Goal: Information Seeking & Learning: Check status

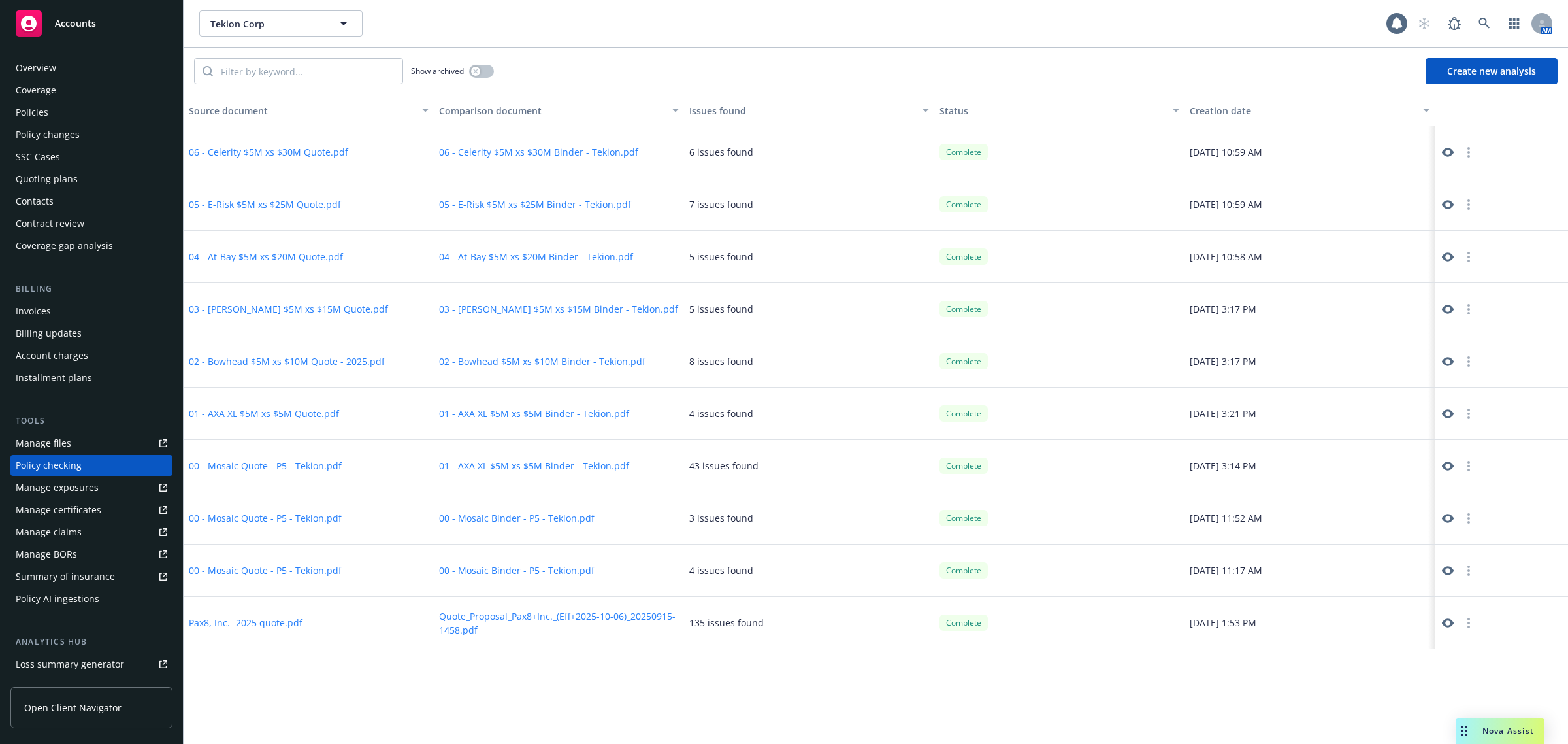
scroll to position [72, 0]
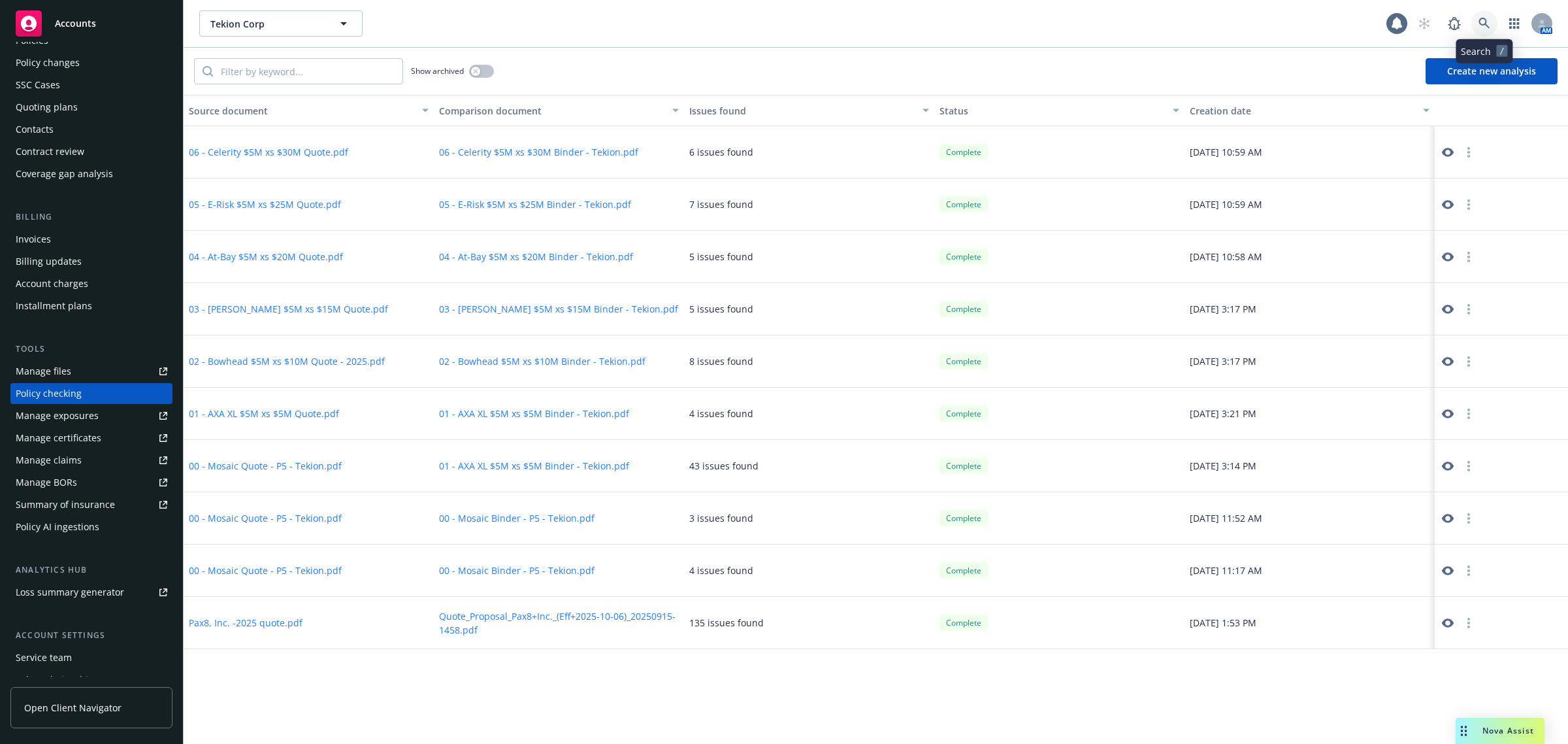
click at [1481, 29] on icon at bounding box center [1485, 23] width 12 height 12
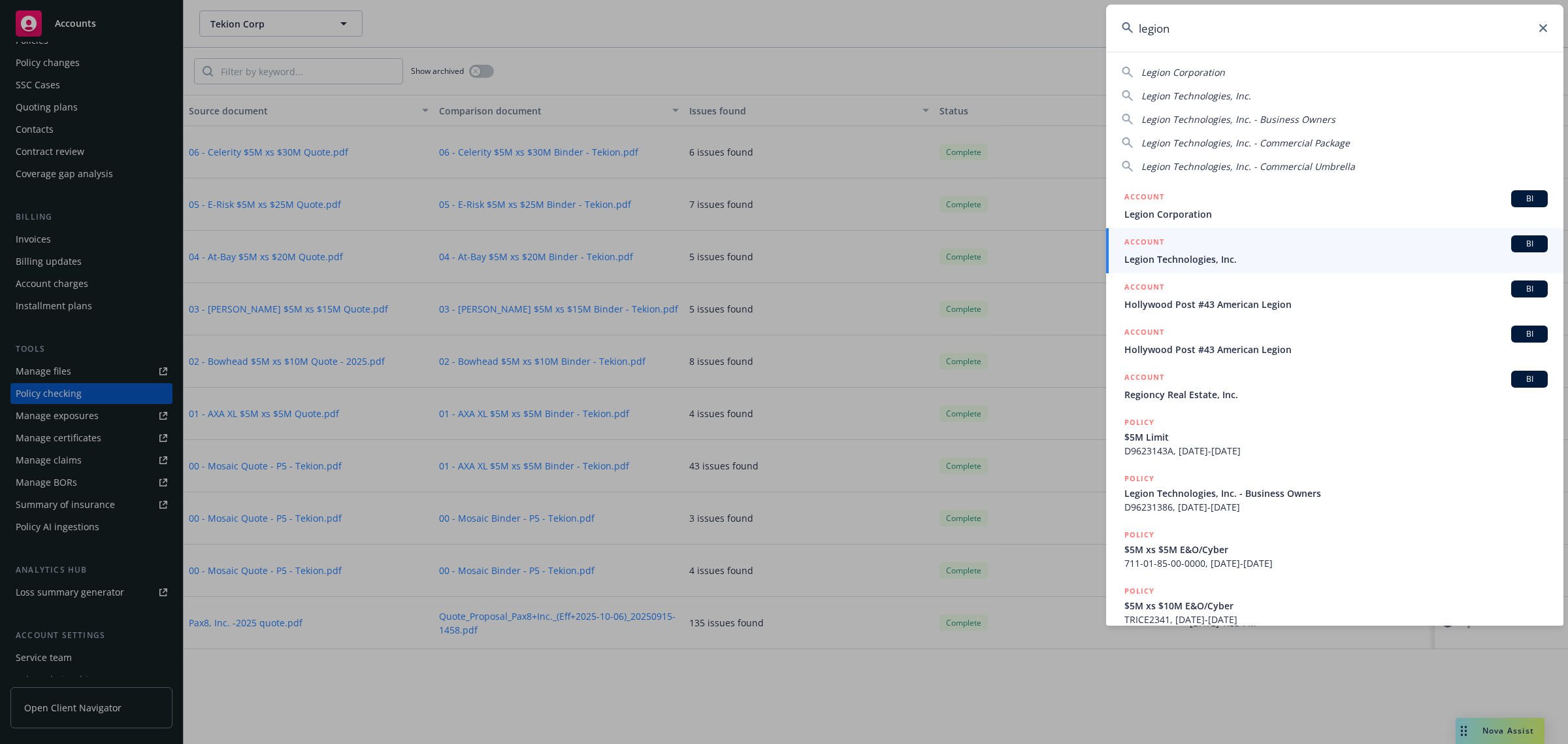
type input "legion"
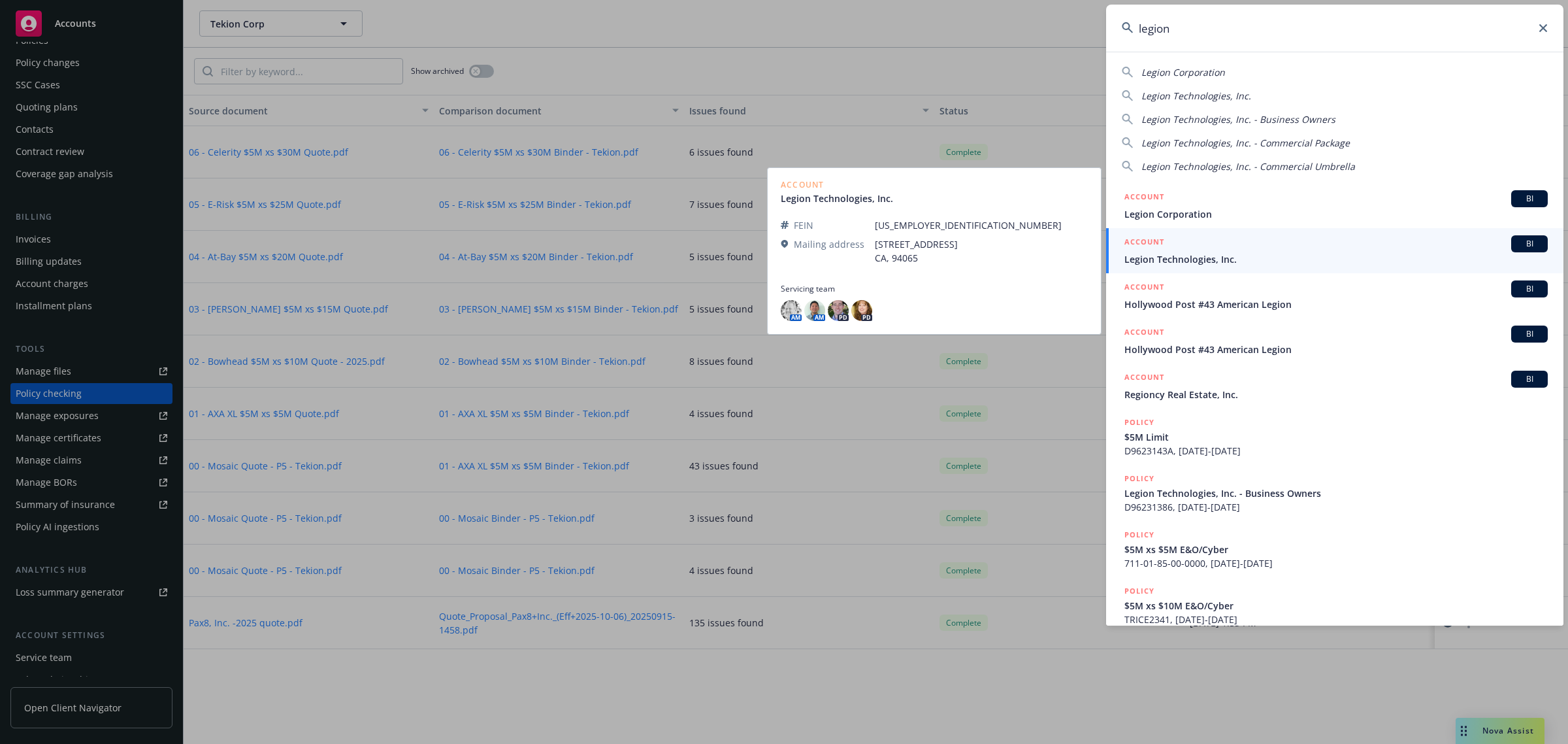
click at [1213, 260] on span "Legion Technologies, Inc." at bounding box center [1336, 259] width 423 height 13
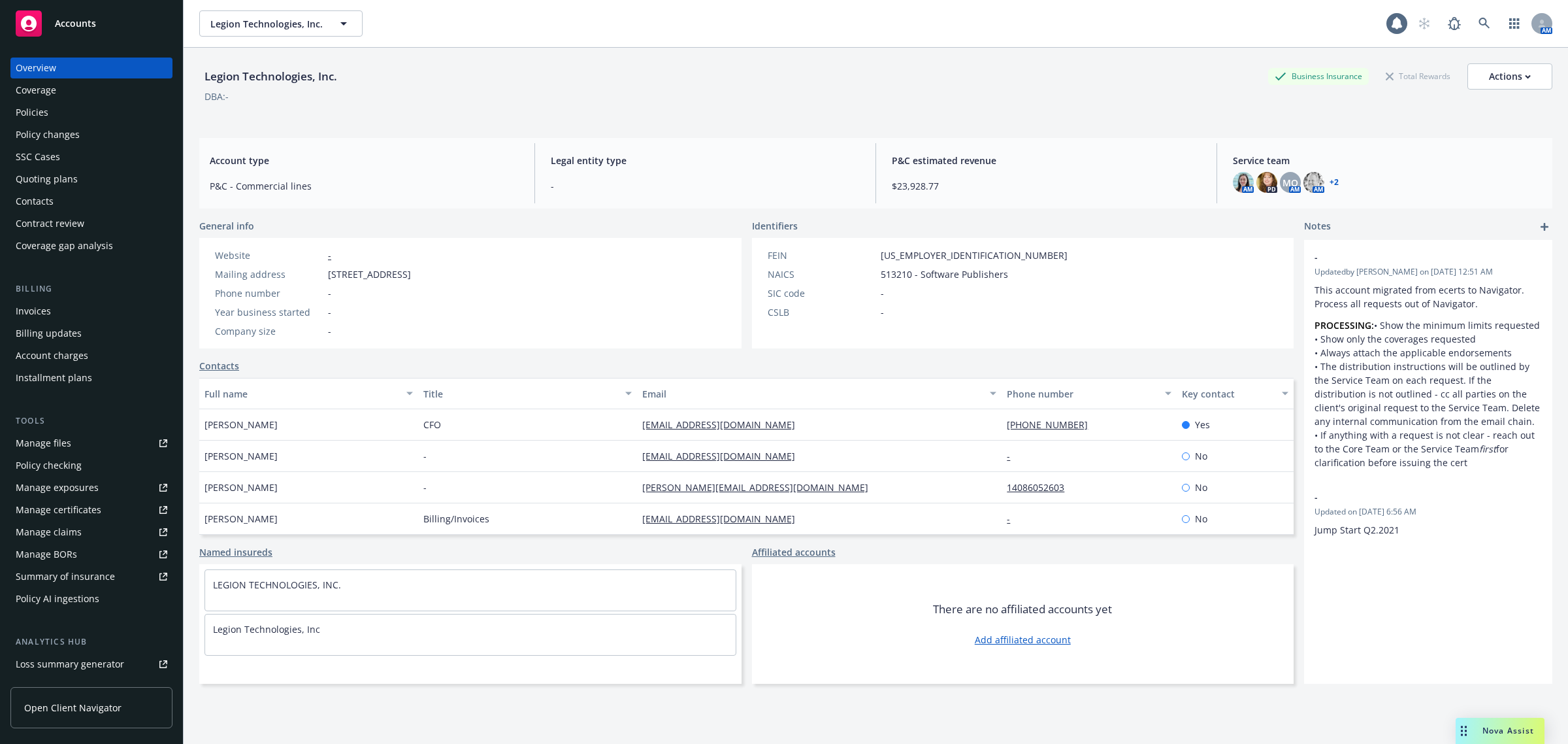
click at [65, 106] on div "Policies" at bounding box center [91, 112] width 152 height 21
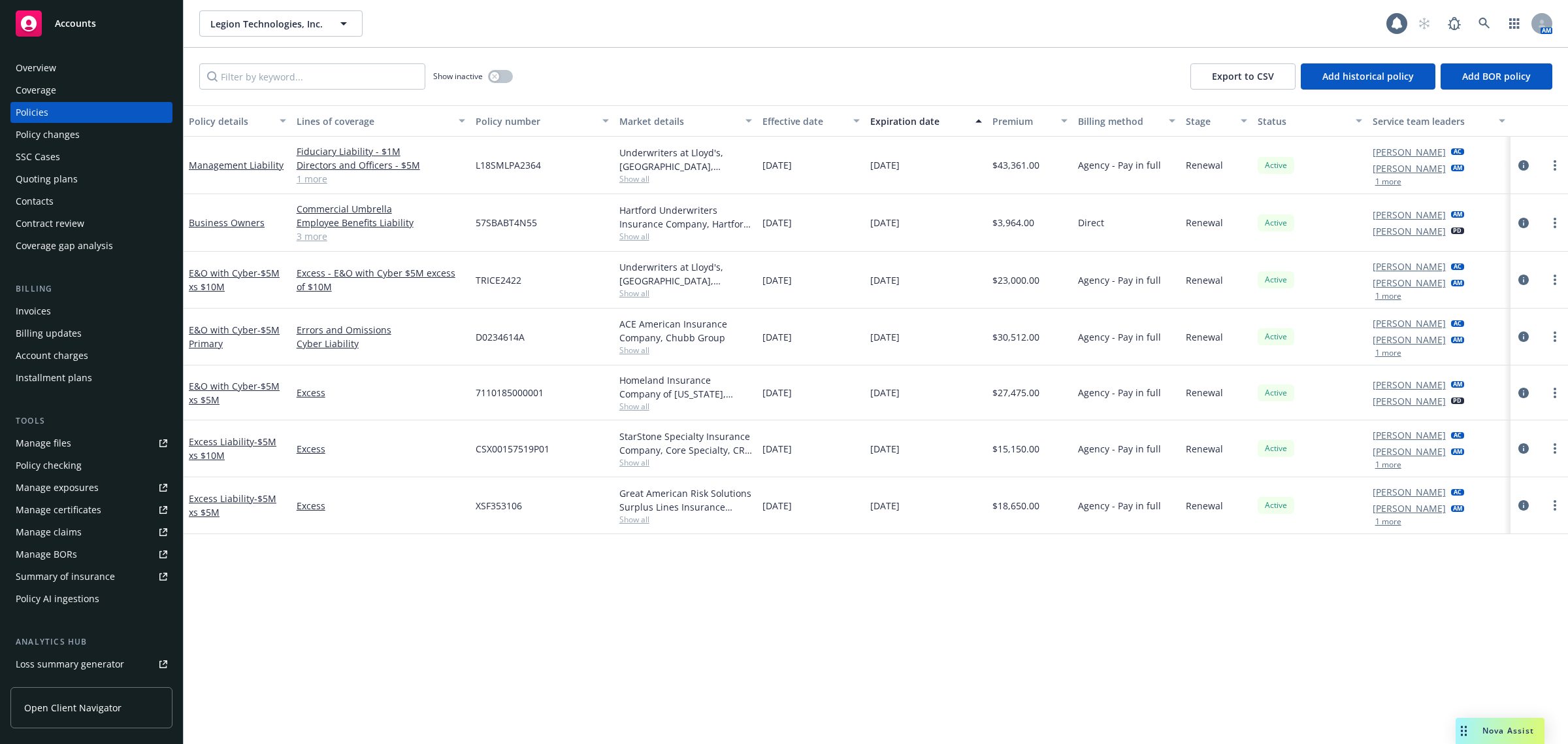
click at [87, 66] on div "Overview" at bounding box center [91, 68] width 152 height 21
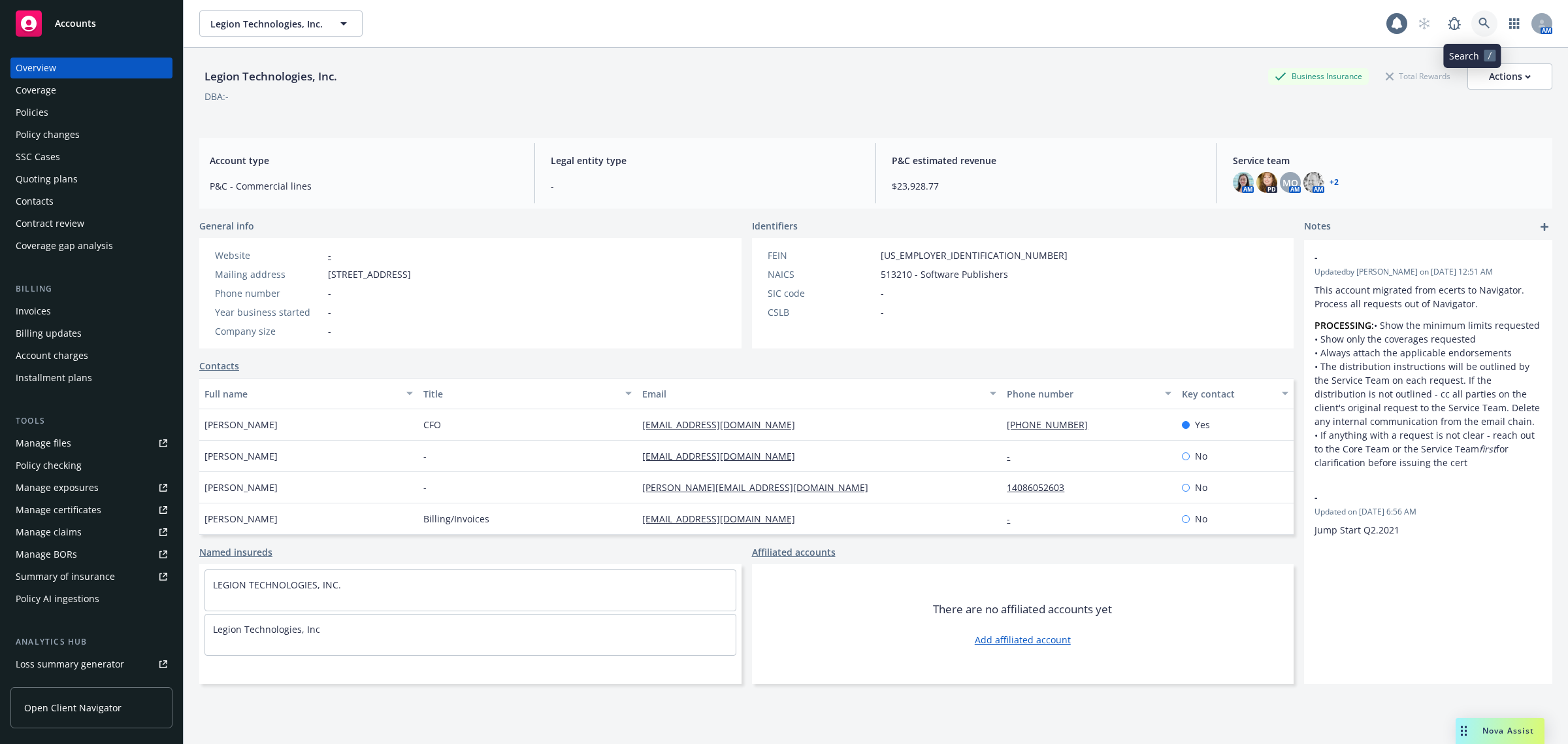
click at [1476, 14] on link at bounding box center [1484, 23] width 26 height 26
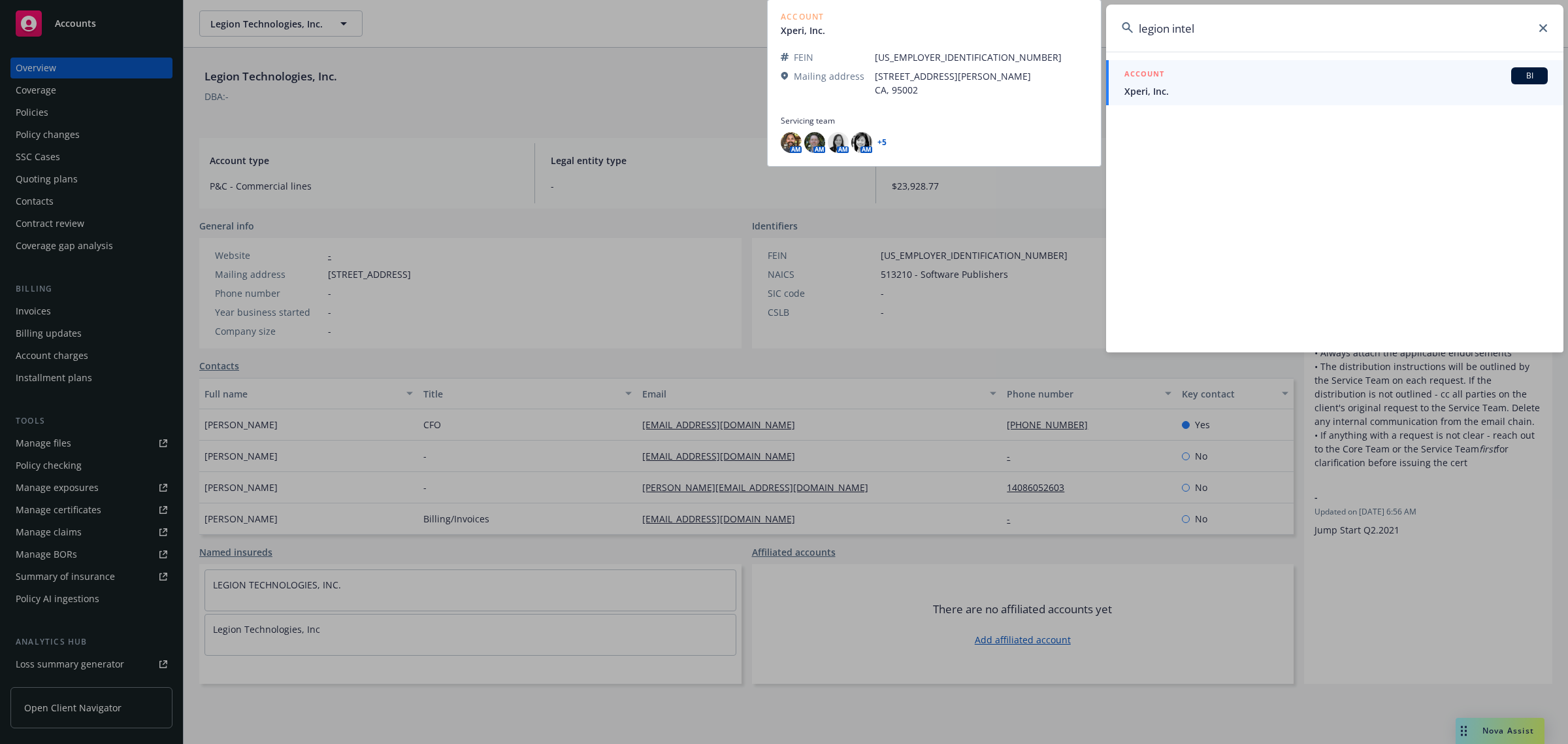
type input "legion intel"
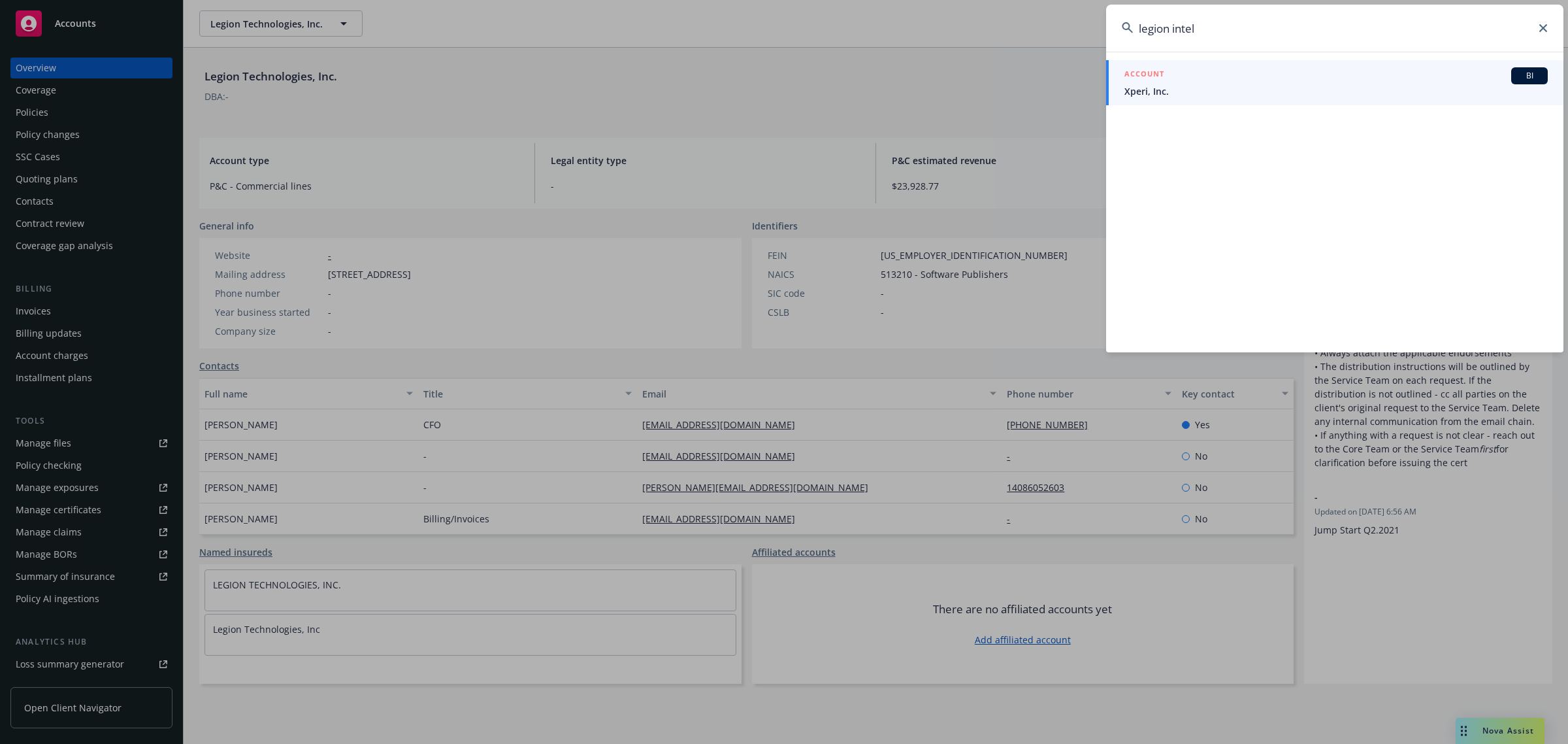
click at [1342, 70] on div "ACCOUNT BI" at bounding box center [1336, 75] width 423 height 17
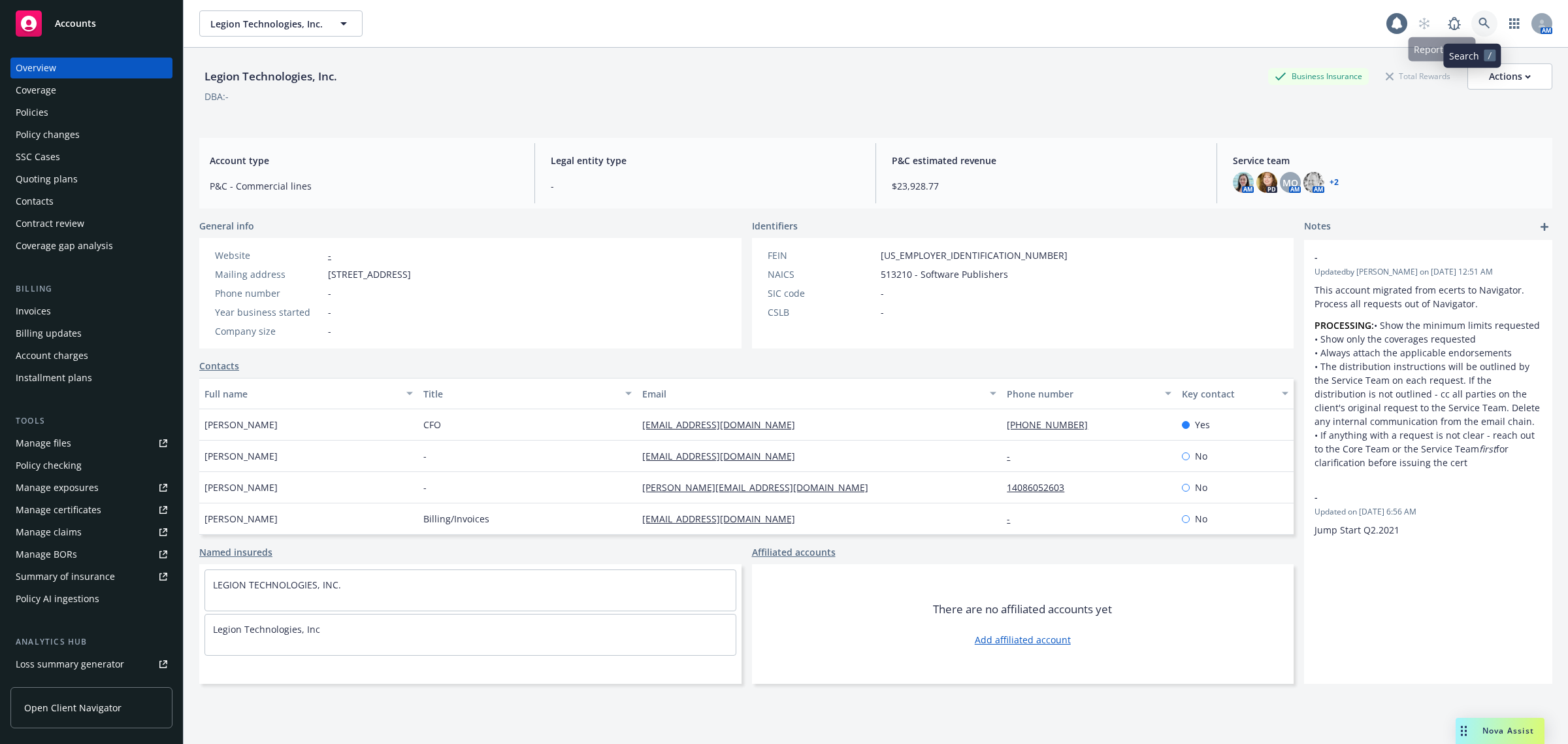
click at [1472, 19] on link at bounding box center [1484, 23] width 26 height 26
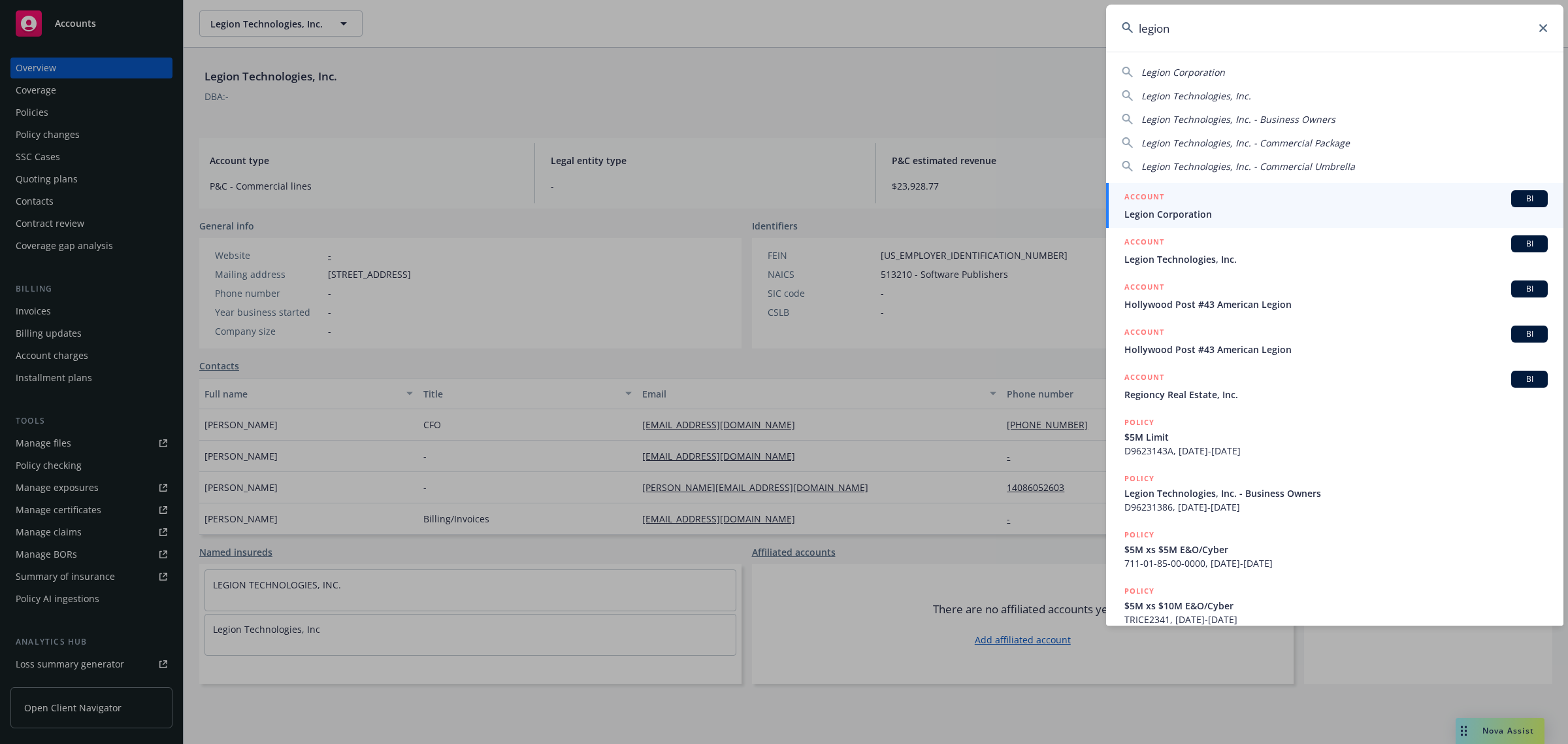
type input "legion"
click at [1183, 203] on div "ACCOUNT BI" at bounding box center [1336, 199] width 423 height 17
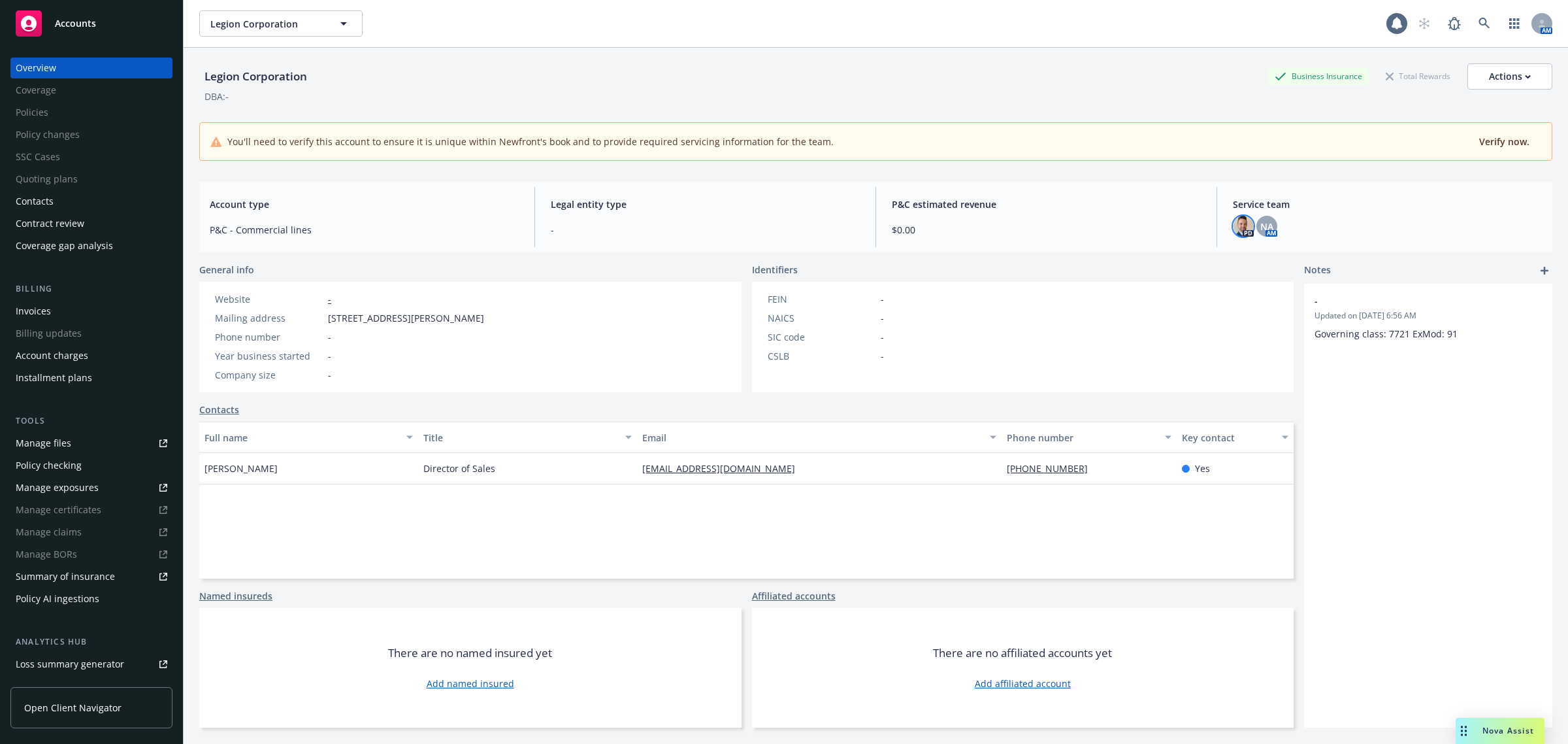
click at [1237, 227] on img at bounding box center [1243, 226] width 21 height 21
click at [1237, 226] on img at bounding box center [1243, 226] width 21 height 21
click at [1482, 31] on link at bounding box center [1484, 23] width 26 height 26
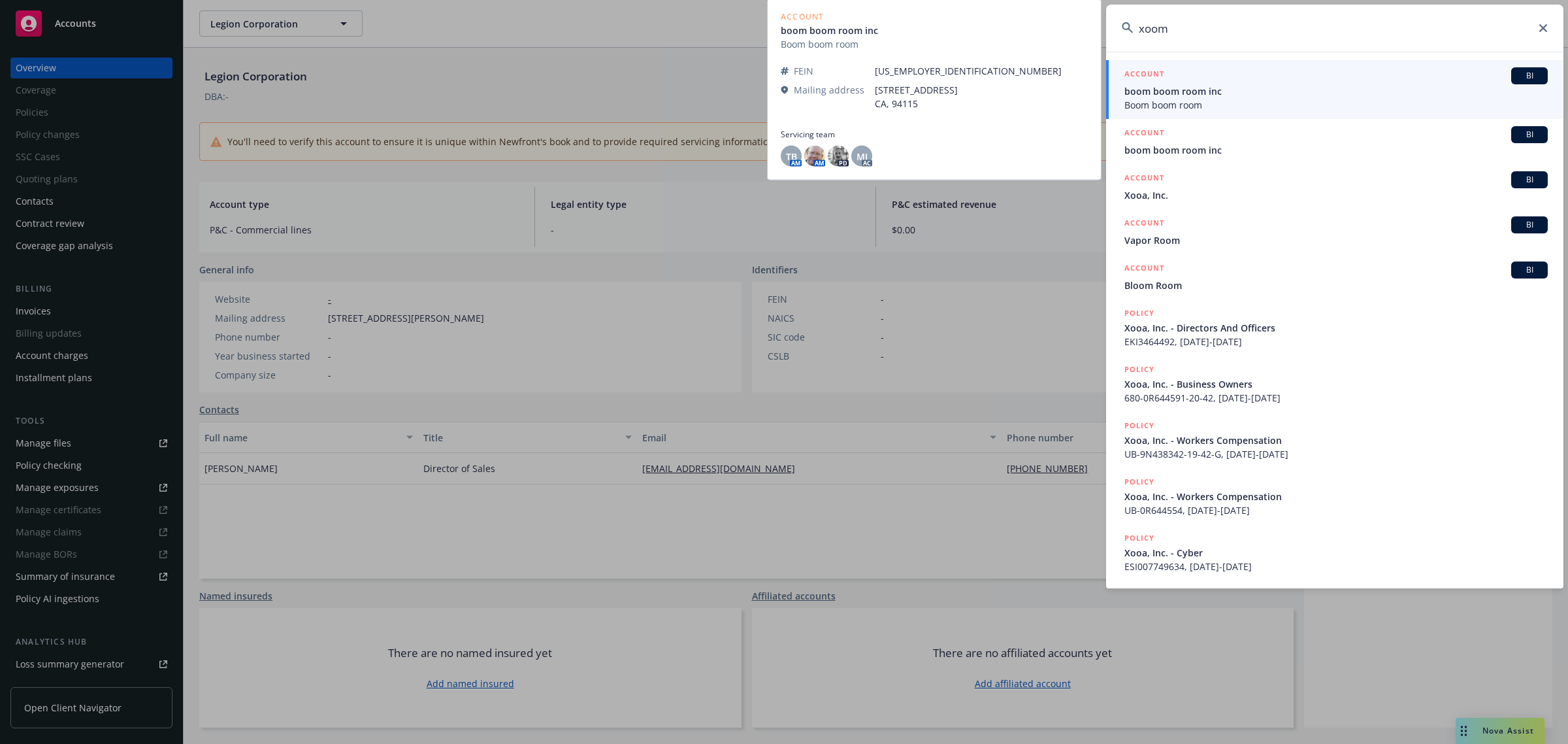
type input "xoom"
click at [1291, 96] on span "boom boom room inc" at bounding box center [1336, 91] width 423 height 13
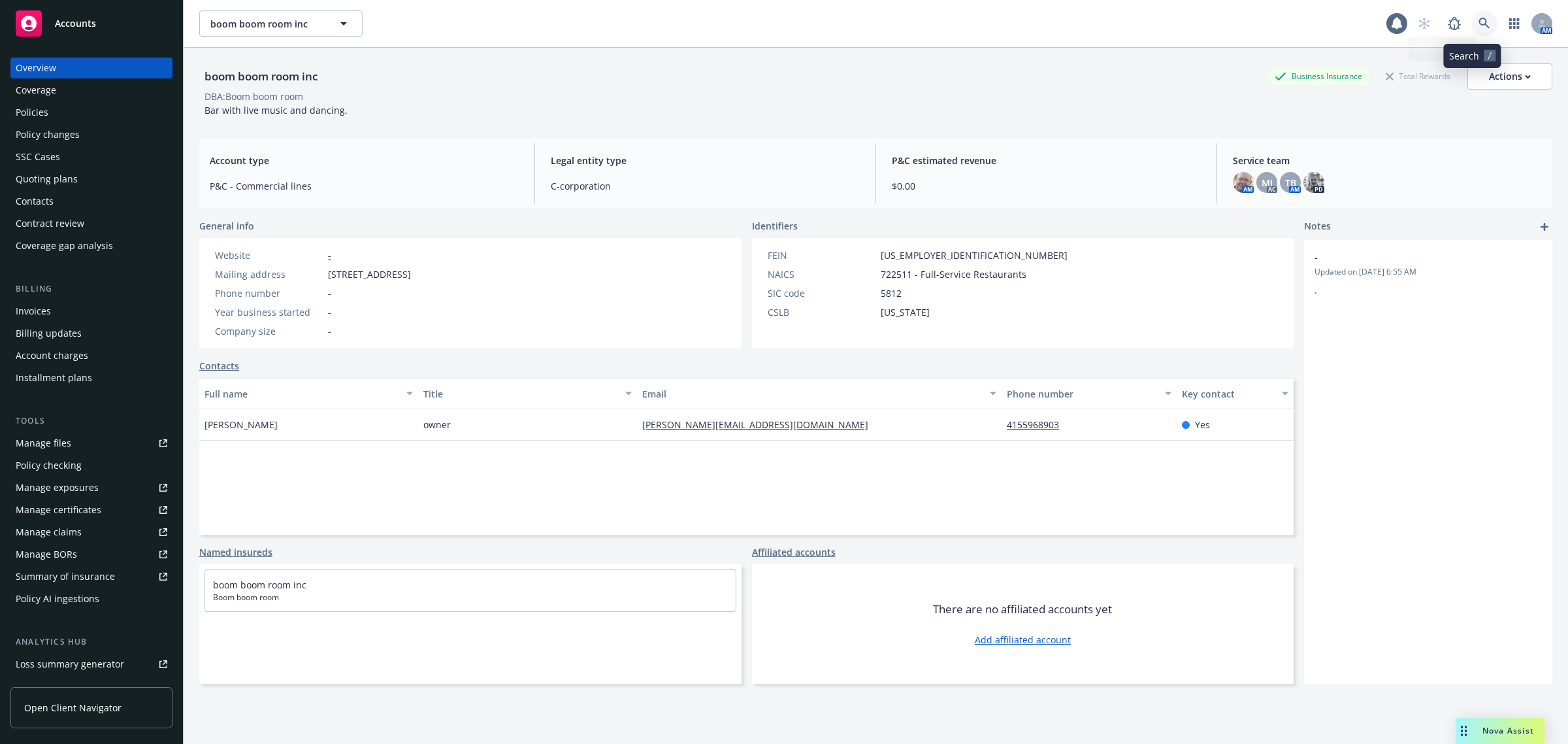
click at [1472, 15] on link at bounding box center [1484, 23] width 26 height 26
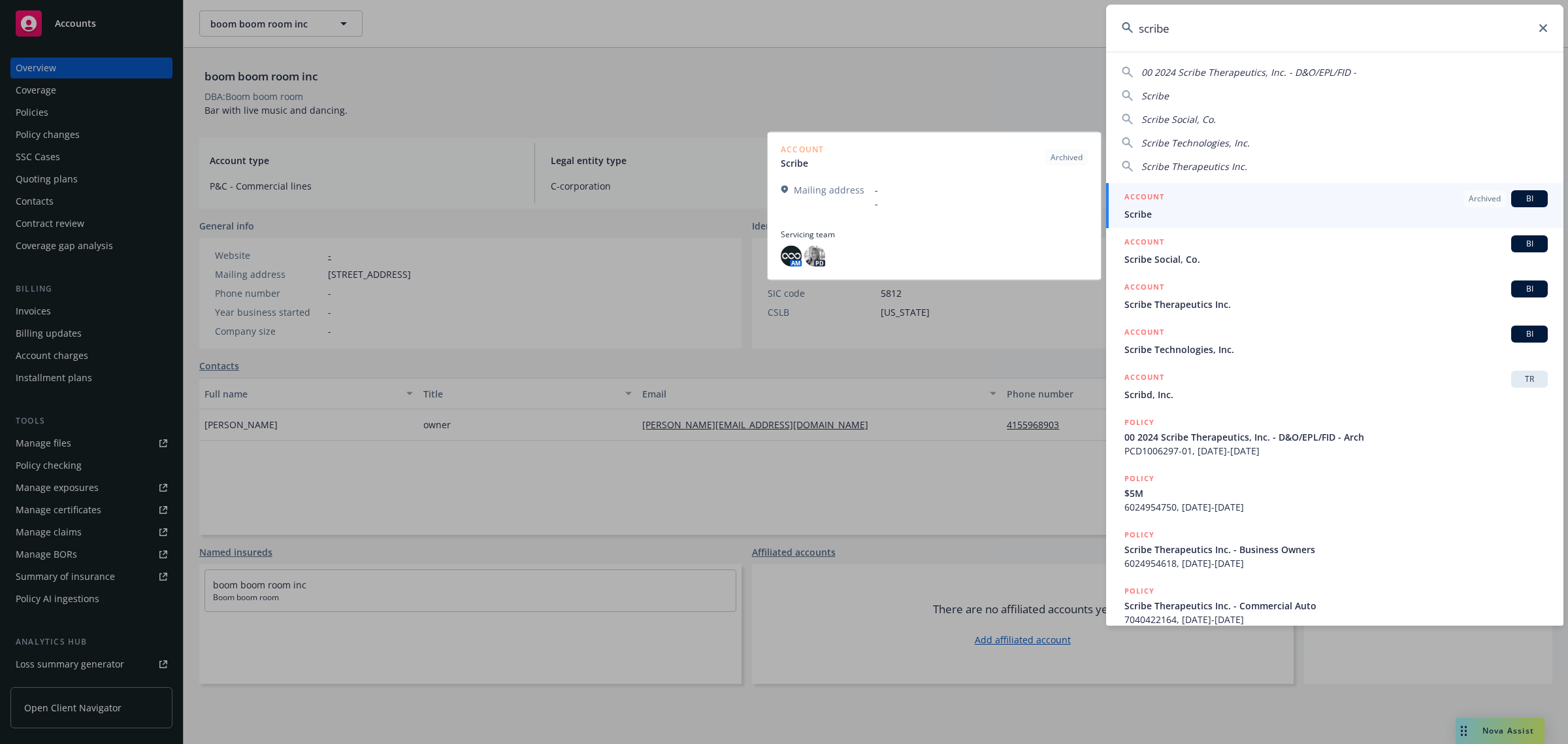
type input "scribe"
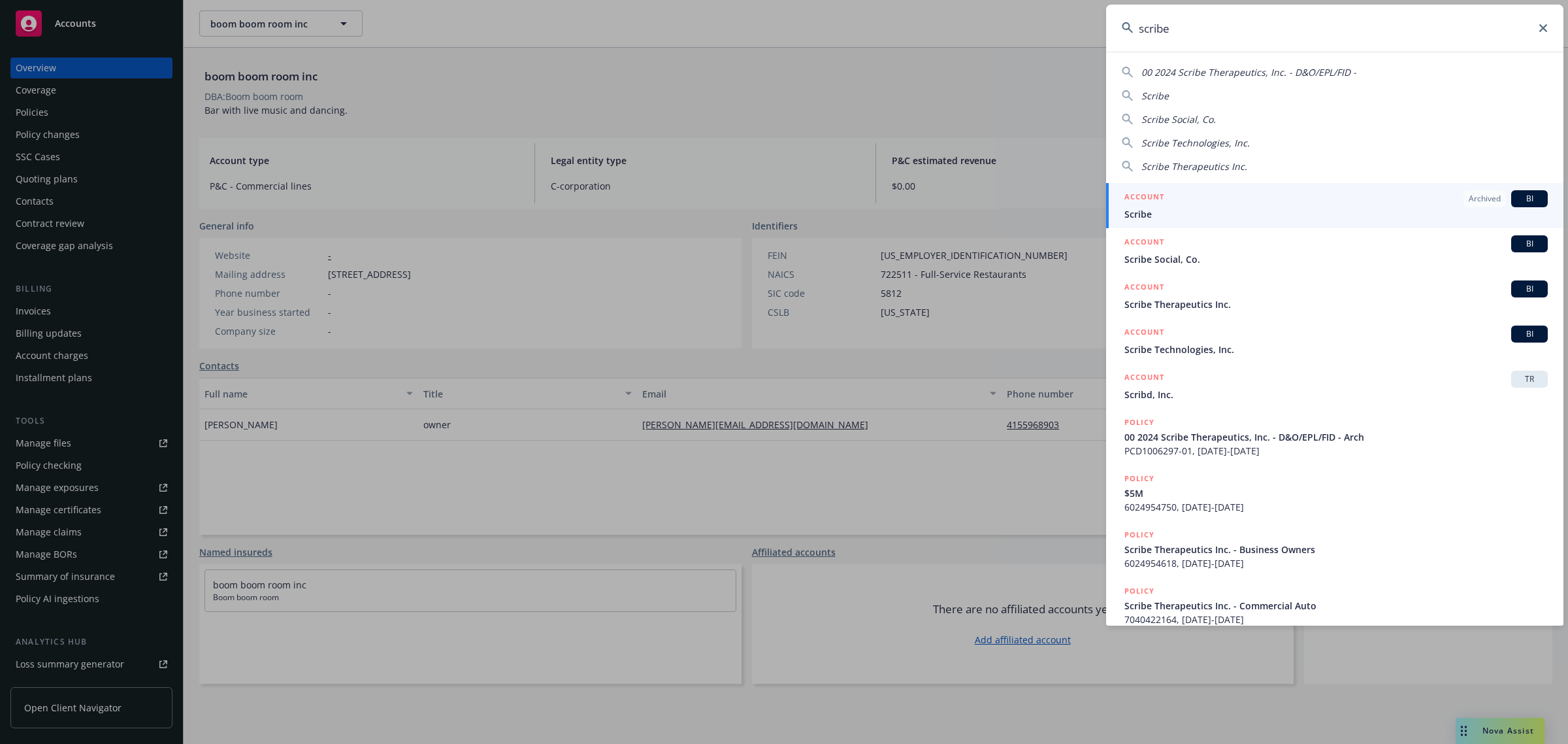
click at [1340, 216] on span "Scribe" at bounding box center [1336, 214] width 423 height 13
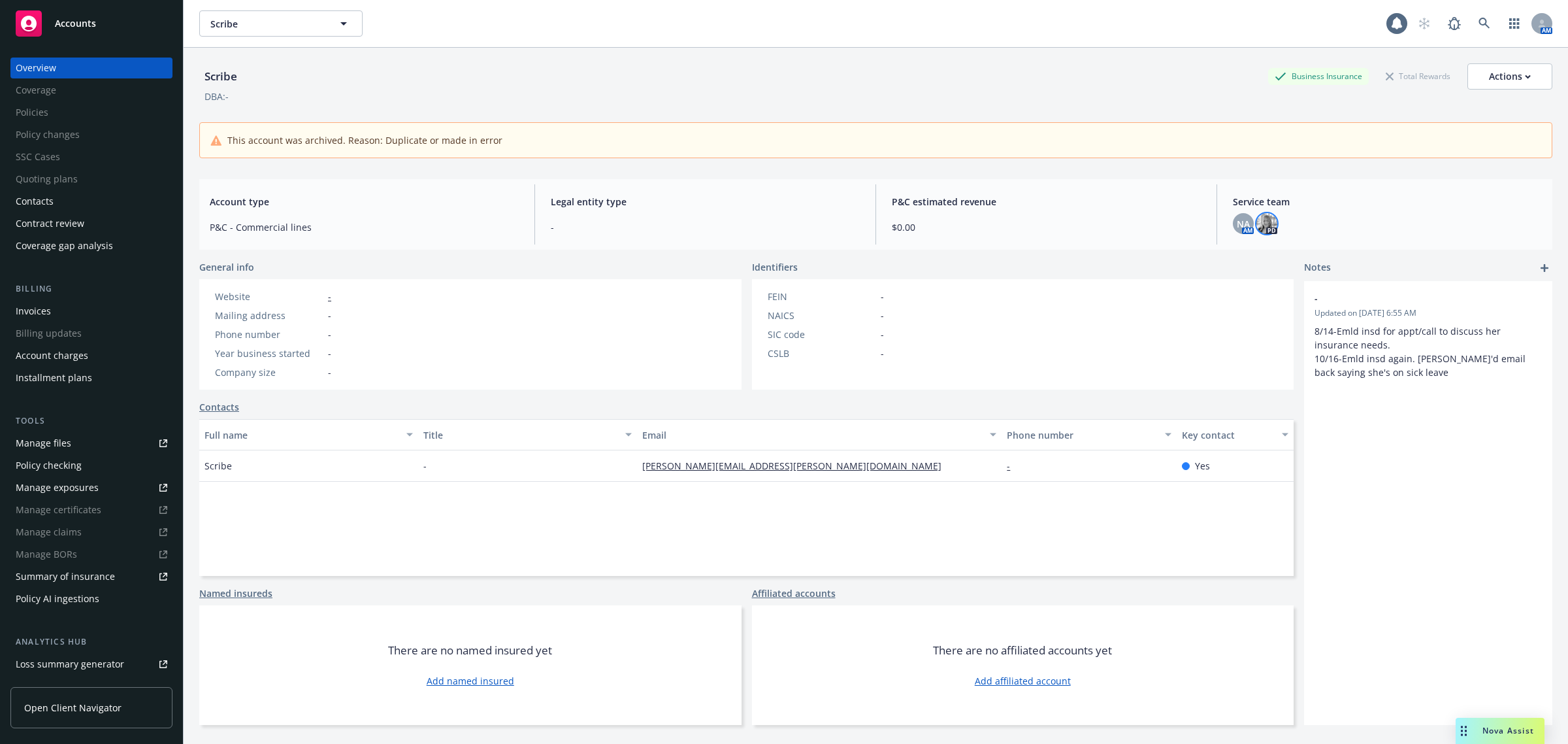
click at [1257, 229] on img at bounding box center [1267, 223] width 21 height 21
click at [1332, 242] on div "Service team NA AM PD" at bounding box center [1388, 215] width 330 height 60
click at [1472, 18] on span at bounding box center [1484, 23] width 26 height 26
click at [1479, 18] on icon at bounding box center [1485, 23] width 12 height 12
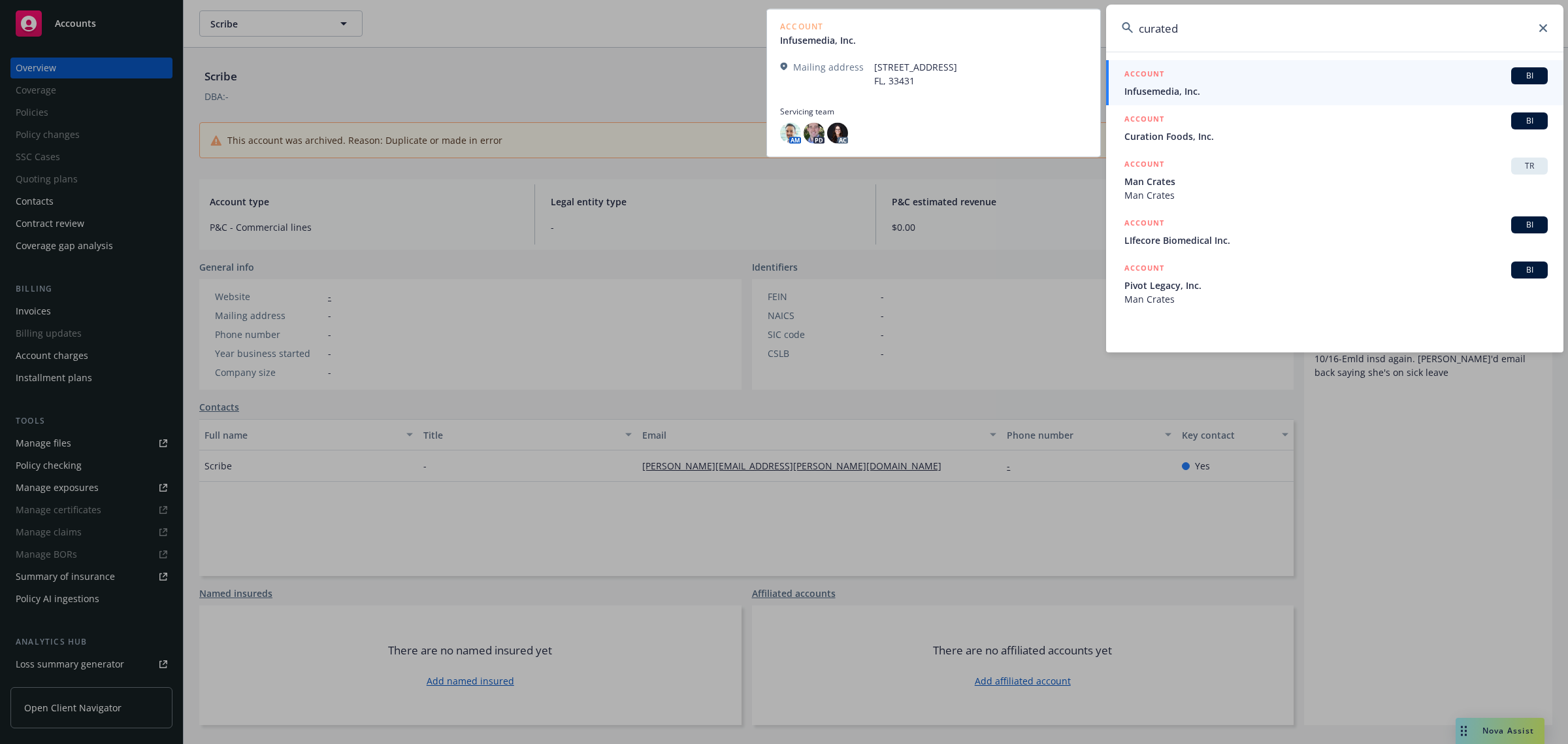
type input "curated"
click at [1293, 70] on div "ACCOUNT BI" at bounding box center [1336, 75] width 423 height 17
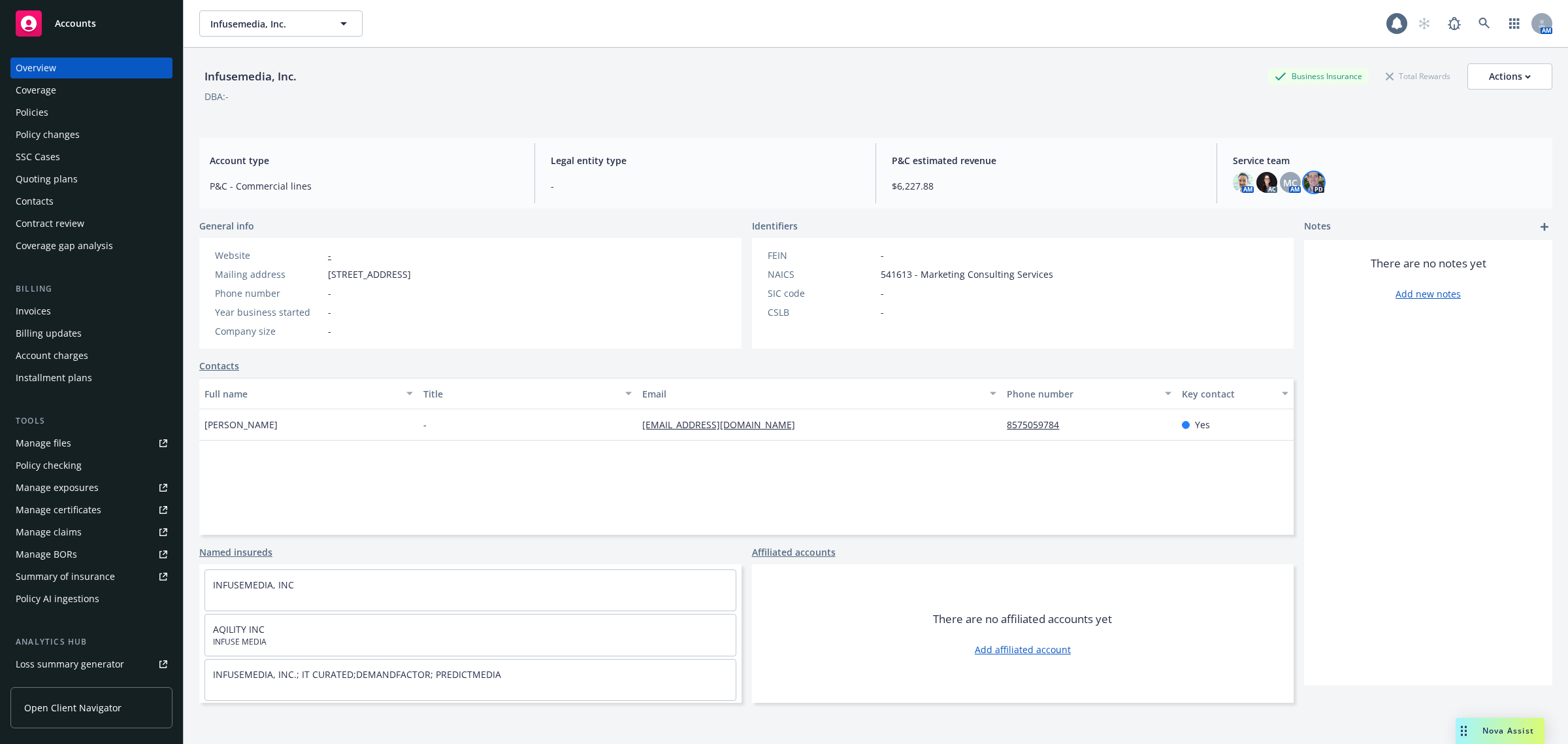
click at [1309, 185] on img at bounding box center [1314, 182] width 21 height 21
click at [1359, 159] on span "Service team" at bounding box center [1388, 160] width 309 height 13
click at [1472, 31] on link at bounding box center [1484, 23] width 26 height 26
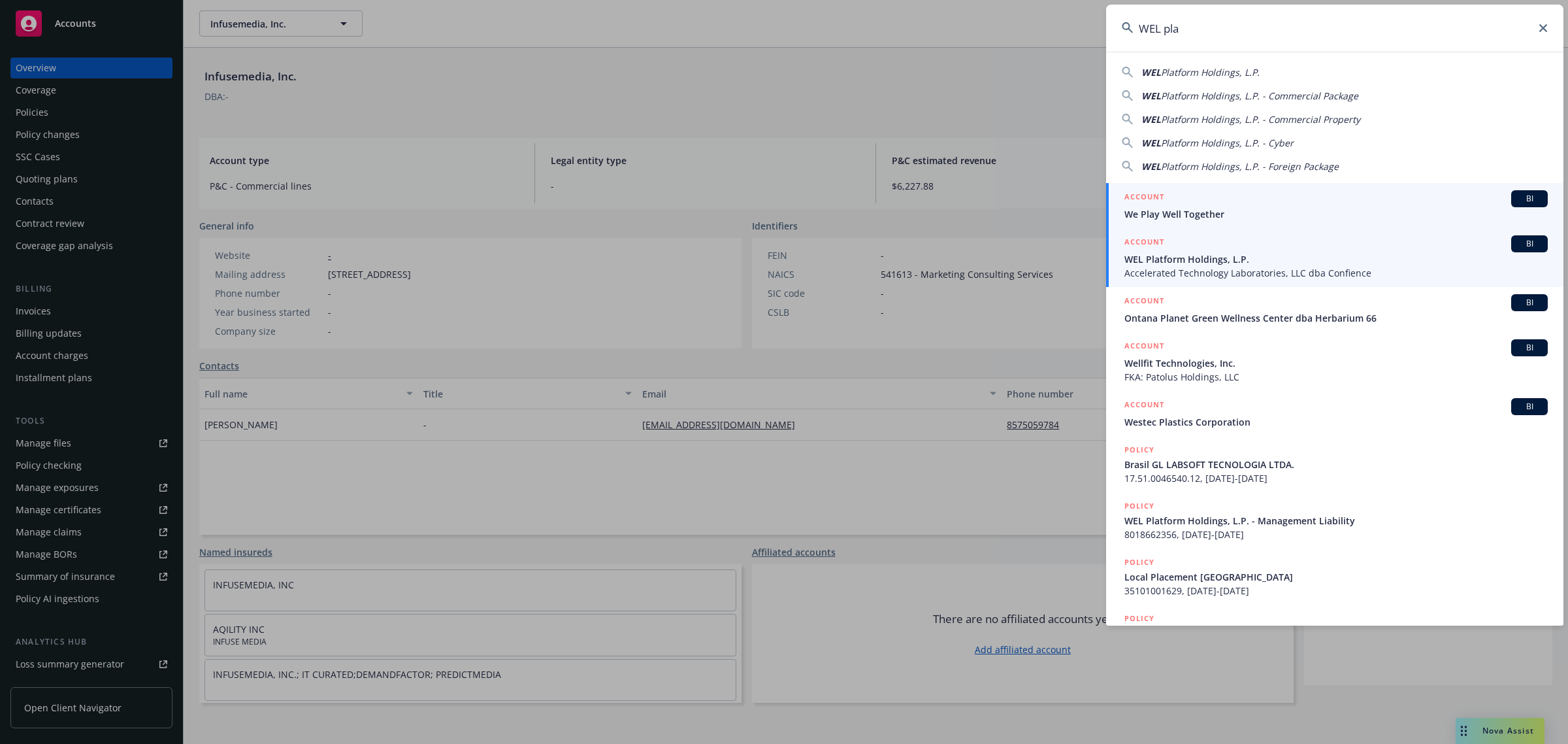
type input "WEL pla"
click at [1309, 263] on span "WEL Platform Holdings, L.P." at bounding box center [1336, 259] width 423 height 13
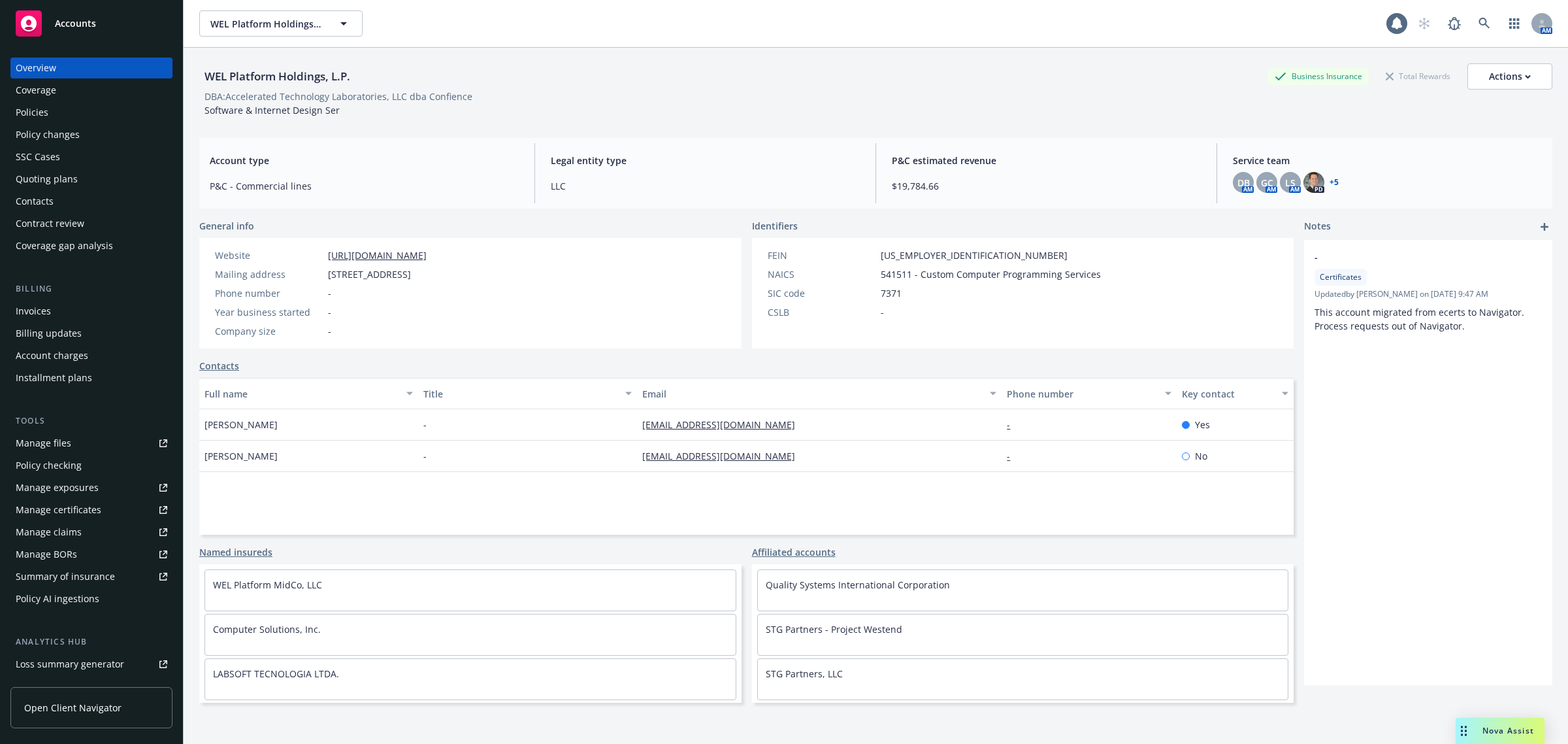
click at [33, 108] on div "Policies" at bounding box center [32, 112] width 33 height 21
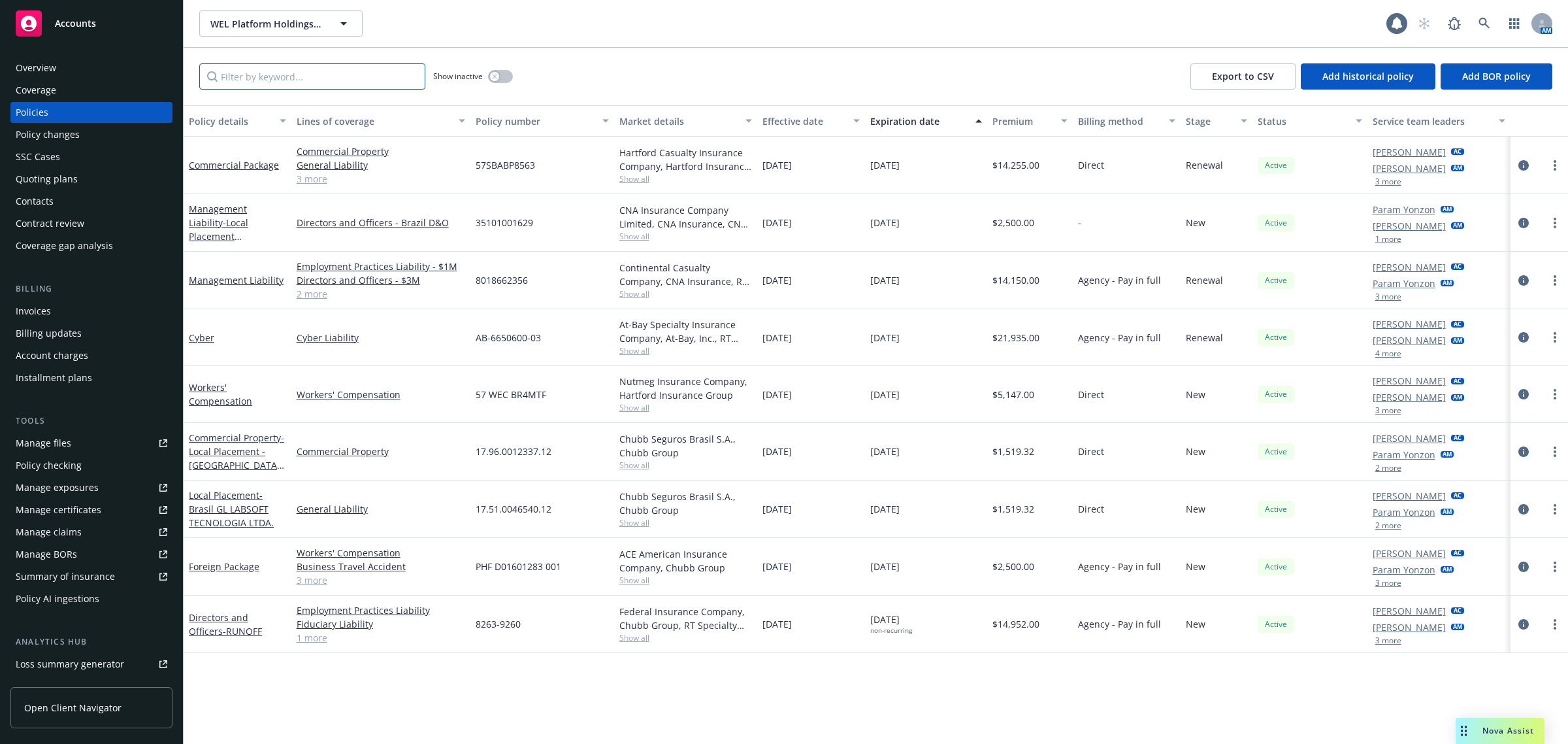
click at [258, 79] on input "Filter by keyword..." at bounding box center [313, 76] width 226 height 26
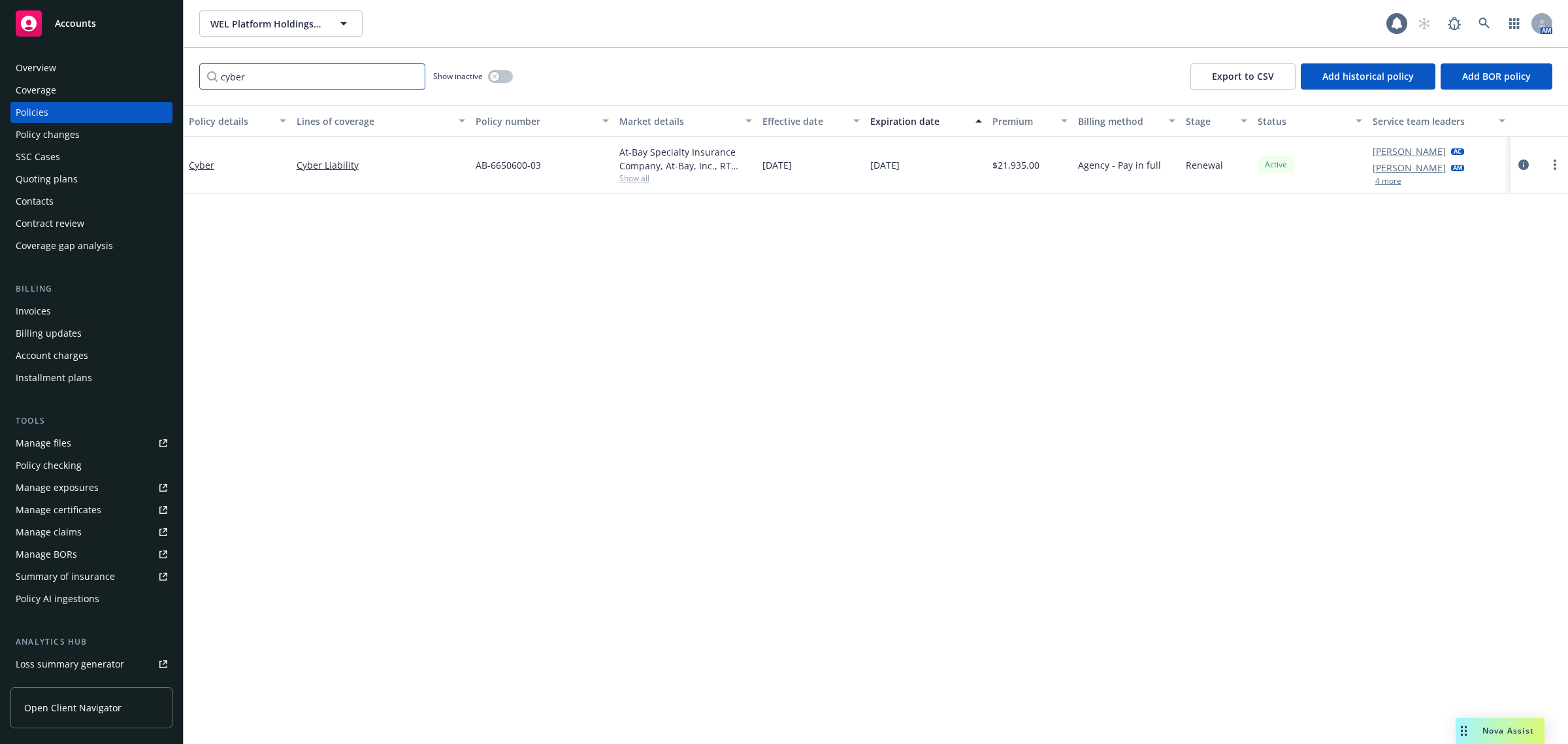
type input "cyber"
click at [217, 155] on div "Cyber" at bounding box center [237, 165] width 108 height 57
click at [205, 170] on div "Cyber" at bounding box center [237, 165] width 97 height 13
click at [205, 168] on link "Cyber" at bounding box center [201, 164] width 25 height 13
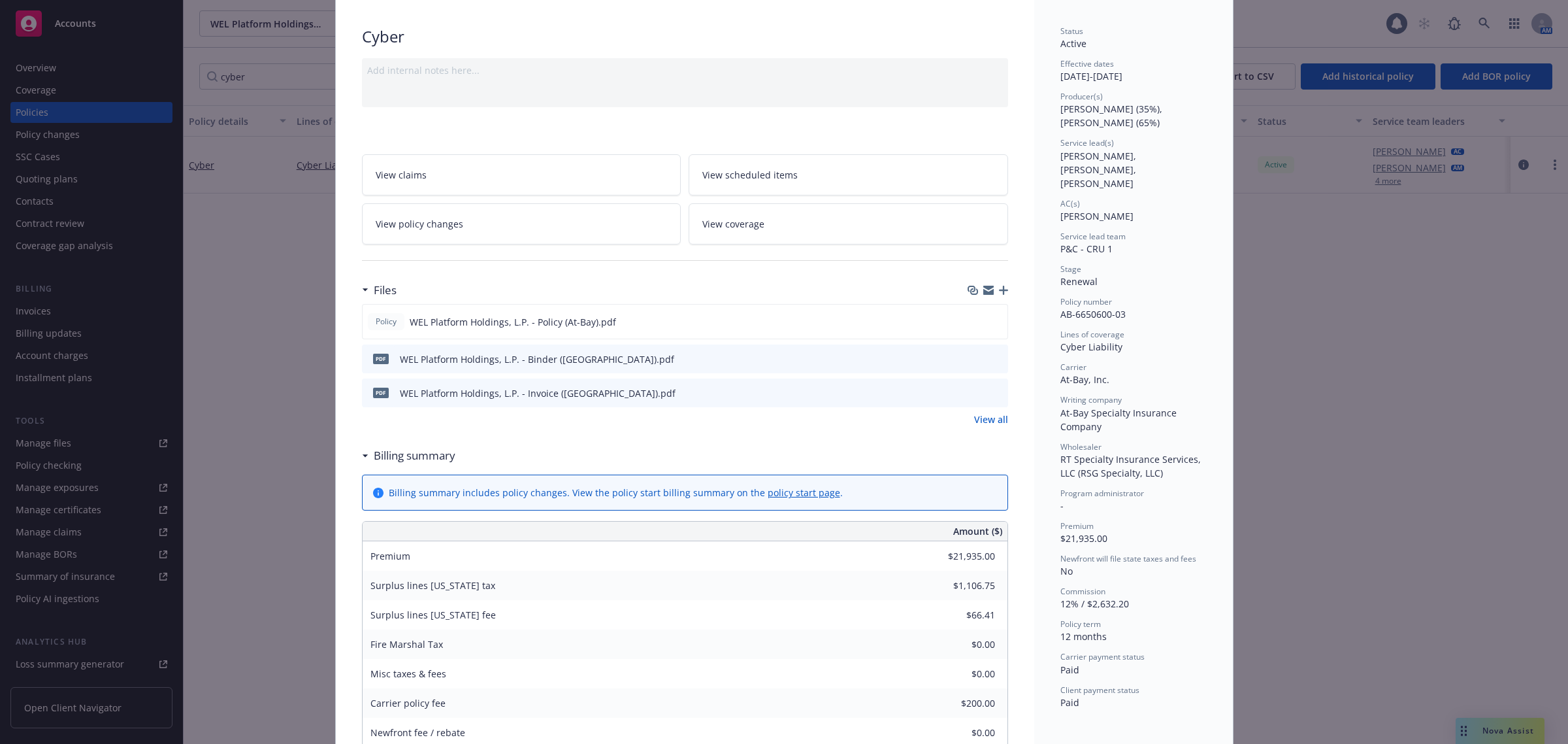
scroll to position [164, 0]
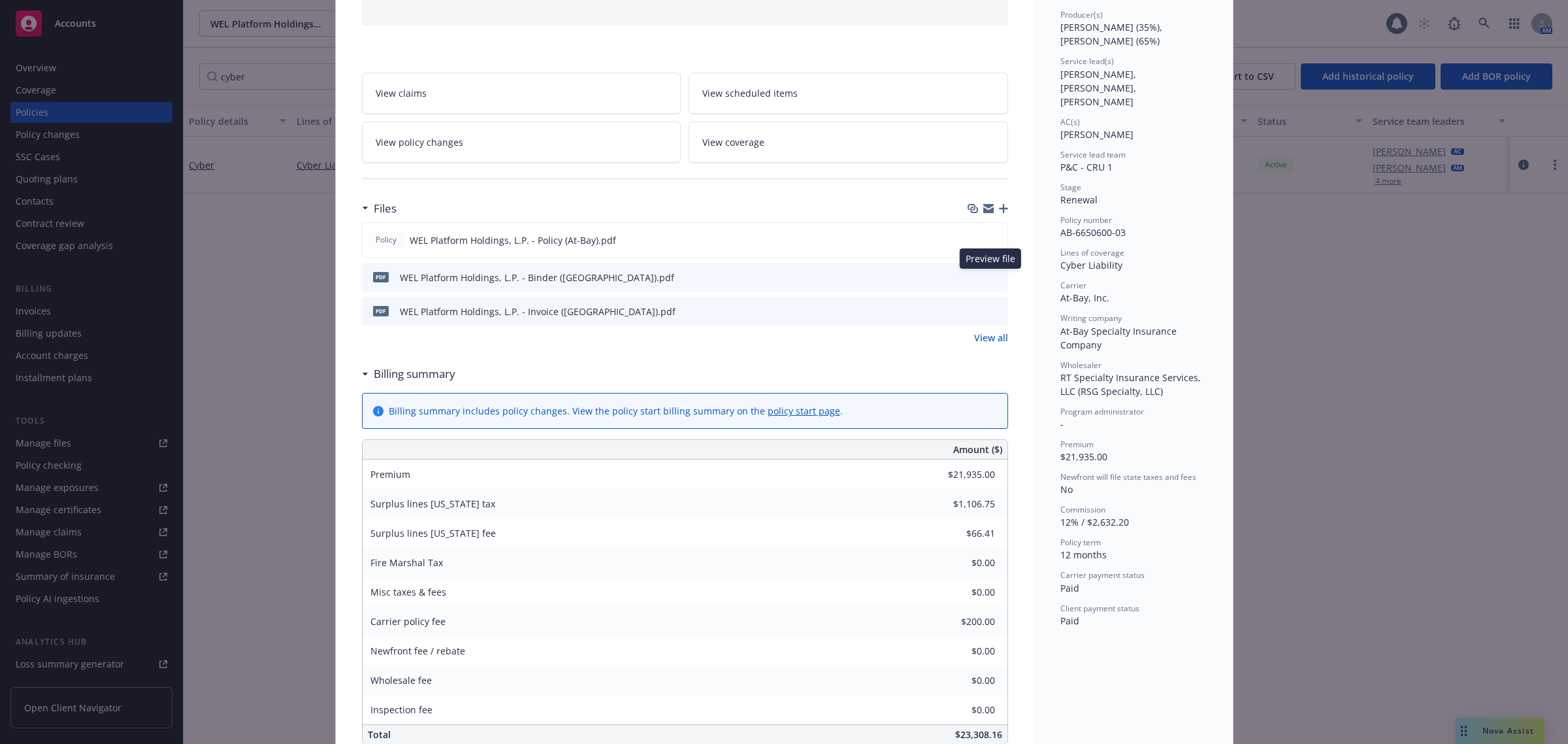
click at [990, 275] on icon "preview file" at bounding box center [996, 276] width 12 height 9
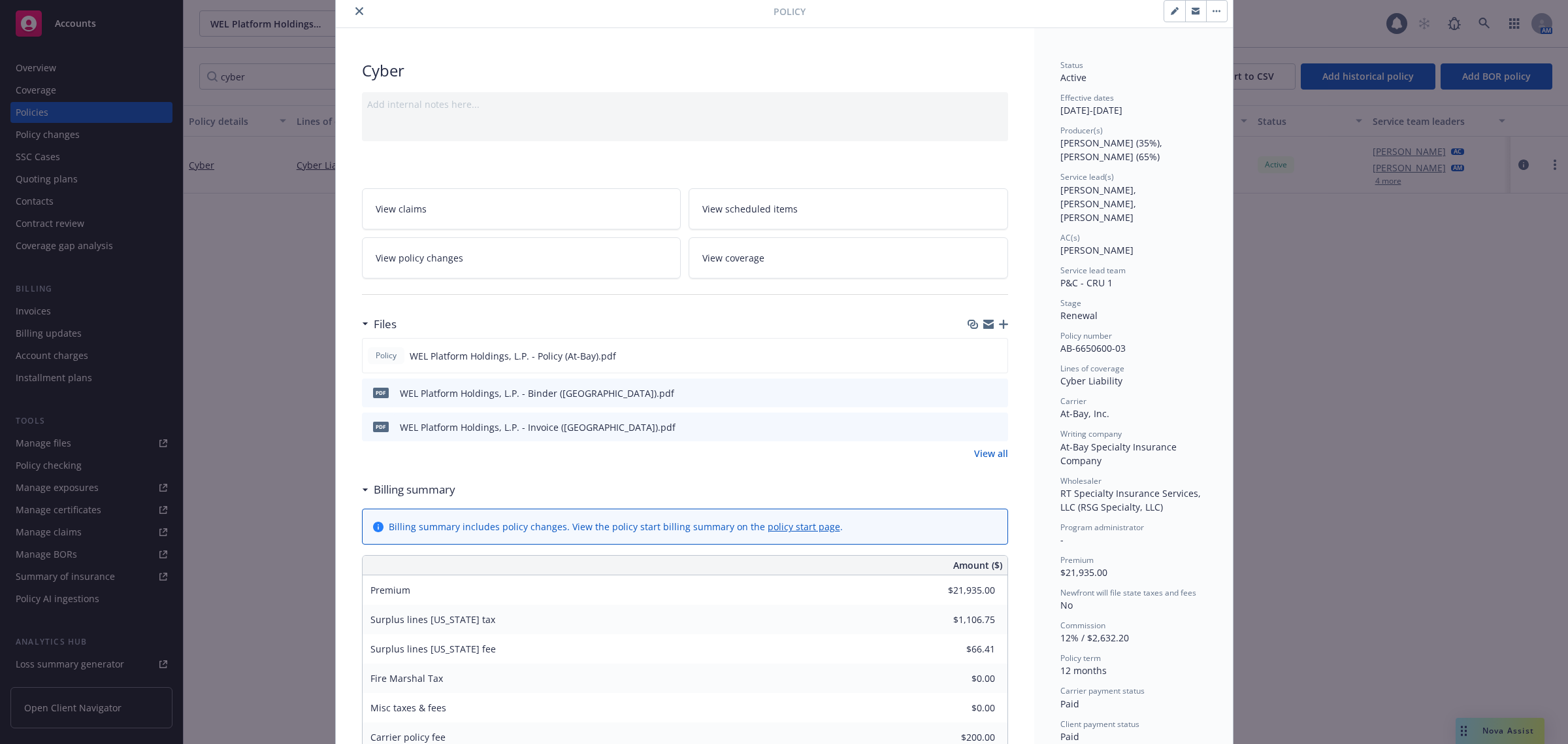
scroll to position [0, 0]
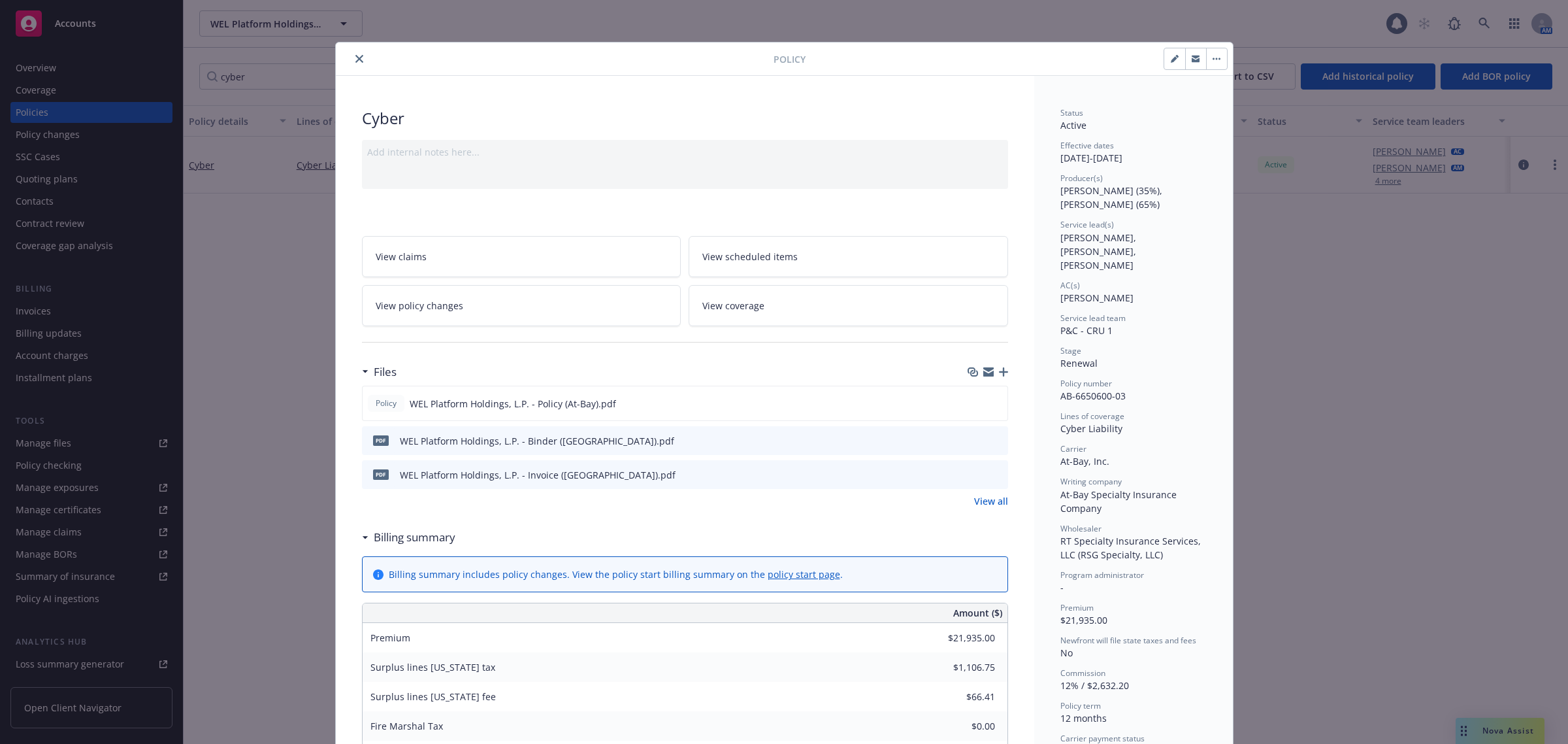
click at [351, 60] on button "close" at bounding box center [359, 59] width 16 height 16
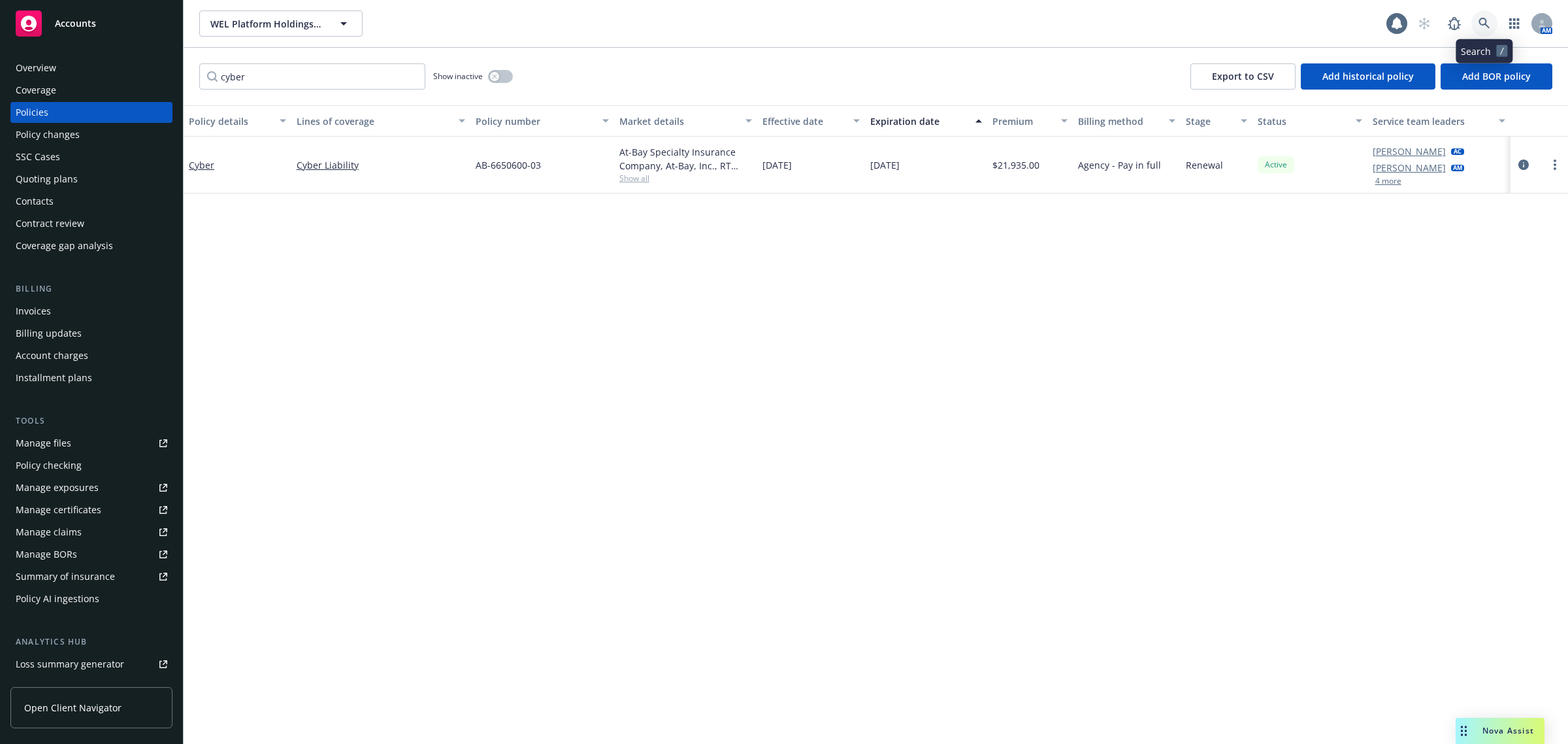
click at [1483, 30] on link at bounding box center [1484, 23] width 26 height 26
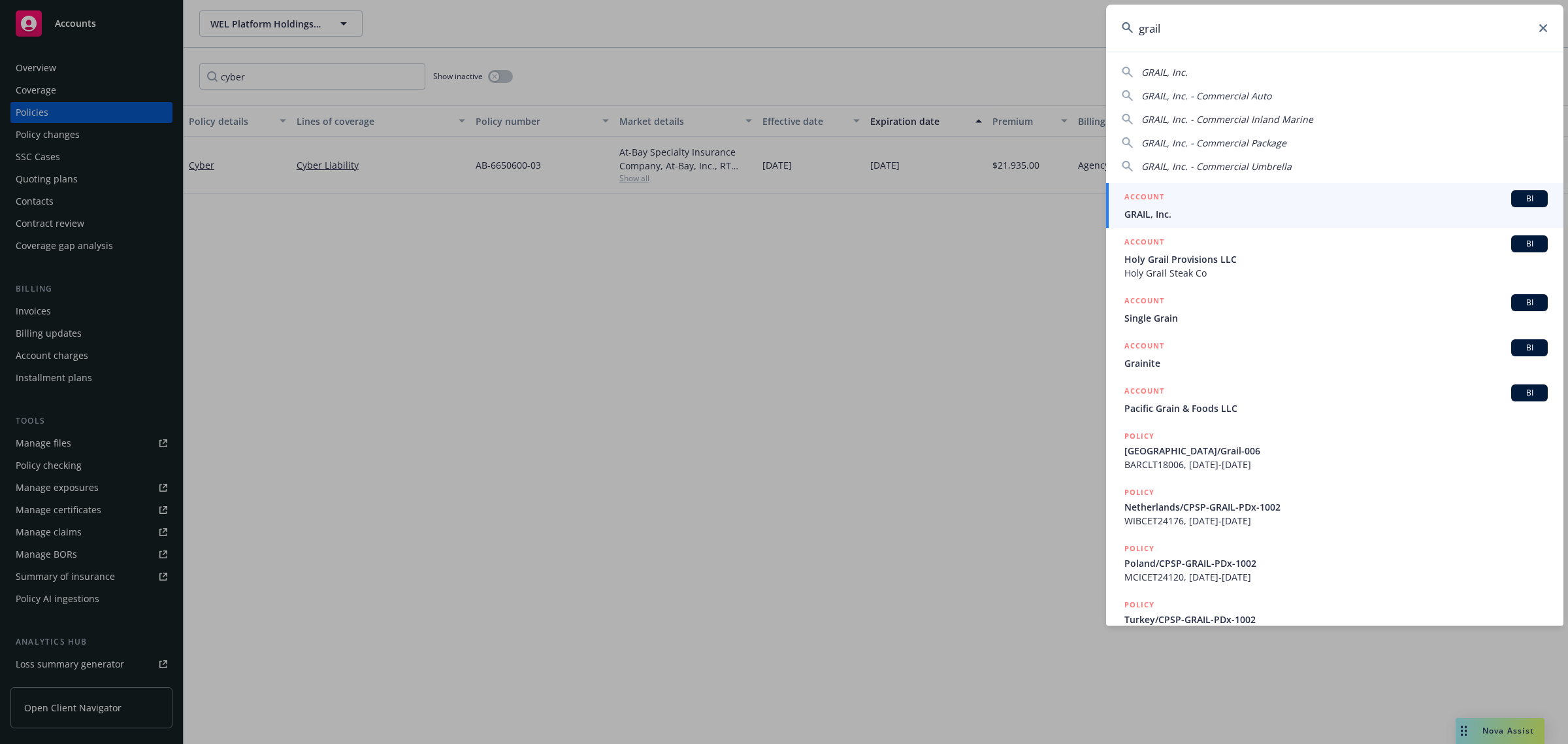
type input "grail"
click at [1159, 205] on h5 "ACCOUNT" at bounding box center [1145, 198] width 40 height 16
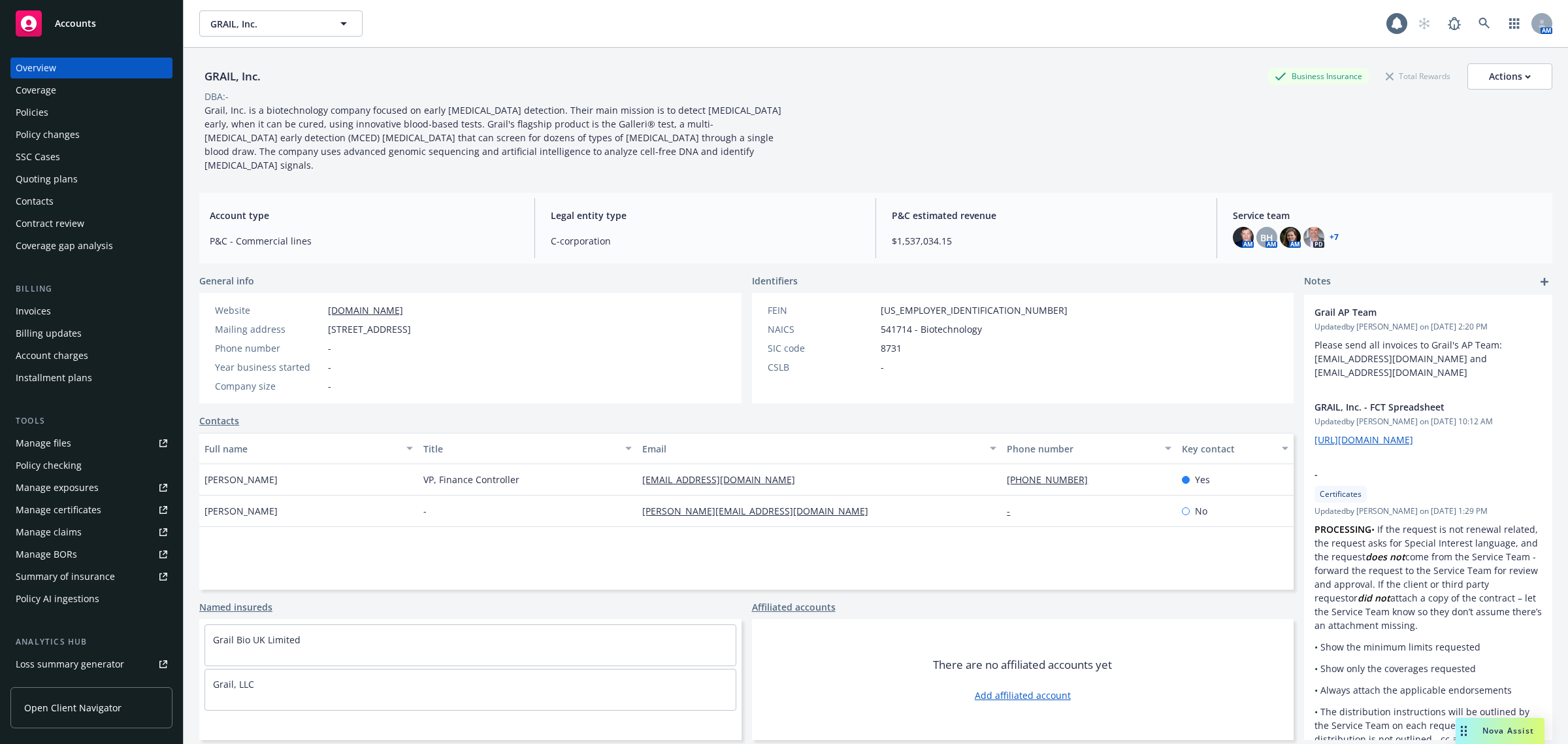
click at [73, 109] on div "Policies" at bounding box center [91, 112] width 152 height 21
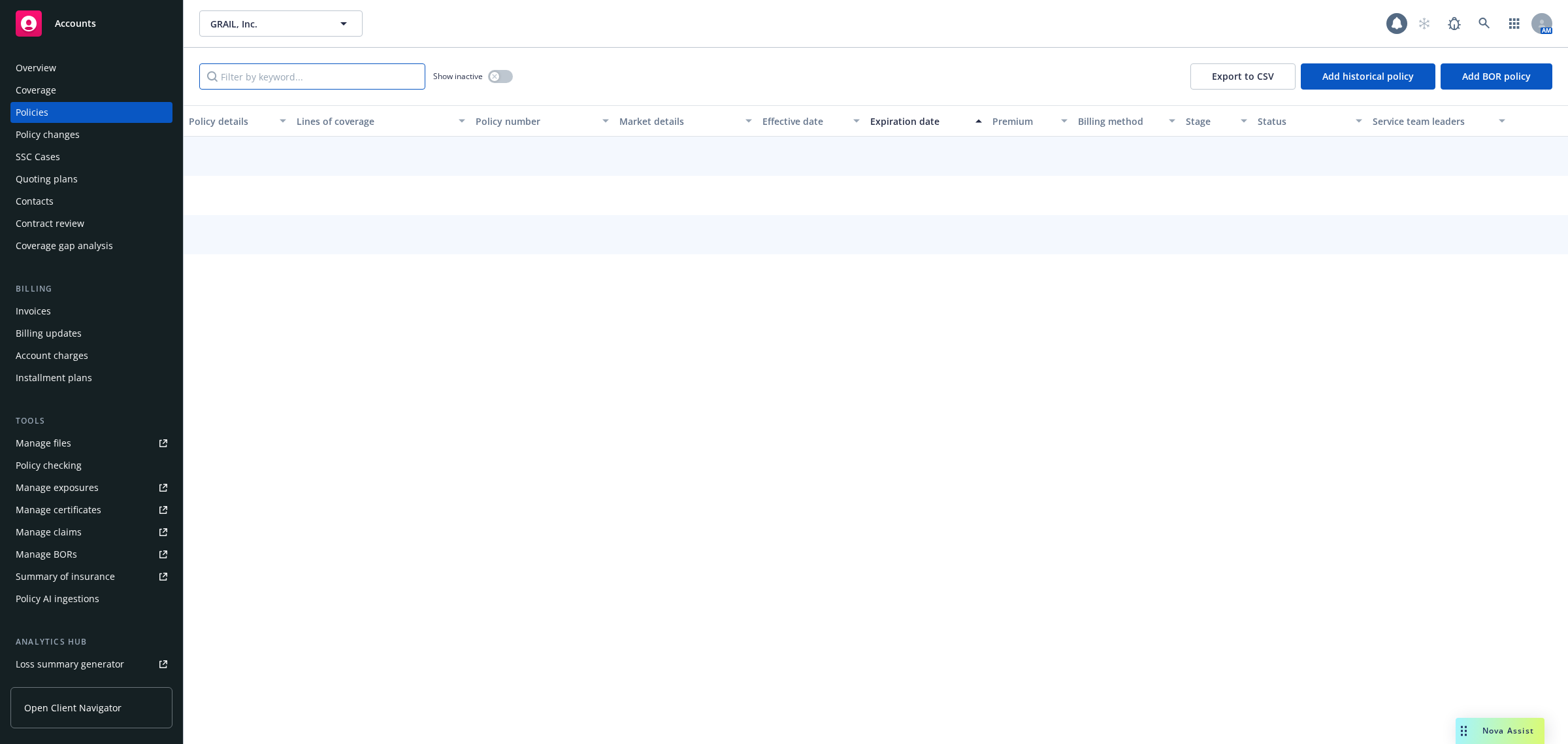
drag, startPoint x: 270, startPoint y: 81, endPoint x: 307, endPoint y: 67, distance: 39.6
click at [304, 67] on input "Filter by keyword..." at bounding box center [313, 76] width 226 height 26
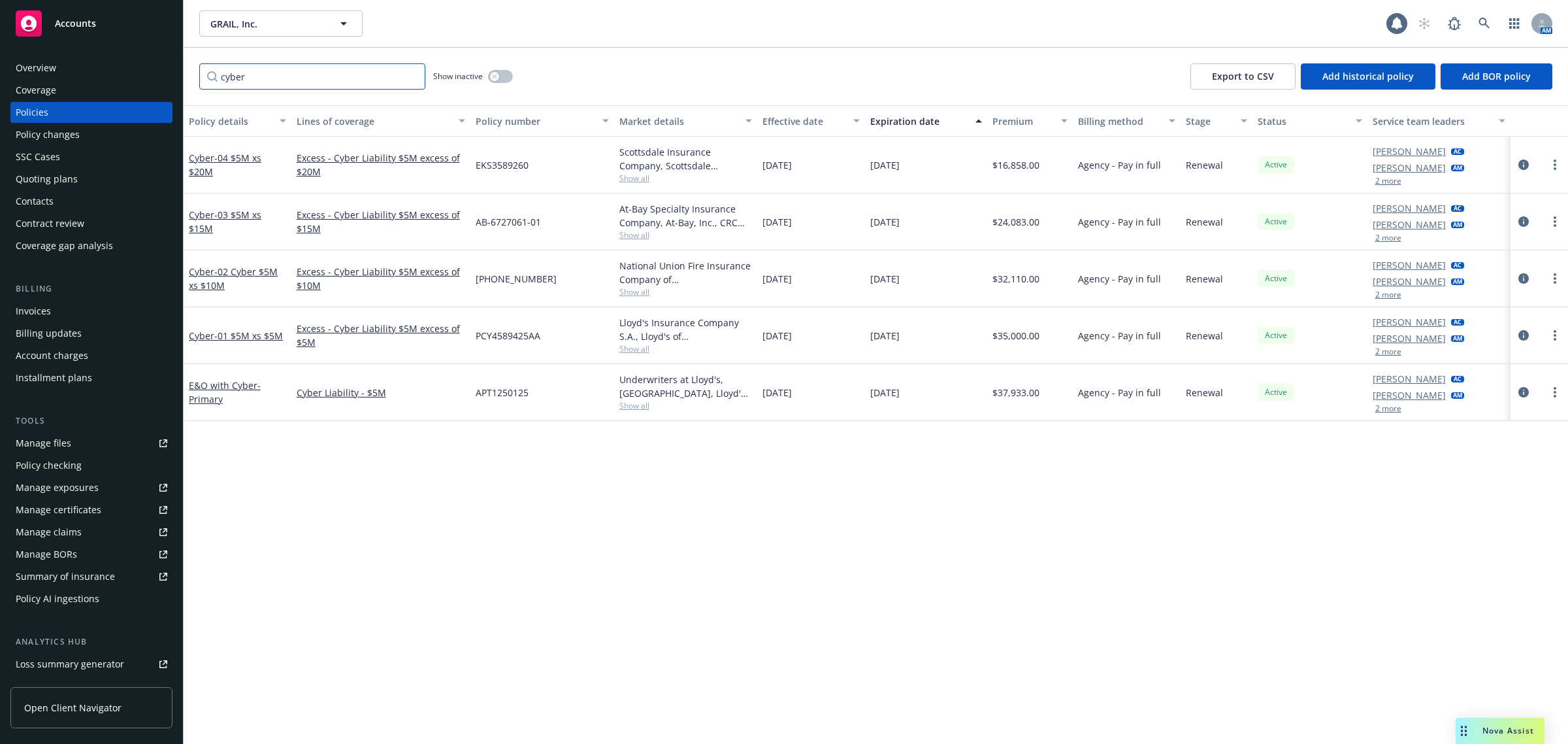
type input "cyber"
click at [491, 549] on div "Policy details Lines of coverage Policy number Market details Effective date Ex…" at bounding box center [875, 424] width 1384 height 639
drag, startPoint x: 984, startPoint y: 336, endPoint x: 1026, endPoint y: 333, distance: 42.1
click at [1026, 333] on div "Cyber - 01 $5M xs $5M Excess - Cyber Liability $5M excess of $5M PCY4589425AA L…" at bounding box center [875, 336] width 1384 height 57
click at [1017, 518] on div "Policy details Lines of coverage Policy number Market details Effective date Ex…" at bounding box center [875, 424] width 1384 height 639
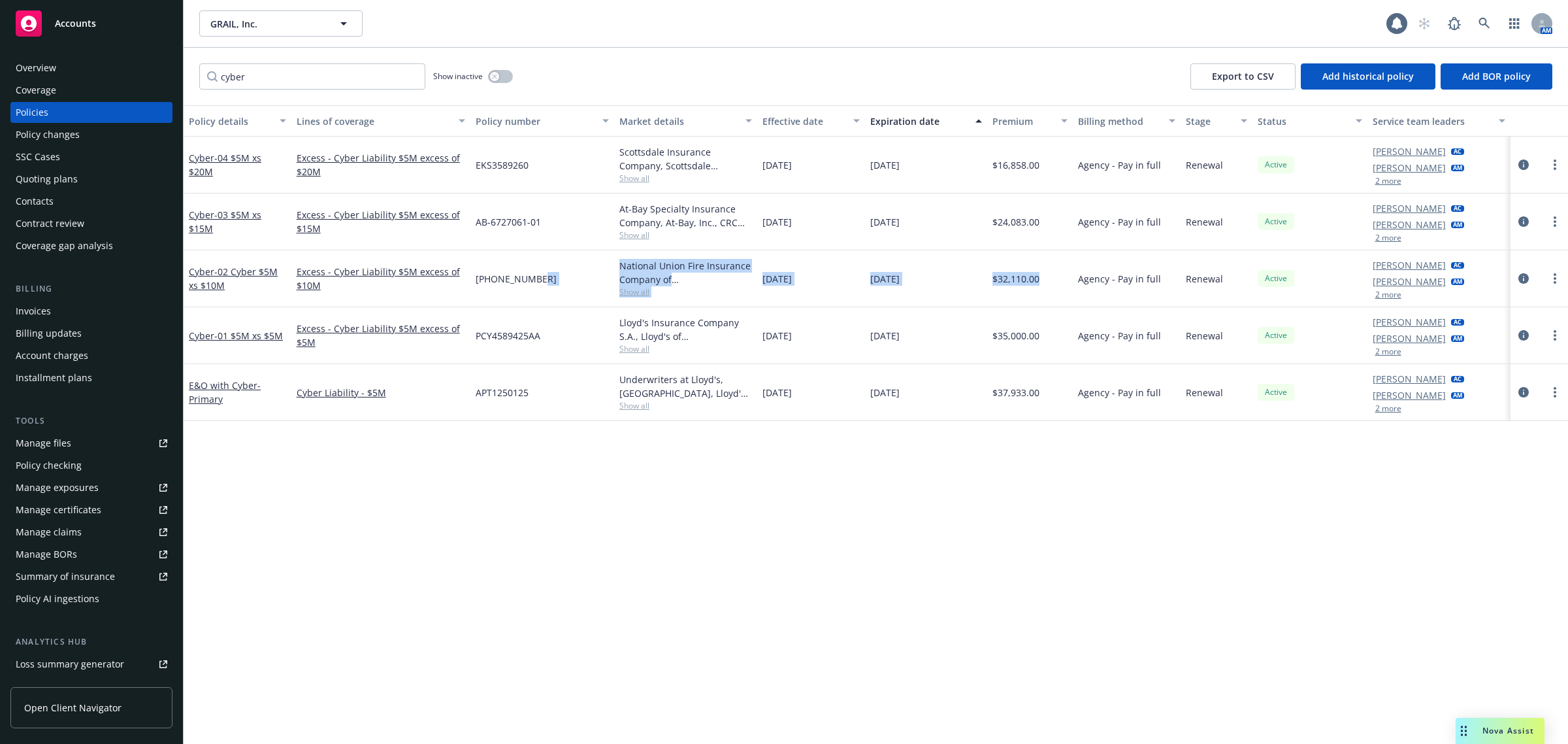
drag, startPoint x: 603, startPoint y: 262, endPoint x: 1041, endPoint y: 284, distance: 438.6
click at [1041, 284] on div "Cyber - 02 Cyber $5M xs $10M Excess - Cyber Liability $5M excess of $10M 01-317…" at bounding box center [875, 278] width 1384 height 57
click at [1041, 469] on div "Policy details Lines of coverage Policy number Market details Effective date Ex…" at bounding box center [875, 424] width 1384 height 639
drag, startPoint x: 1041, startPoint y: 283, endPoint x: 188, endPoint y: 276, distance: 853.0
click at [188, 276] on div "Cyber - 02 Cyber $5M xs $10M Excess - Cyber Liability $5M excess of $10M 01-317…" at bounding box center [875, 278] width 1384 height 57
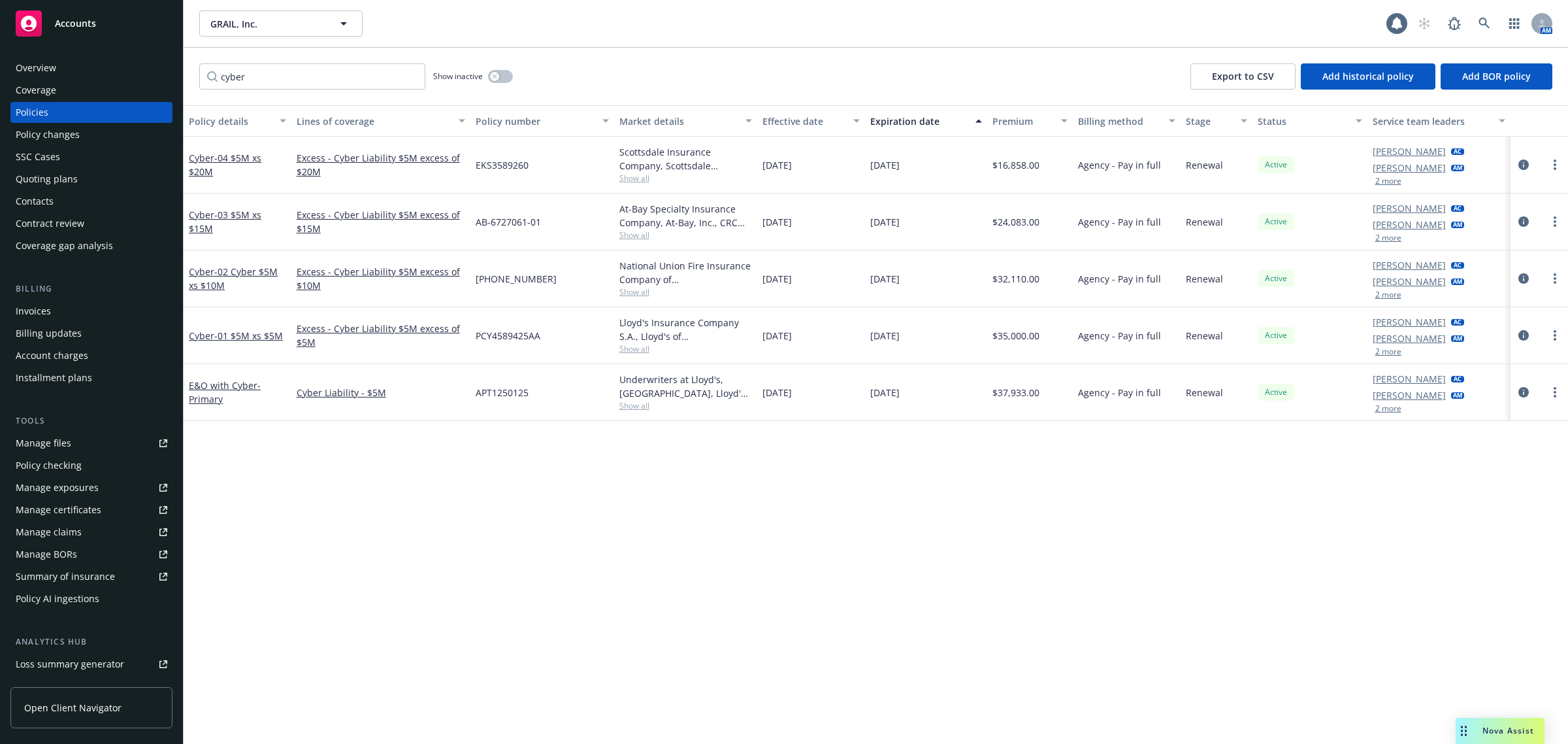
drag, startPoint x: 419, startPoint y: 554, endPoint x: 420, endPoint y: 514, distance: 40.0
click at [419, 553] on div "Policy details Lines of coverage Policy number Market details Effective date Ex…" at bounding box center [875, 424] width 1384 height 639
click at [242, 281] on div "Cyber - 02 Cyber $5M xs $10M" at bounding box center [237, 278] width 97 height 28
click at [241, 276] on span "- 02 Cyber $5M xs $10M" at bounding box center [233, 278] width 89 height 26
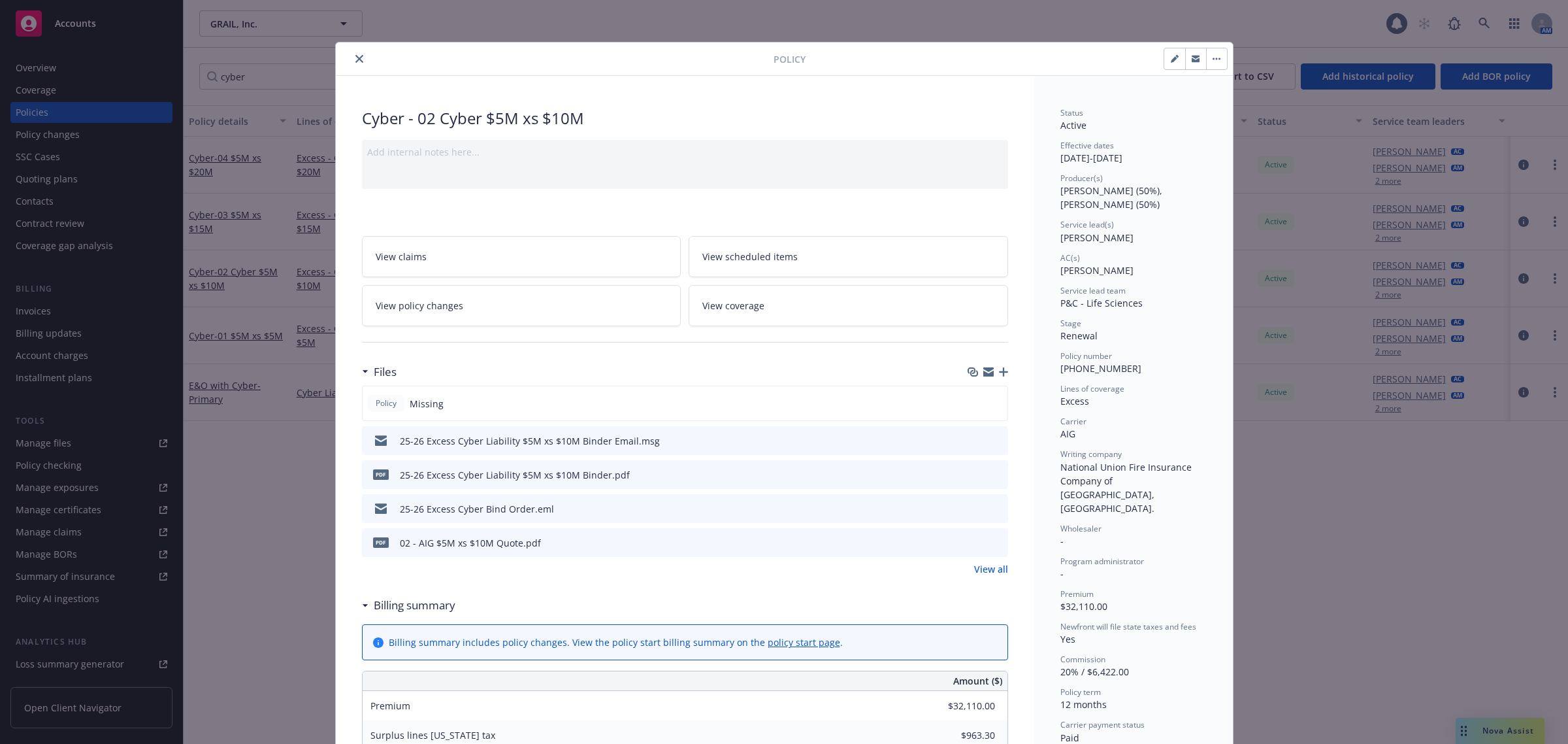
click at [992, 475] on icon "preview file" at bounding box center [996, 474] width 12 height 9
click at [356, 55] on icon "close" at bounding box center [359, 58] width 8 height 8
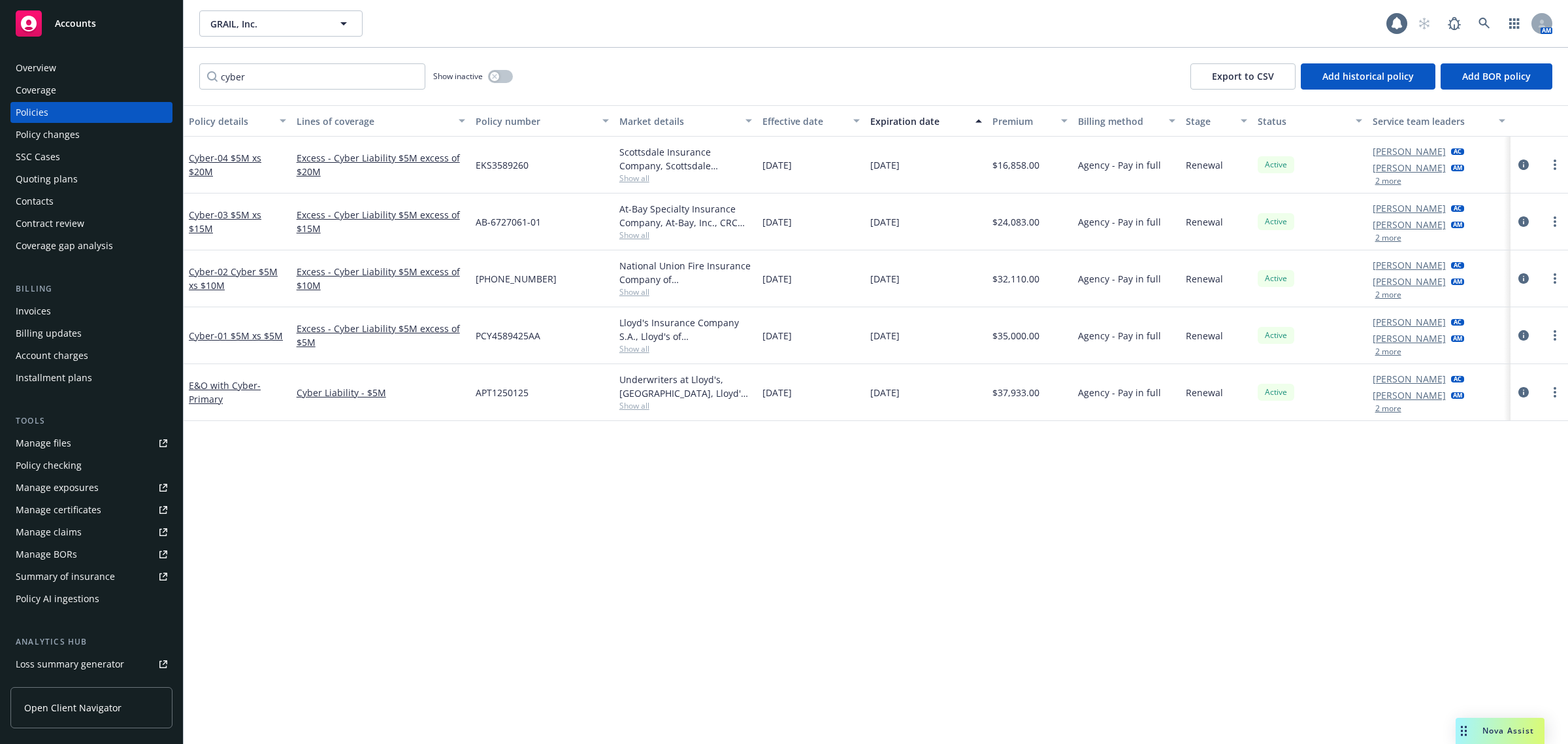
click at [1467, 727] on div "Drag to move" at bounding box center [1463, 731] width 16 height 26
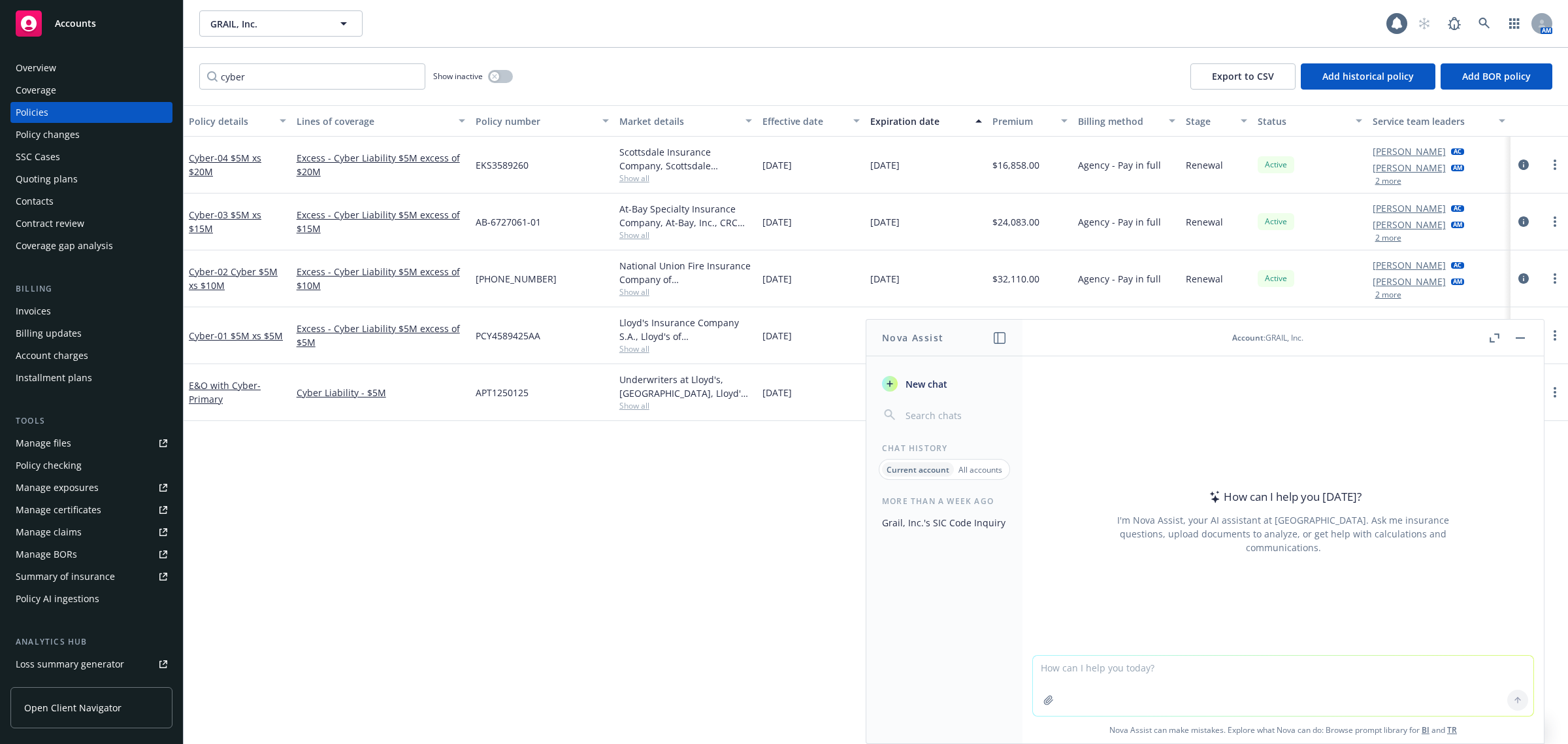
click at [1291, 674] on textarea at bounding box center [1283, 686] width 501 height 60
paste textarea "National Union Fire Insurance Company of Pittsburgh, Pa"
type textarea "Is National Union Fire Insurance Company of Pittsburgh, PA an admitted carrier …"
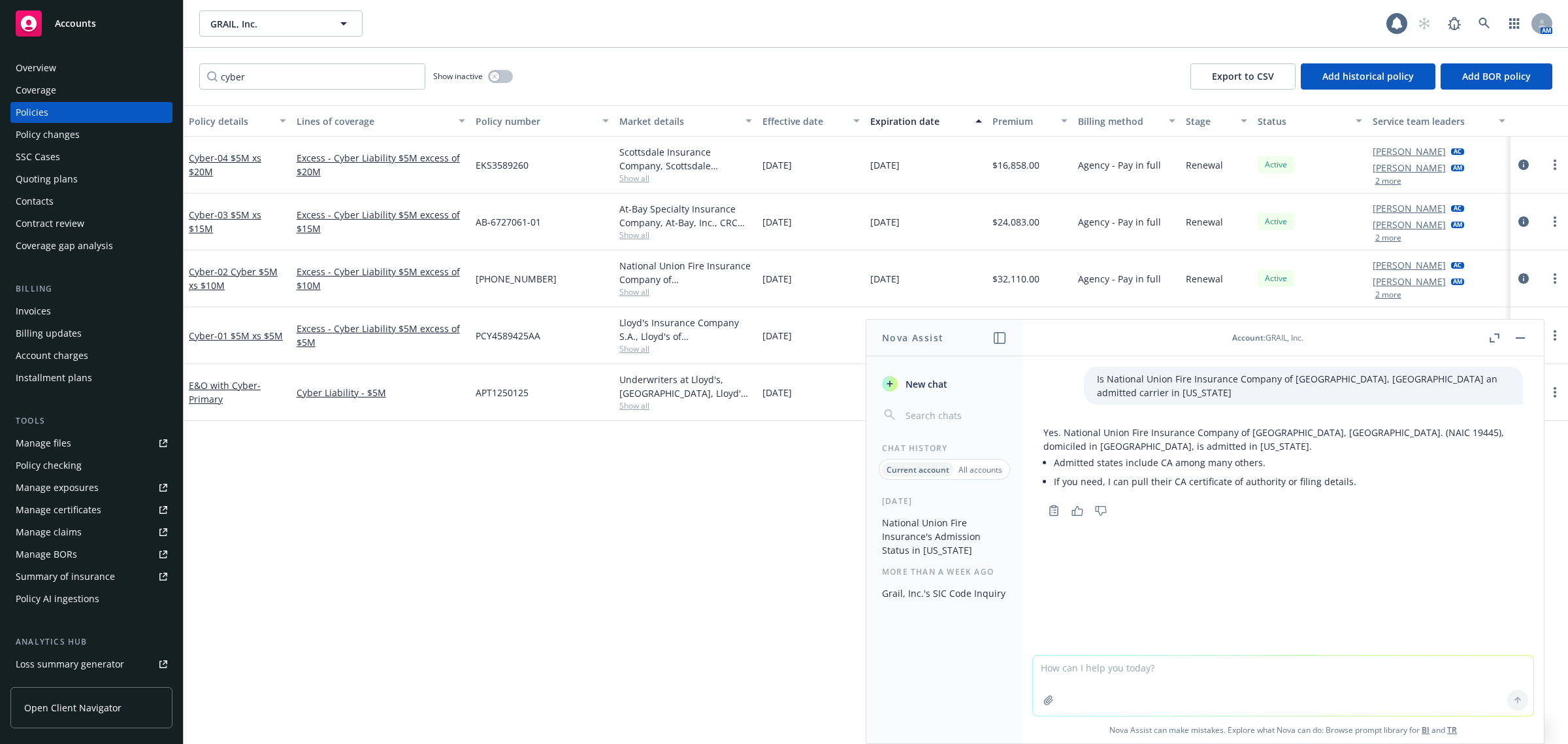
click at [1216, 535] on div at bounding box center [1283, 543] width 501 height 16
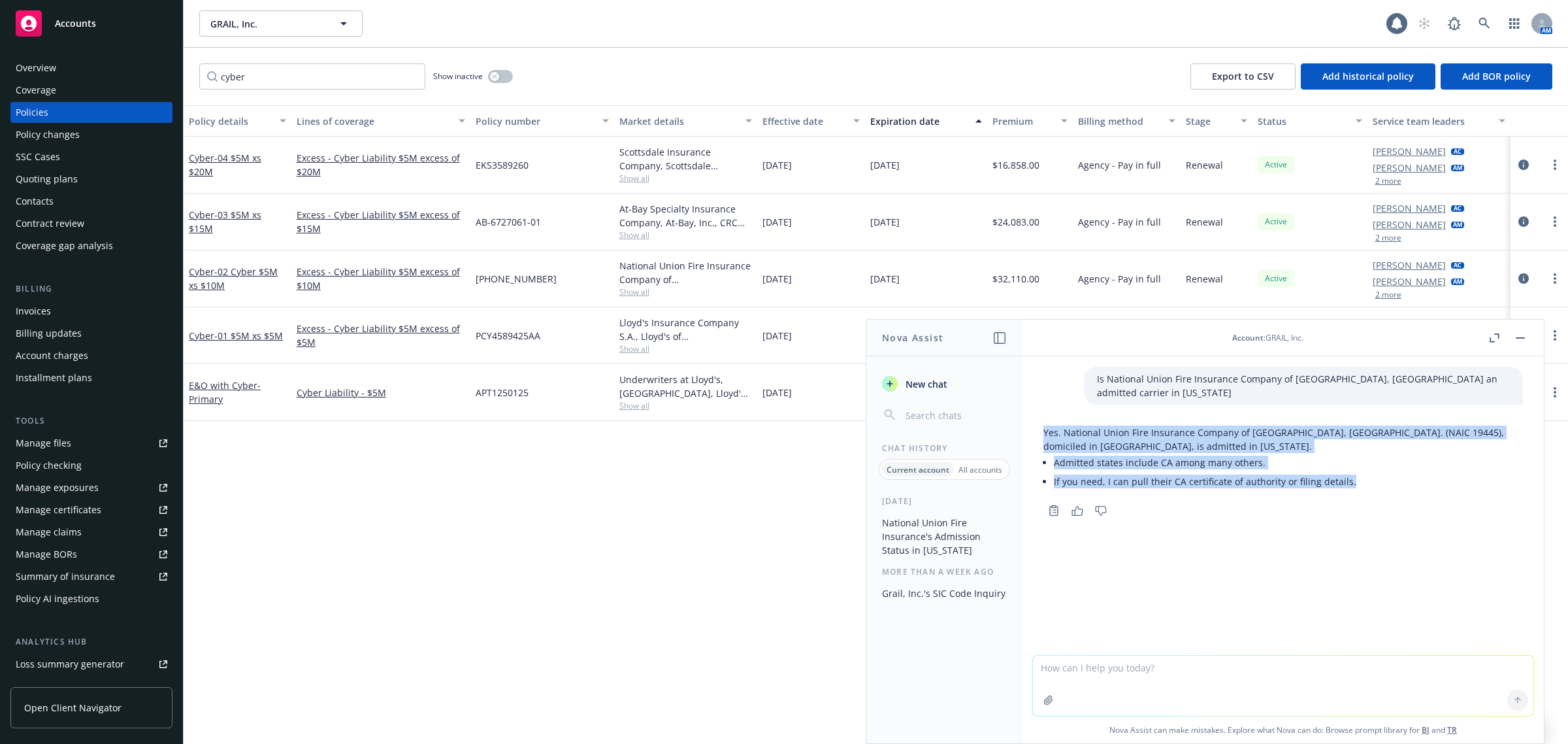
drag, startPoint x: 1346, startPoint y: 465, endPoint x: 1036, endPoint y: 423, distance: 312.8
click at [1036, 423] on div "Yes. National Union Fire Insurance Company of Pittsburgh, Pa. (NAIC 19445), dom…" at bounding box center [1283, 470] width 501 height 99
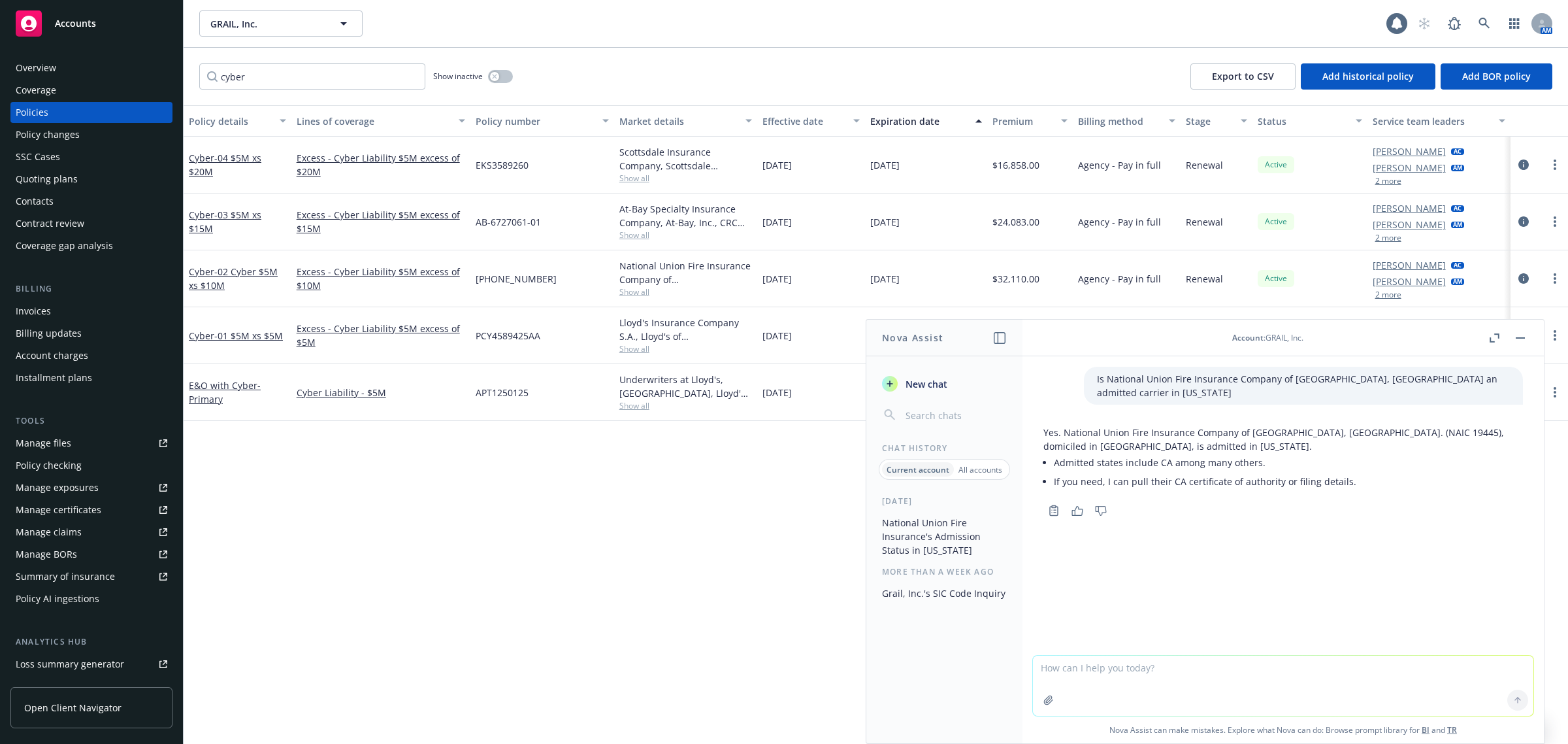
click at [1353, 570] on div "Is National Union Fire Insurance Company of Pittsburgh, PA an admitted carrier …" at bounding box center [1284, 506] width 522 height 299
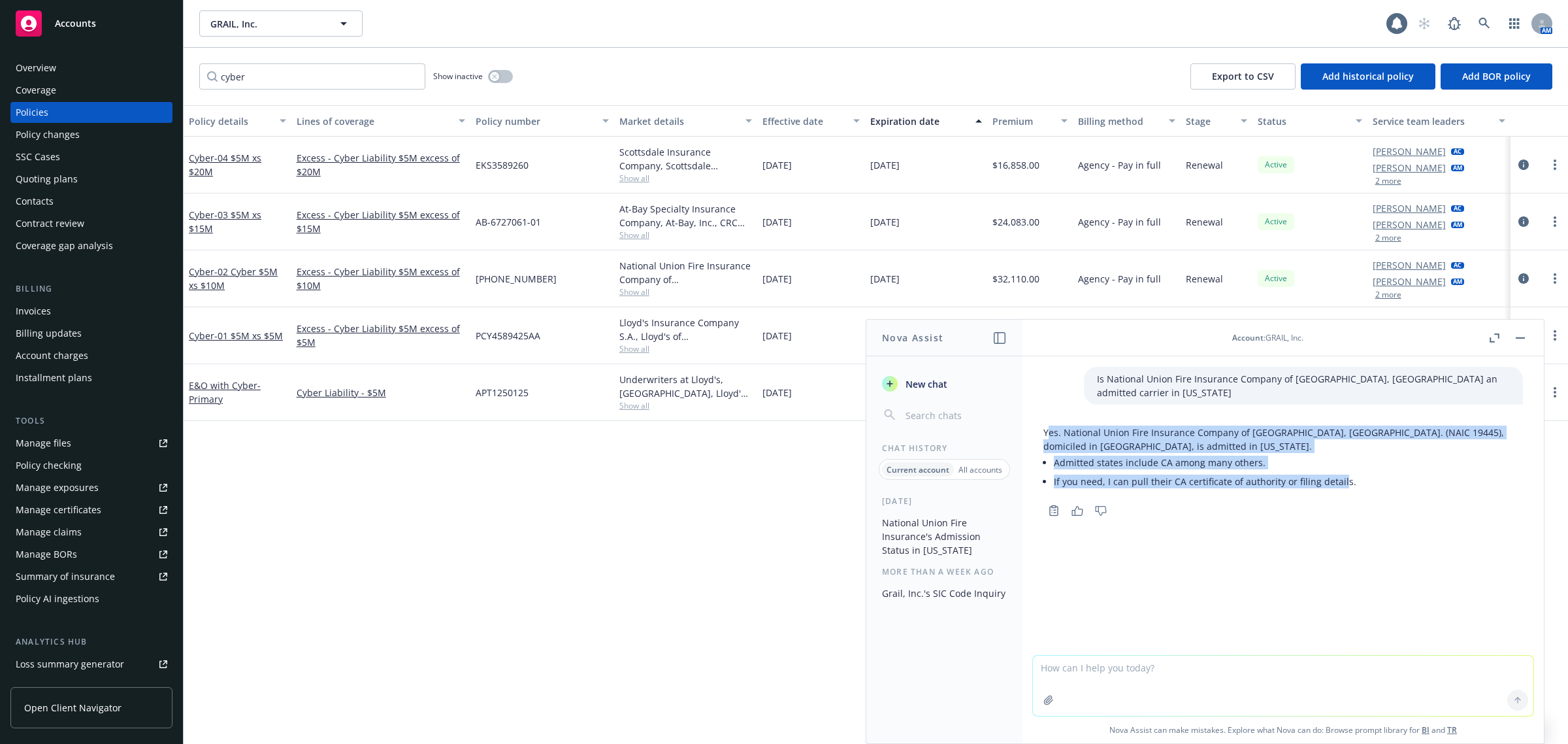
drag, startPoint x: 1050, startPoint y: 417, endPoint x: 1344, endPoint y: 472, distance: 299.1
click at [1340, 470] on div "Yes. National Union Fire Insurance Company of Pittsburgh, Pa. (NAIC 19445), dom…" at bounding box center [1284, 458] width 480 height 65
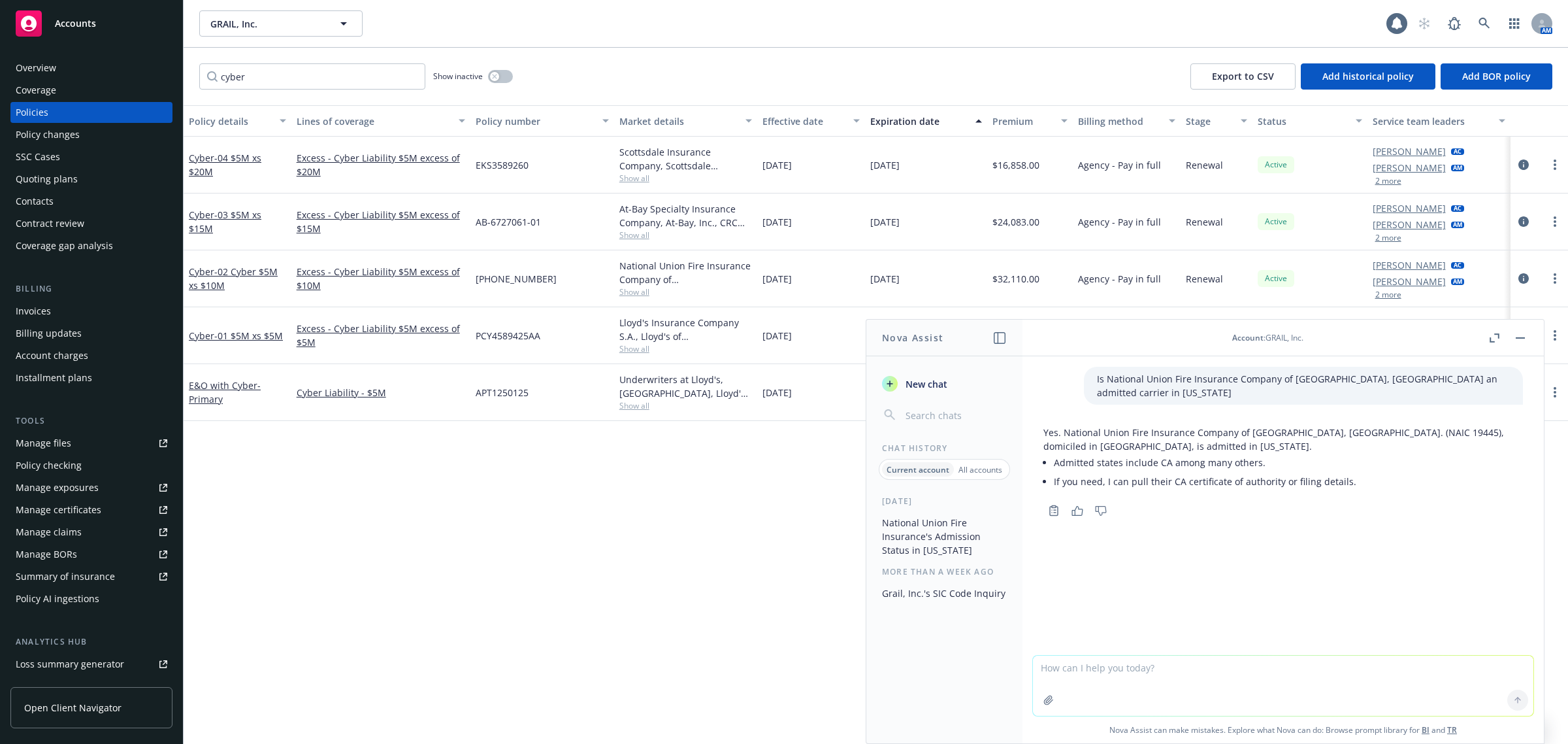
click at [1349, 475] on li "If you need, I can pull their CA certificate of authority or filing details." at bounding box center [1289, 481] width 470 height 19
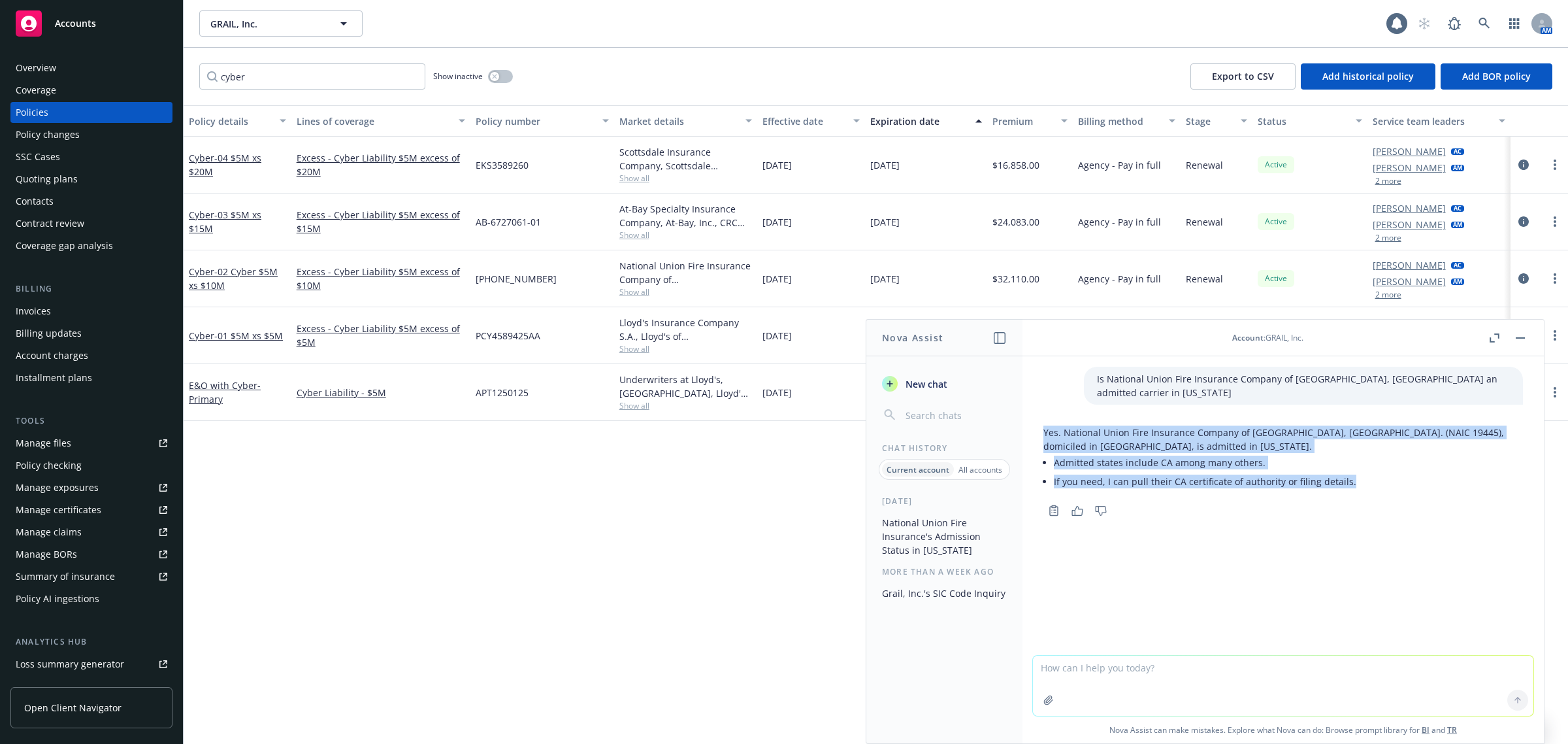
drag, startPoint x: 1354, startPoint y: 468, endPoint x: 1026, endPoint y: 419, distance: 331.6
click at [1026, 419] on div "Is National Union Fire Insurance Company of Pittsburgh, PA an admitted carrier …" at bounding box center [1284, 506] width 522 height 299
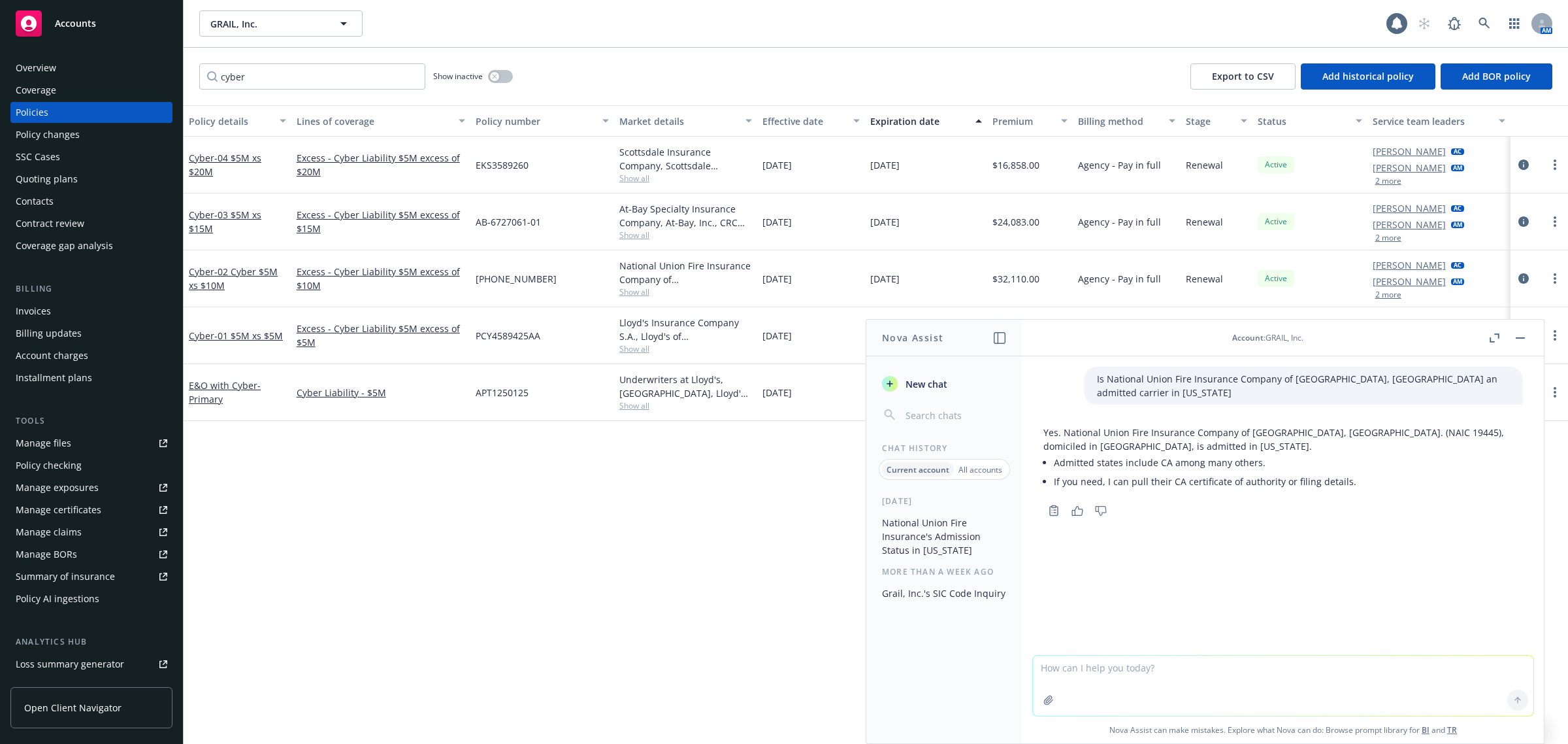
click at [1166, 535] on div at bounding box center [1283, 543] width 501 height 16
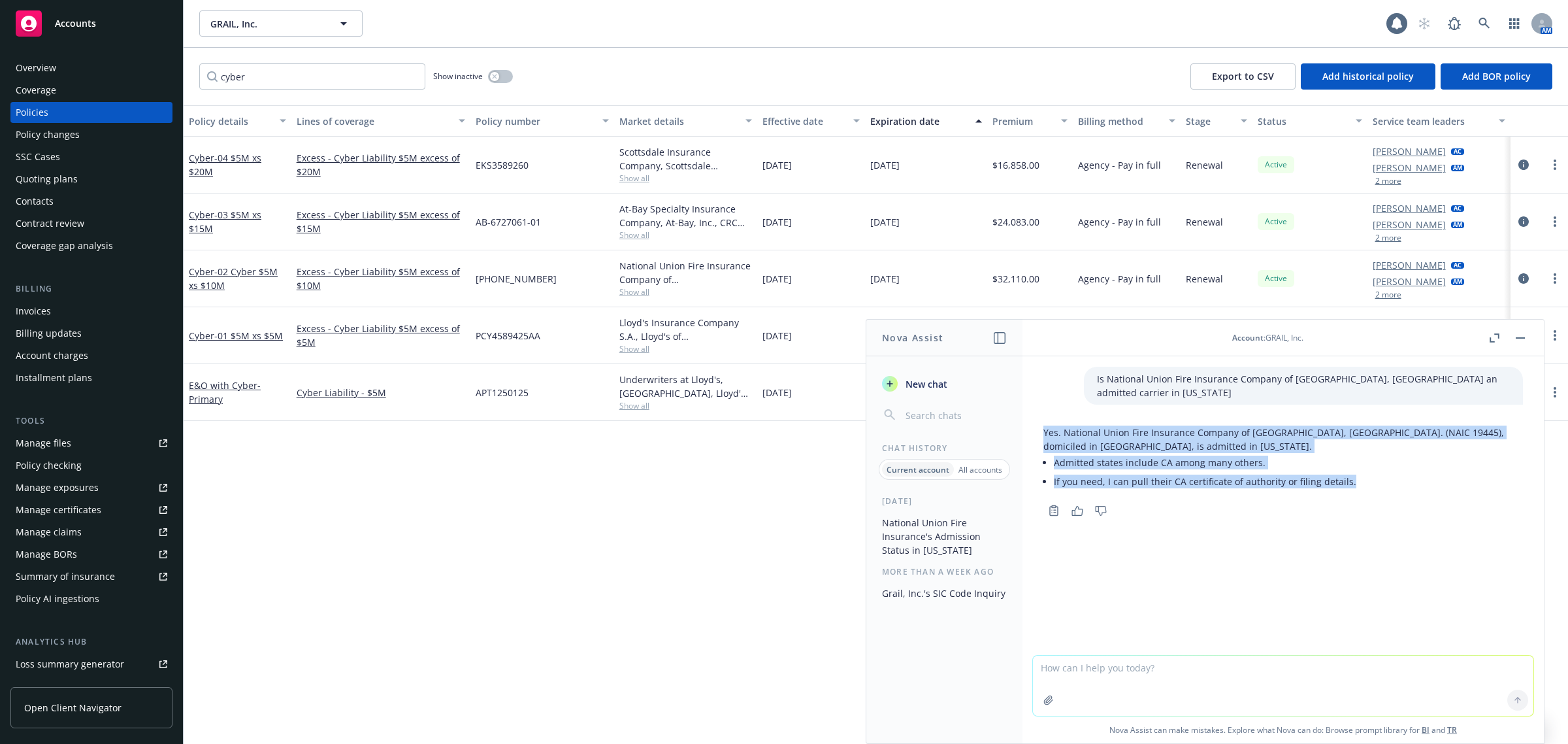
drag, startPoint x: 1352, startPoint y: 469, endPoint x: 1059, endPoint y: 442, distance: 294.2
click at [1035, 422] on div "Yes. National Union Fire Insurance Company of Pittsburgh, Pa. (NAIC 19445), dom…" at bounding box center [1283, 470] width 501 height 99
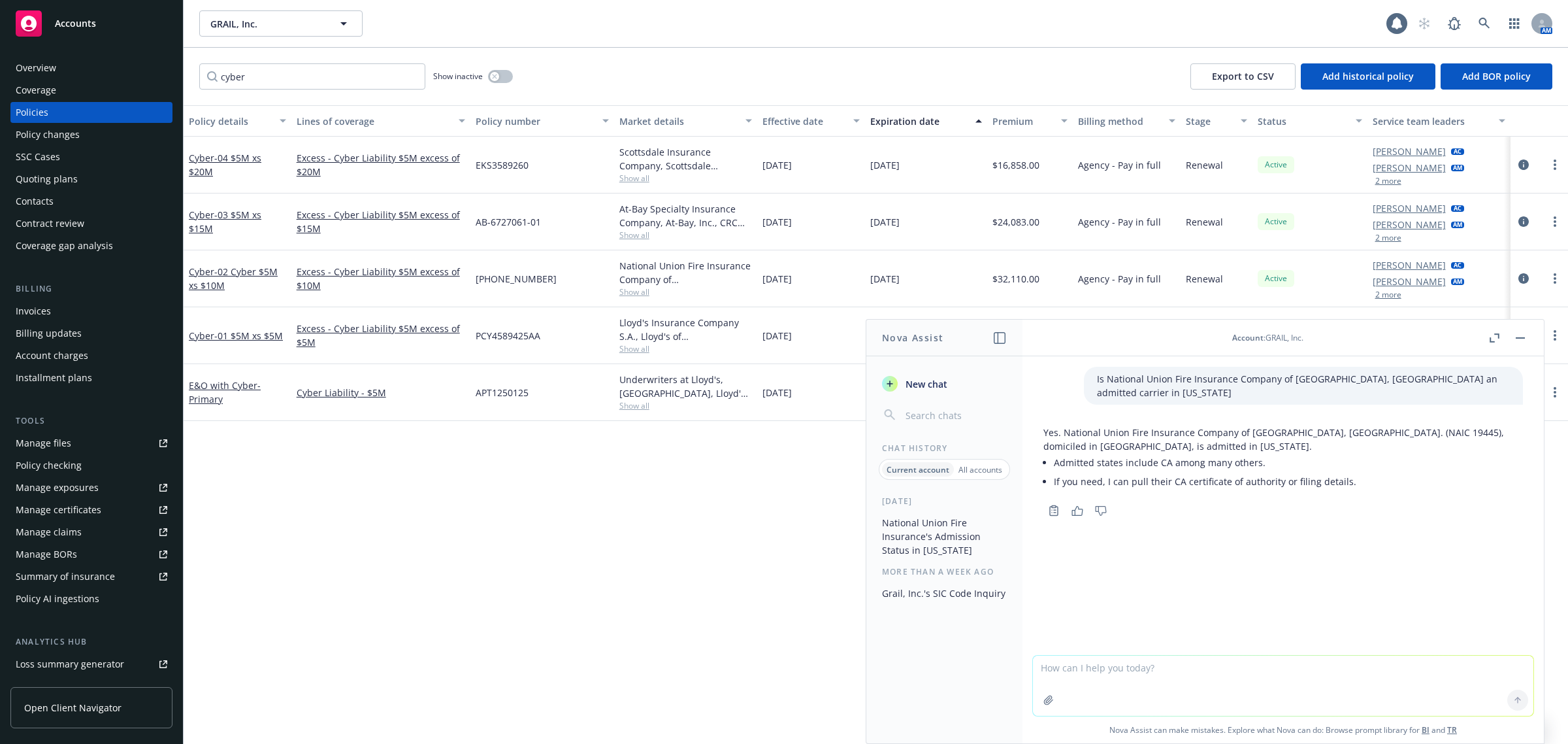
click at [1188, 535] on div at bounding box center [1283, 543] width 501 height 16
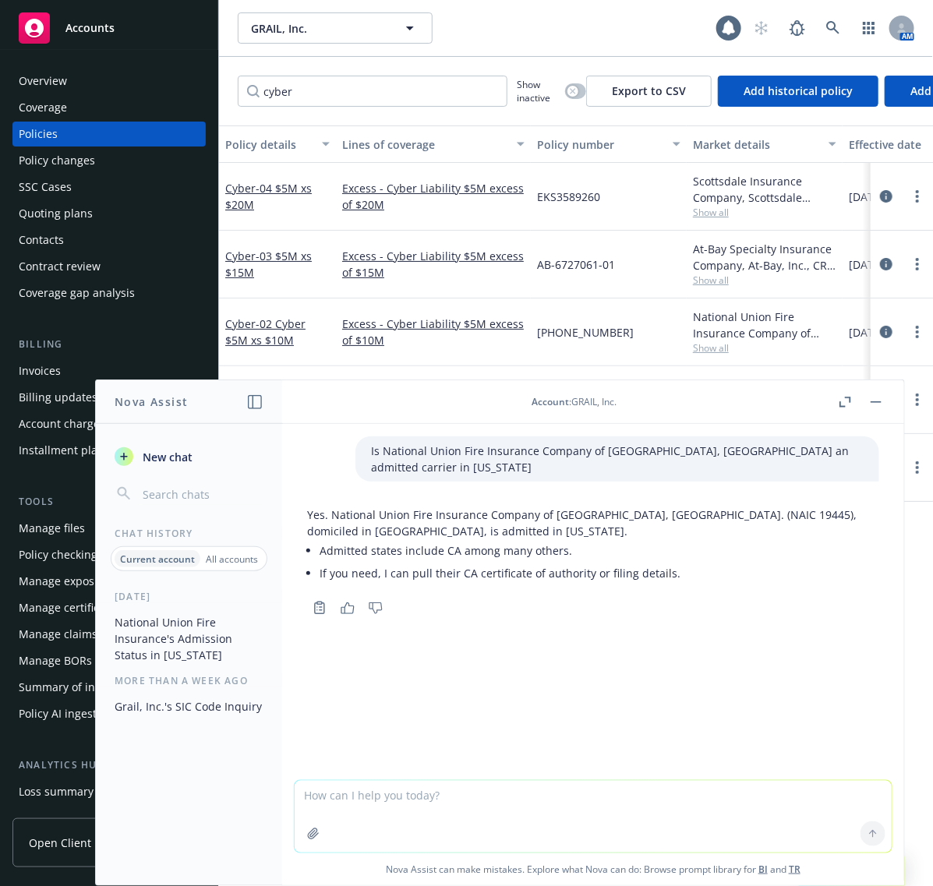
click at [887, 399] on header "Account : GRAIL, Inc." at bounding box center [593, 402] width 622 height 44
click at [877, 407] on button "button" at bounding box center [876, 402] width 19 height 19
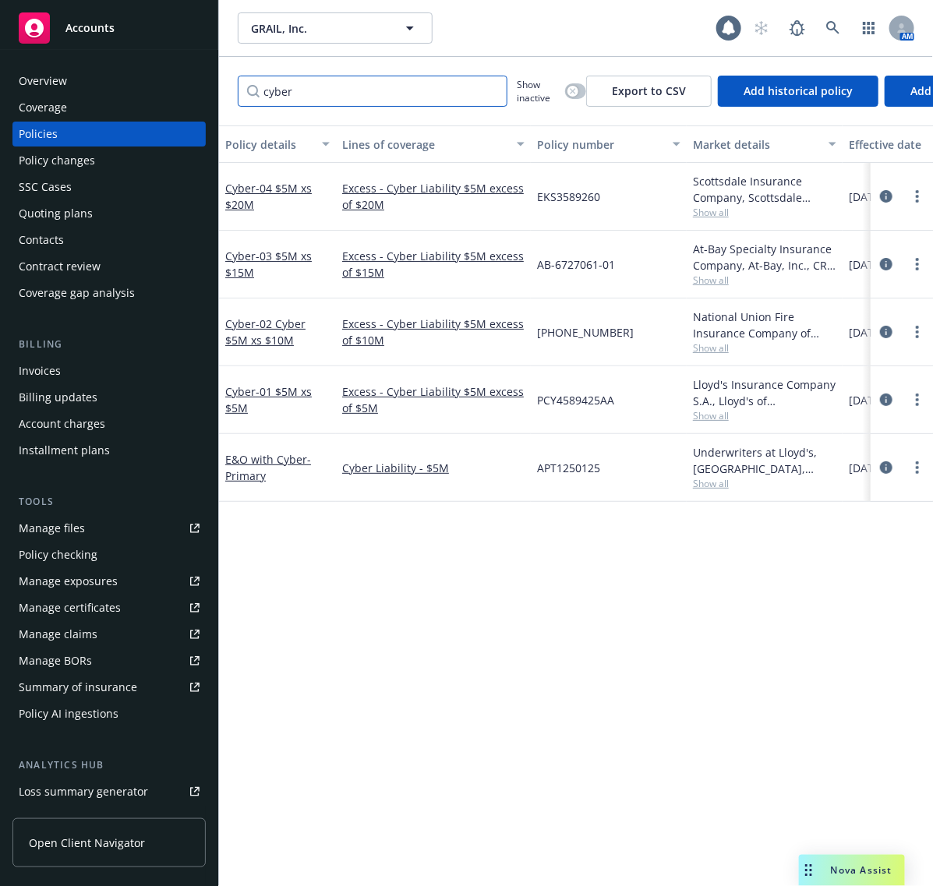
click at [457, 80] on input "cyber" at bounding box center [373, 91] width 270 height 31
click at [493, 87] on input "cyber" at bounding box center [373, 91] width 270 height 31
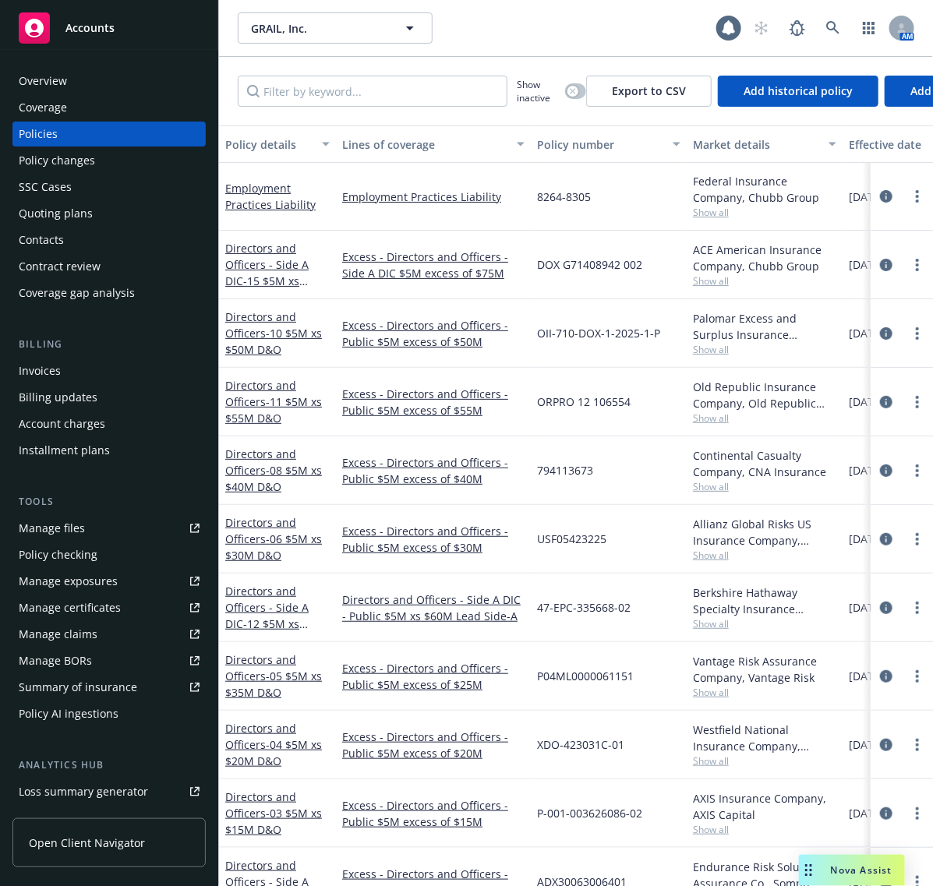
click at [51, 76] on div "Overview" at bounding box center [43, 81] width 48 height 25
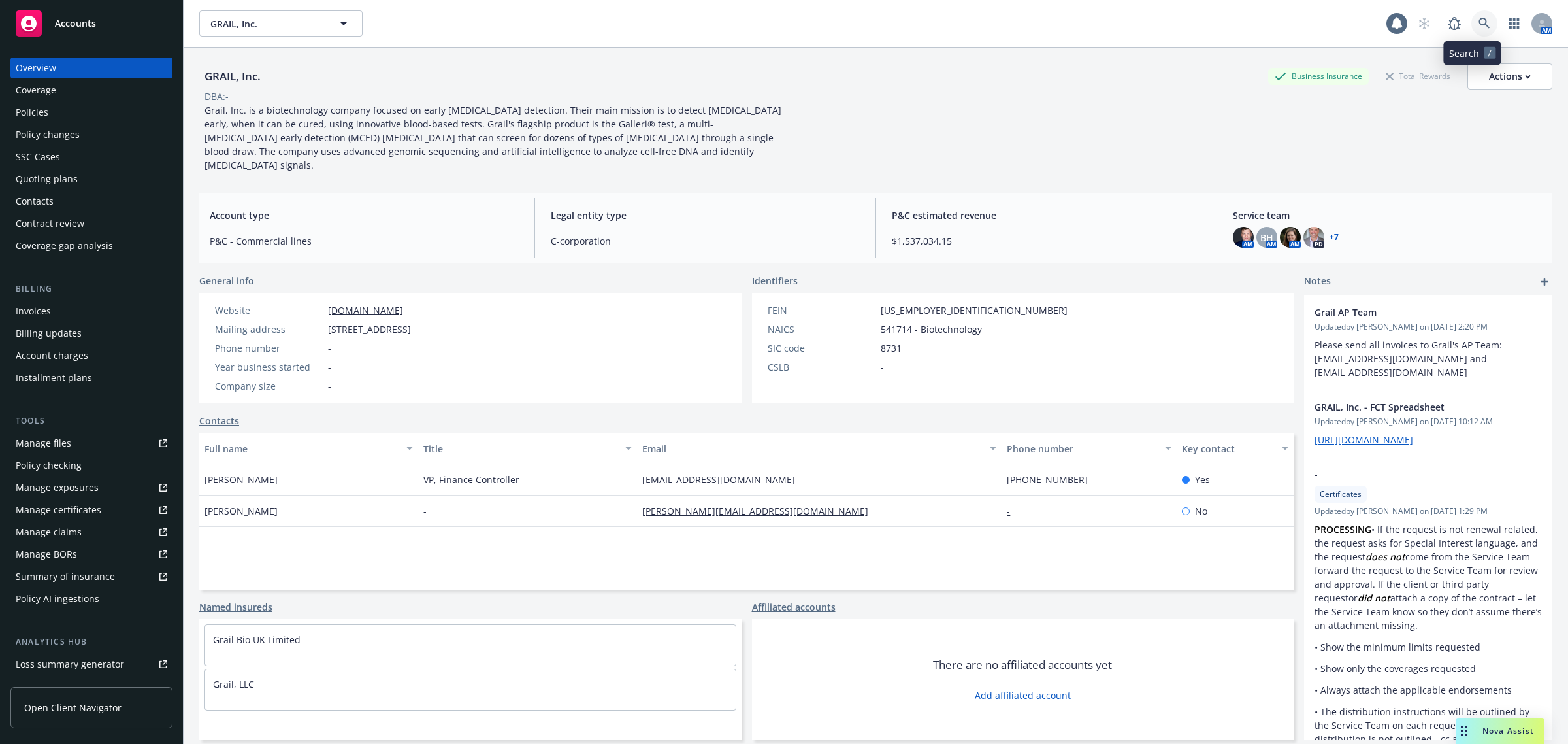
click at [1478, 26] on link at bounding box center [1484, 23] width 26 height 26
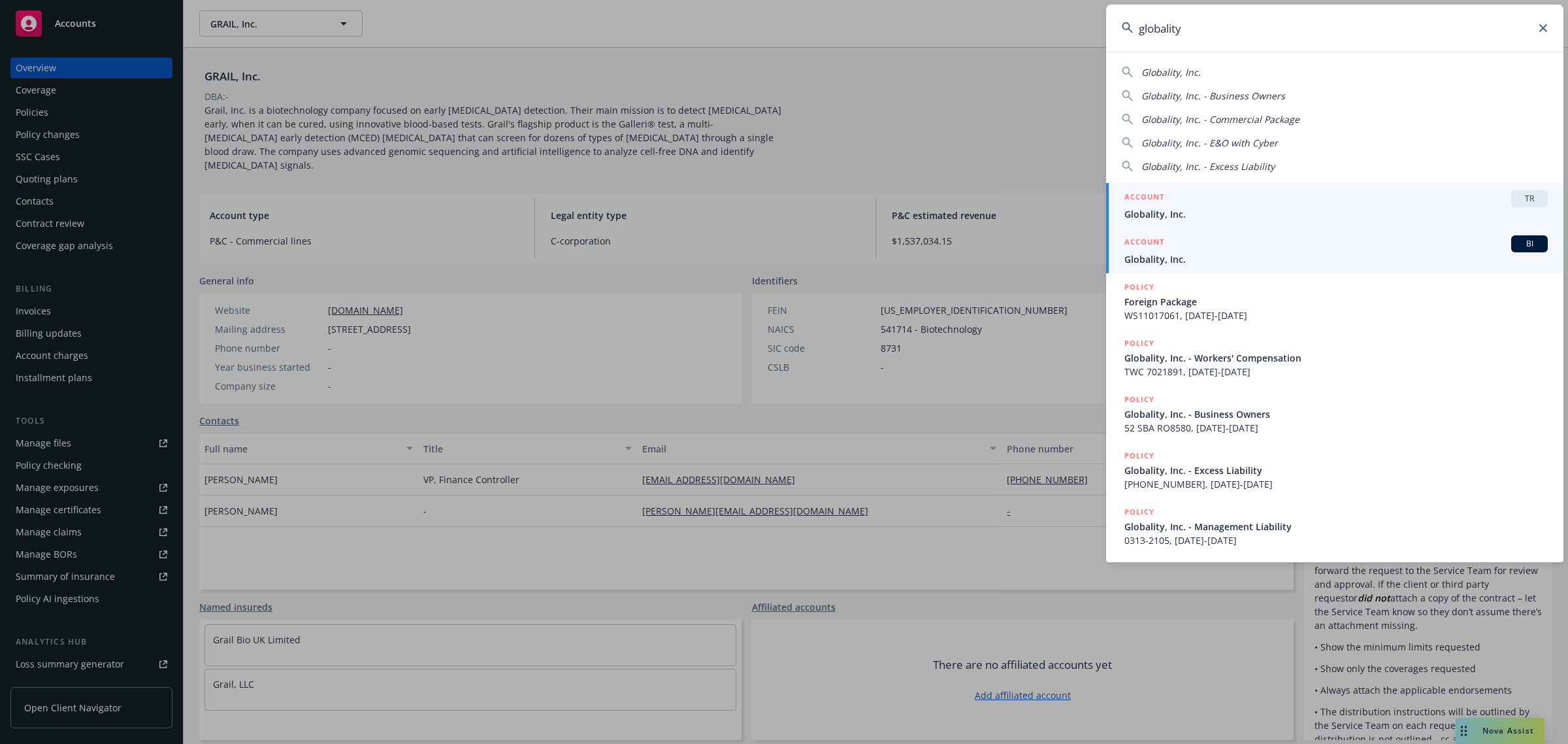
type input "globality"
click at [1216, 263] on span "Globality, Inc." at bounding box center [1336, 259] width 423 height 13
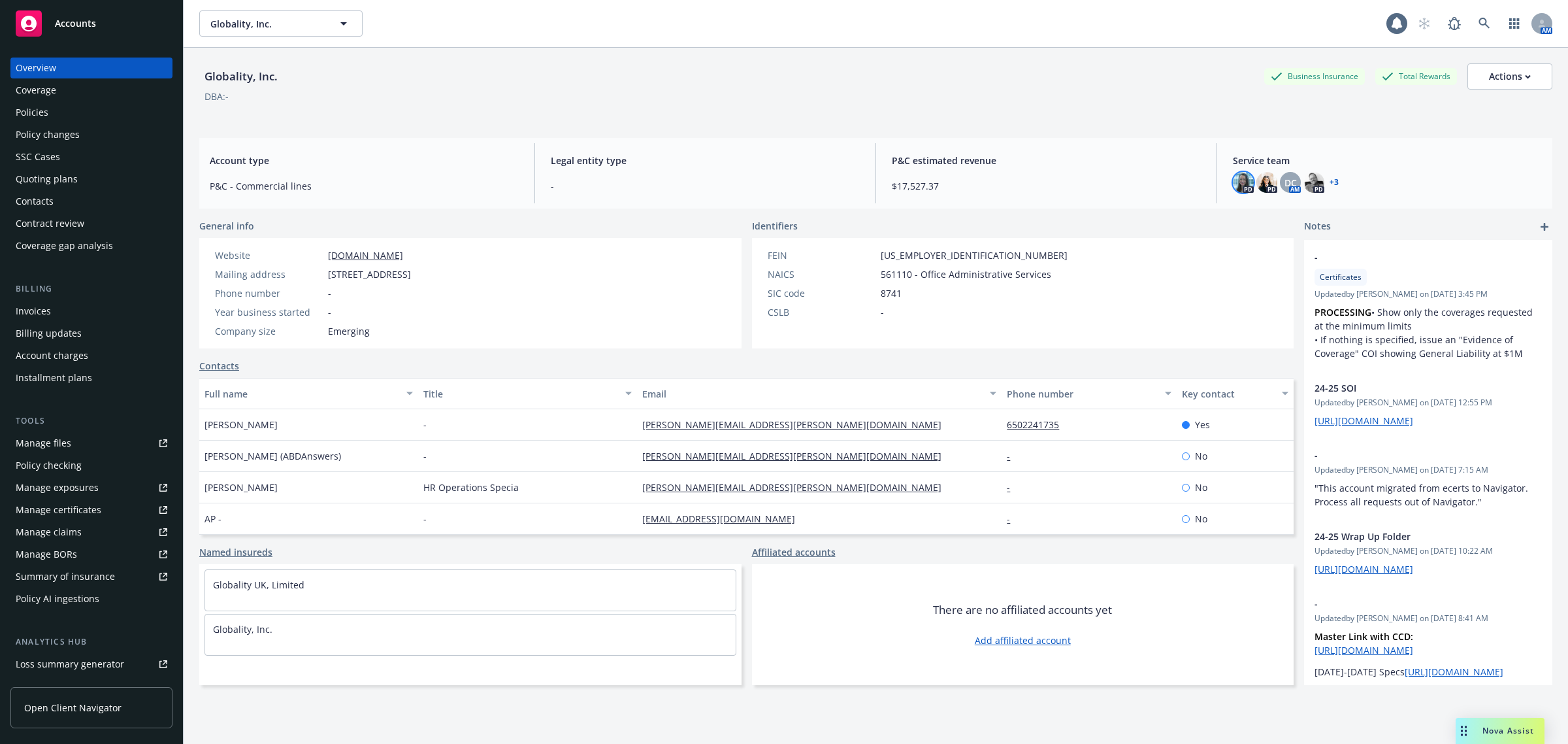
click at [1233, 187] on img at bounding box center [1243, 182] width 21 height 21
click at [1257, 190] on img at bounding box center [1267, 182] width 21 height 21
click at [491, 111] on div "Globality, Inc. Business Insurance Total Rewards Actions DBA: -" at bounding box center [876, 91] width 1353 height 54
click at [95, 118] on div "Policies" at bounding box center [91, 112] width 152 height 21
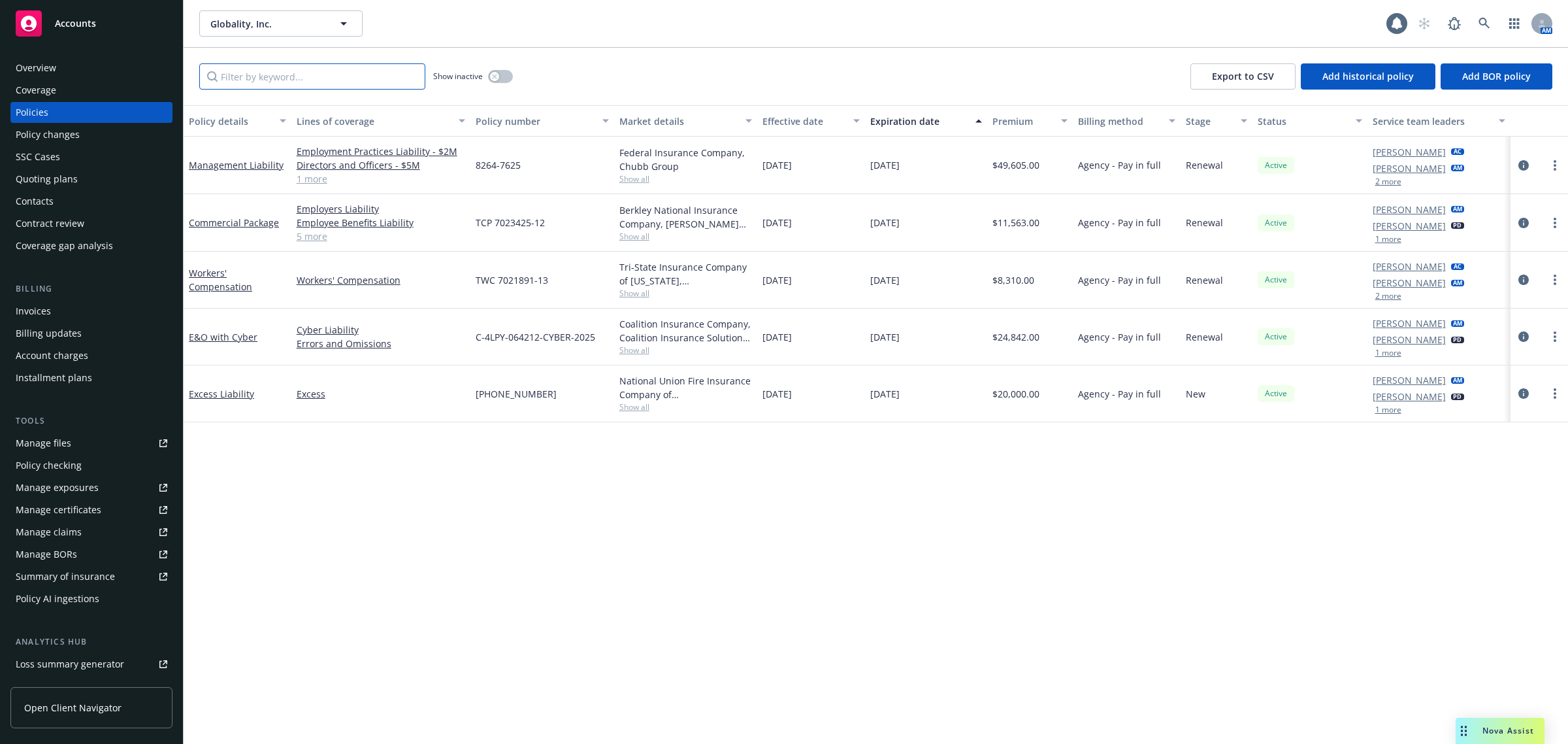
click at [268, 85] on input "Filter by keyword..." at bounding box center [313, 76] width 226 height 26
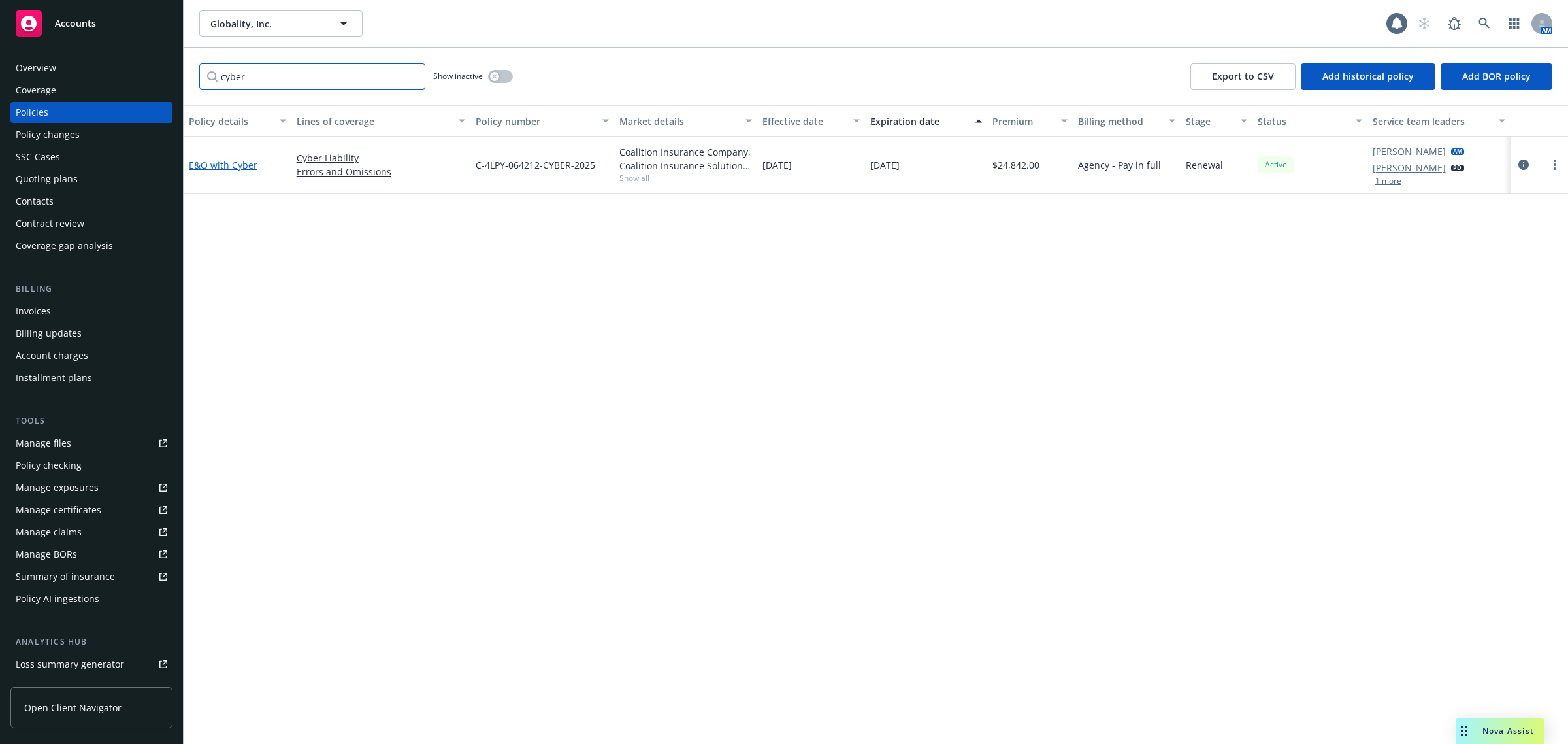
type input "cyber"
click at [229, 167] on link "E&O with Cyber" at bounding box center [223, 164] width 69 height 13
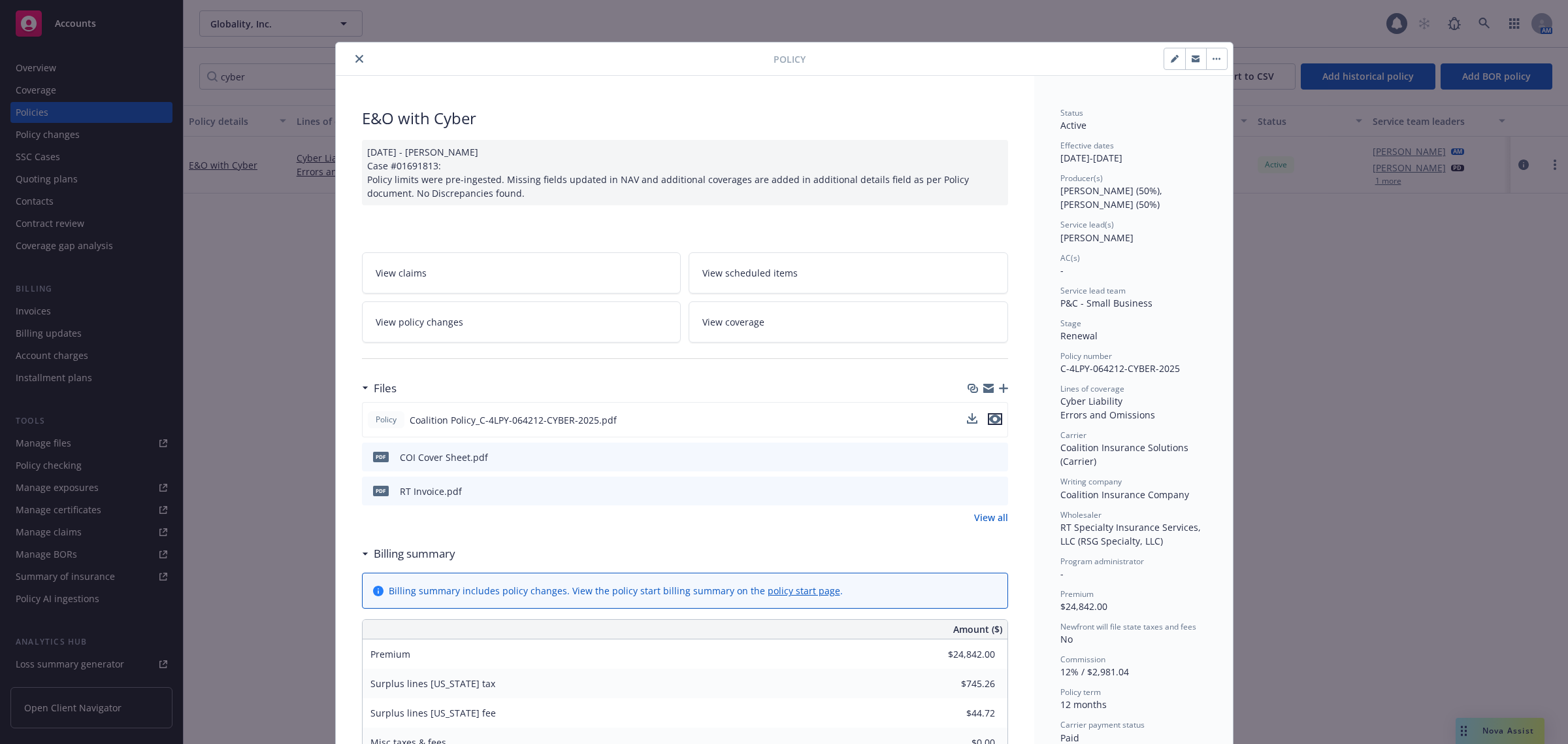
click at [994, 419] on icon "preview file" at bounding box center [995, 419] width 12 height 9
click at [356, 55] on icon "close" at bounding box center [359, 58] width 8 height 8
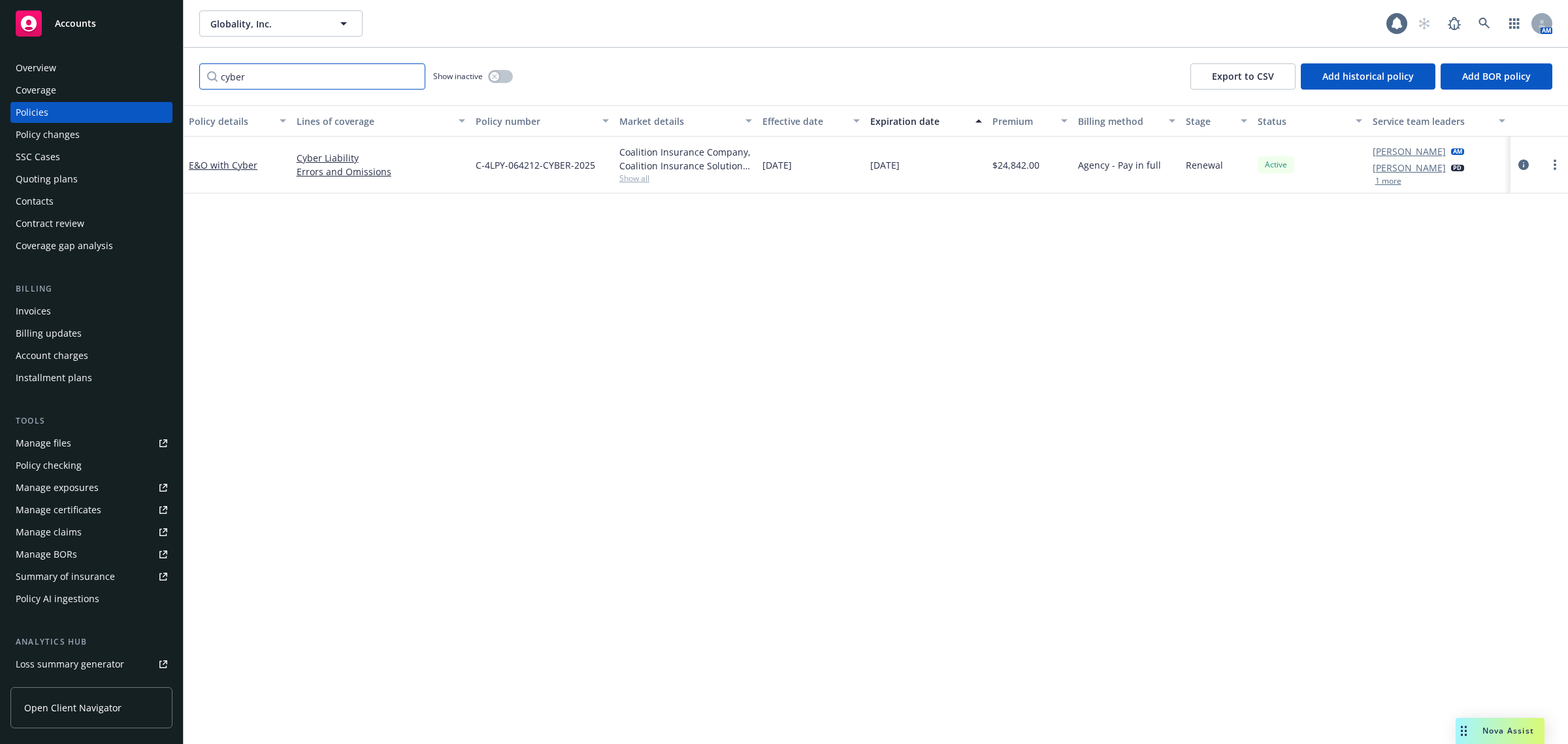
click at [407, 75] on input "cyber" at bounding box center [313, 76] width 226 height 26
click at [412, 73] on input "cyber" at bounding box center [313, 76] width 226 height 26
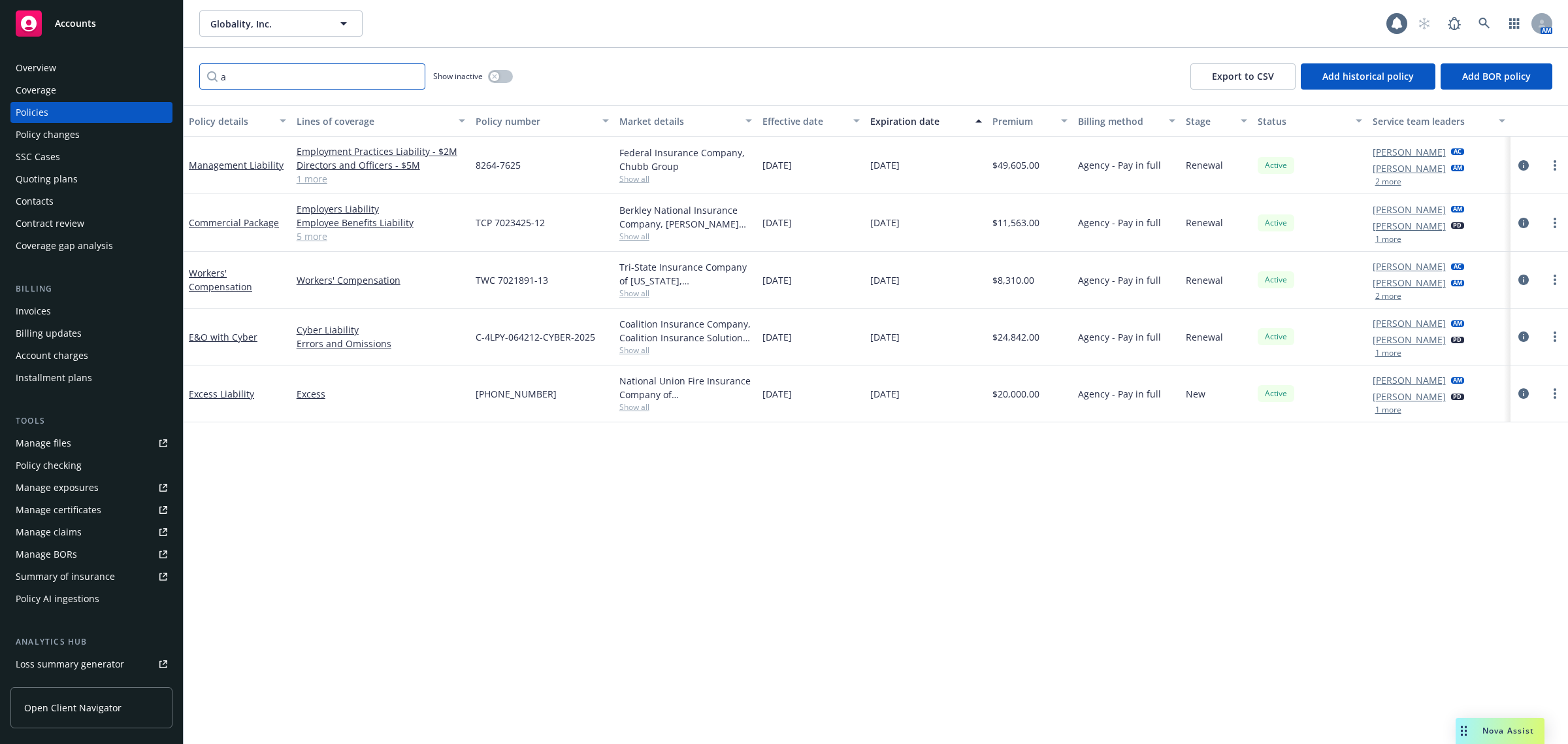
type input "a"
click at [236, 396] on link "Excess Liability" at bounding box center [221, 393] width 65 height 13
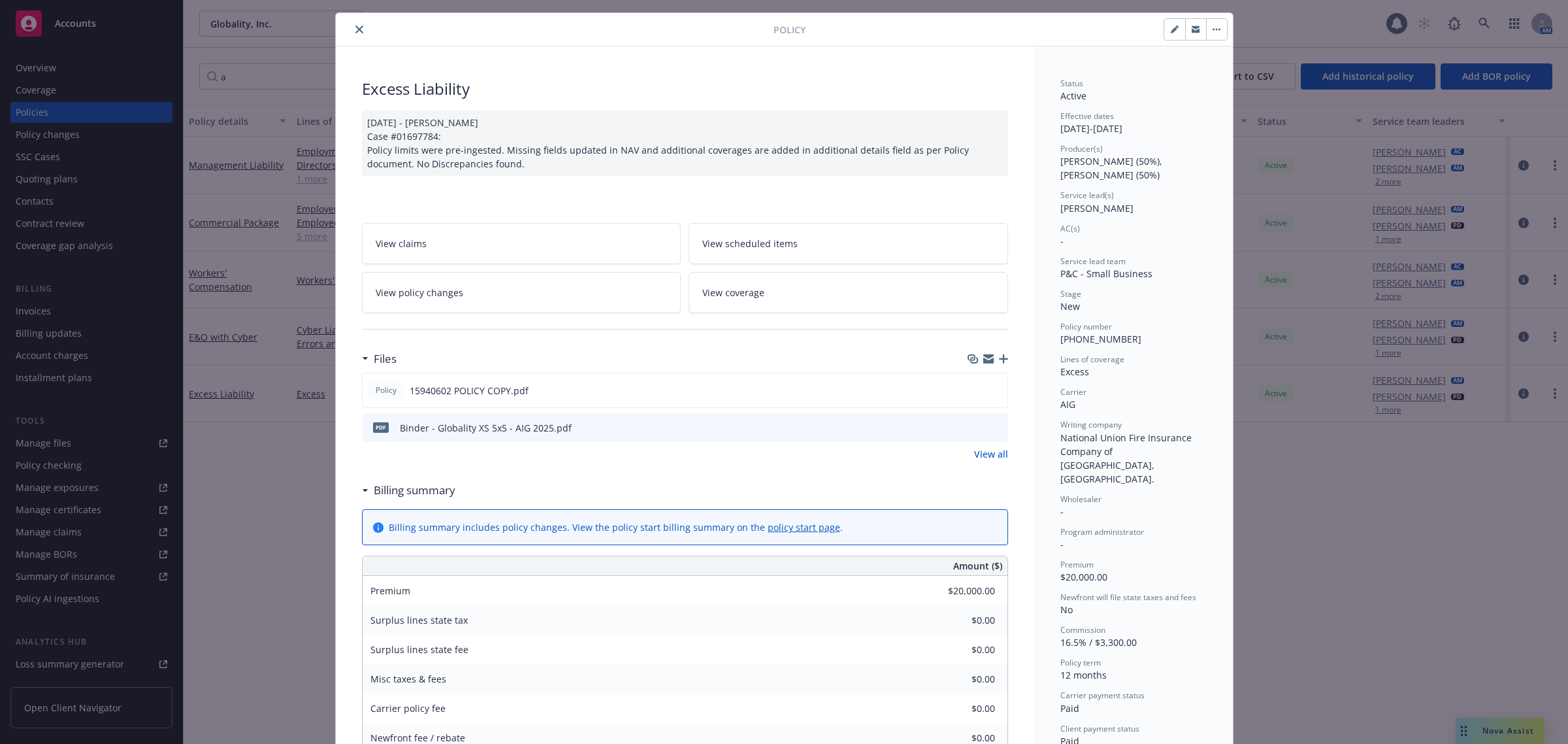
scroll to position [81, 0]
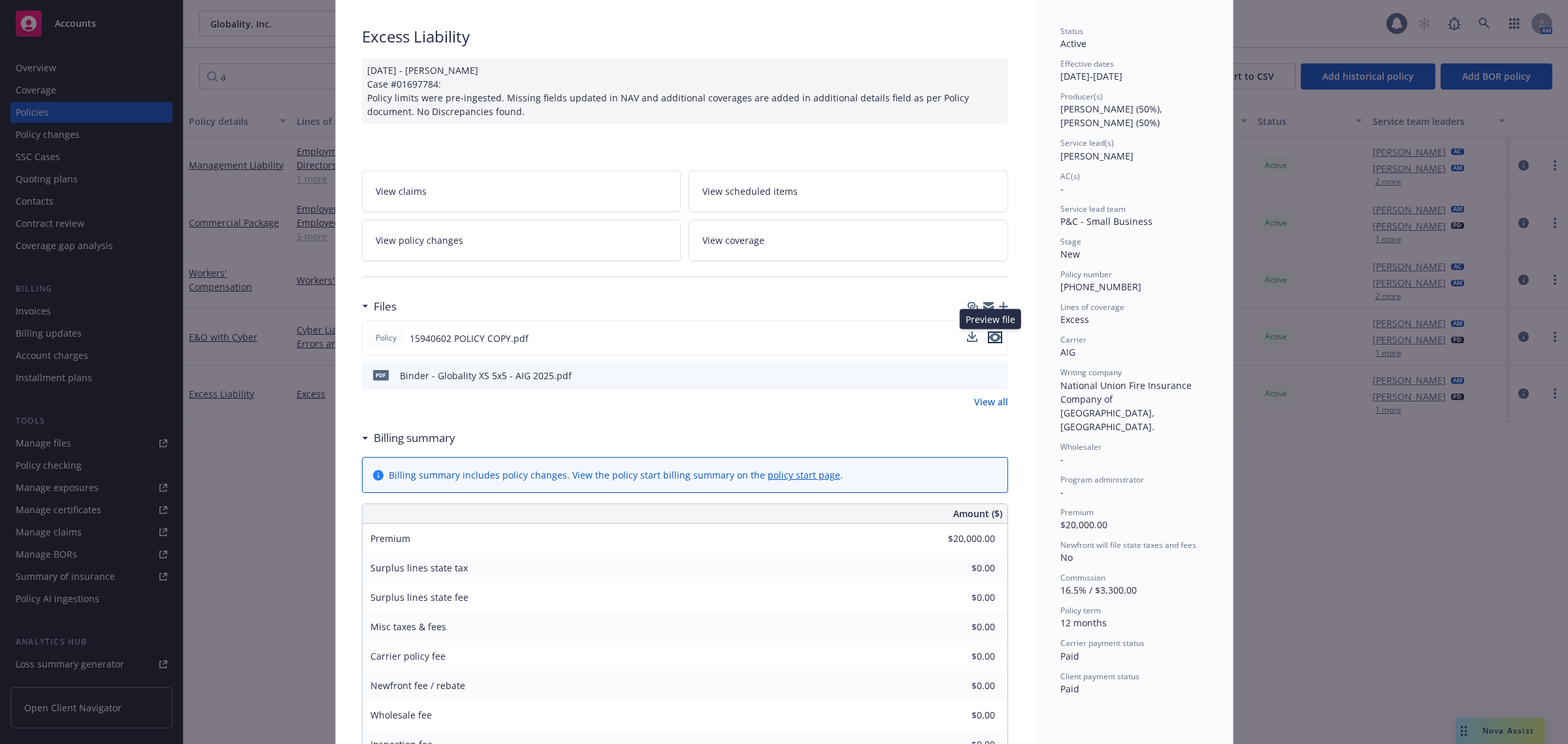
click at [994, 338] on icon "preview file" at bounding box center [995, 337] width 12 height 9
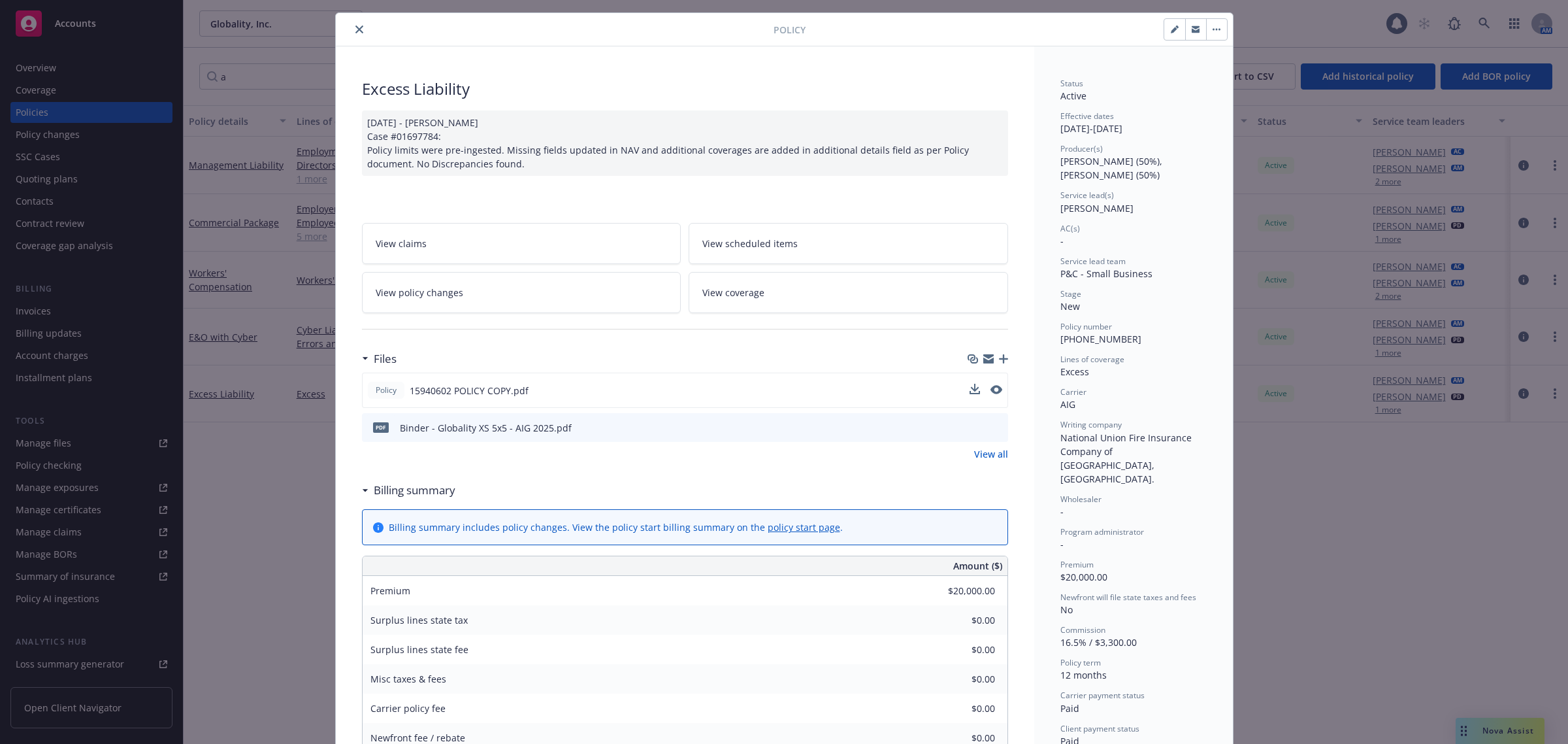
scroll to position [0, 0]
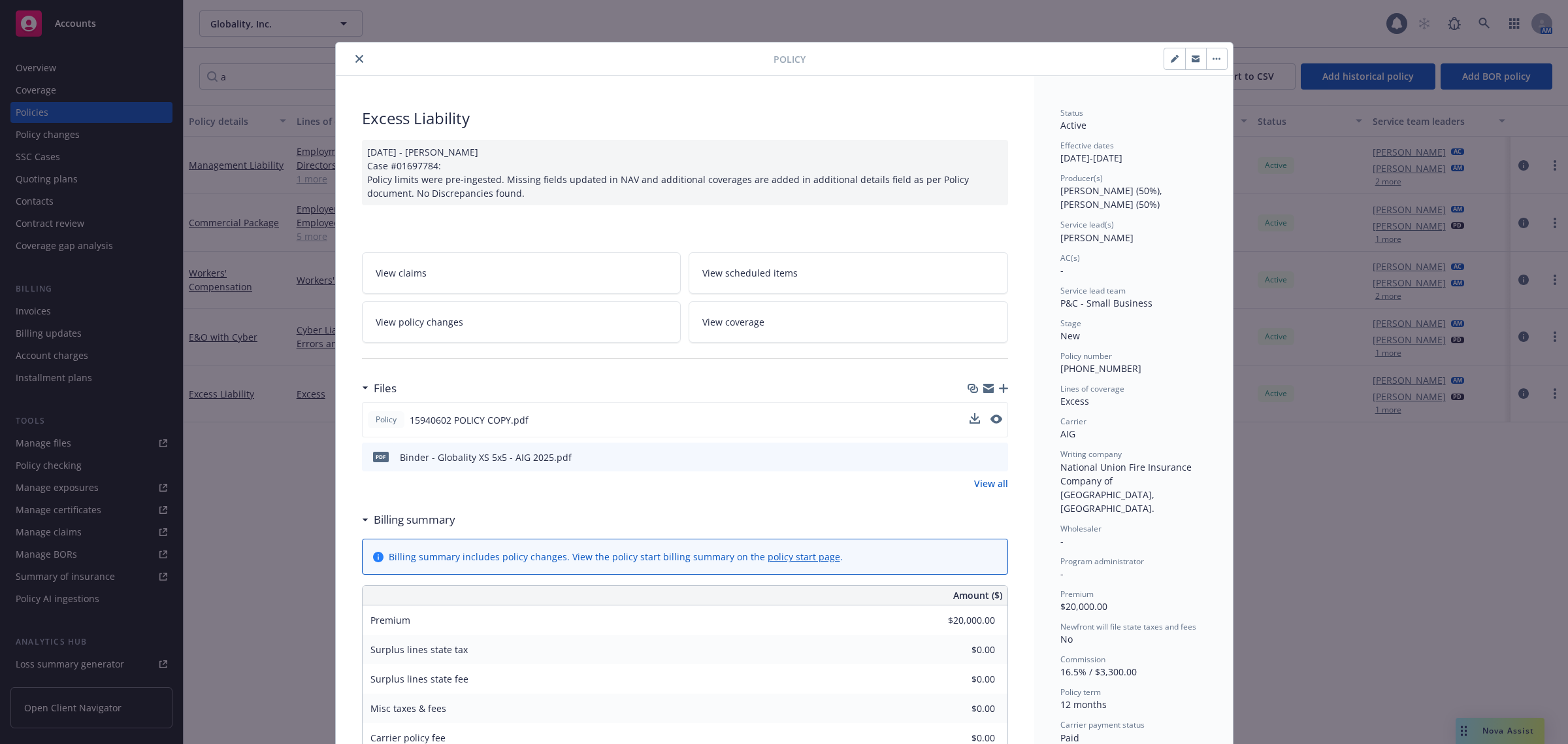
click at [351, 63] on button "close" at bounding box center [359, 59] width 16 height 16
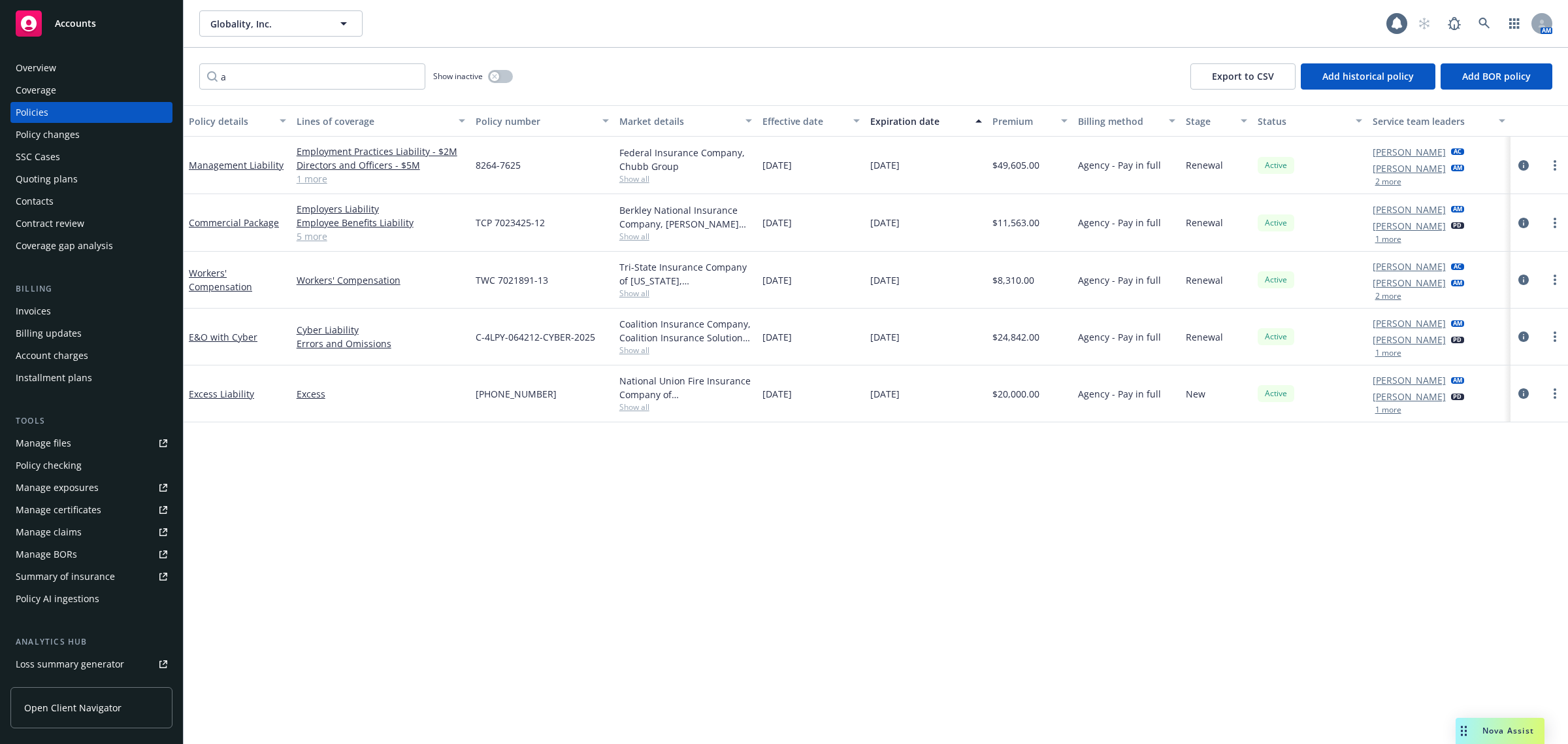
click at [73, 73] on div "Overview" at bounding box center [91, 68] width 152 height 21
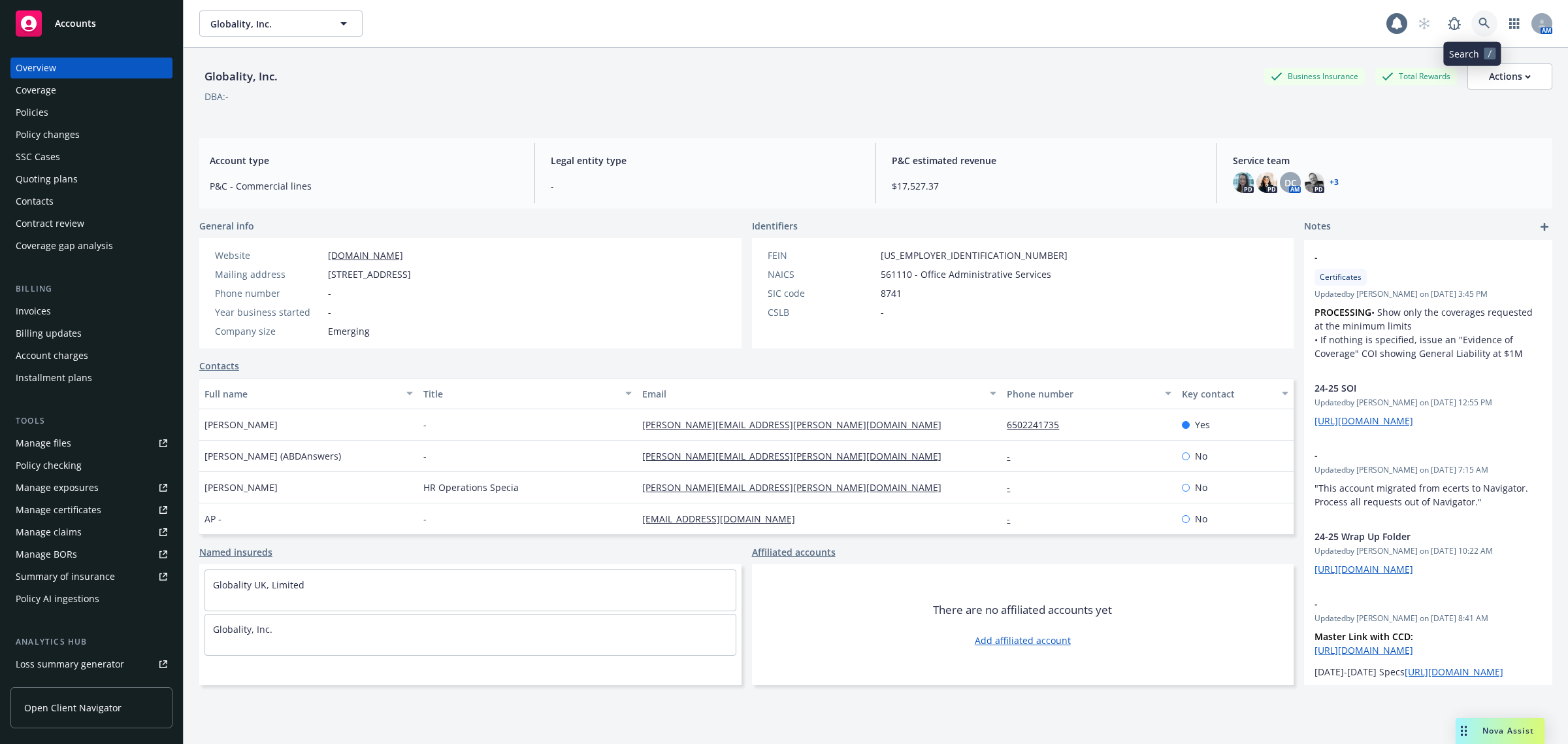
click at [1476, 30] on link at bounding box center [1484, 23] width 26 height 26
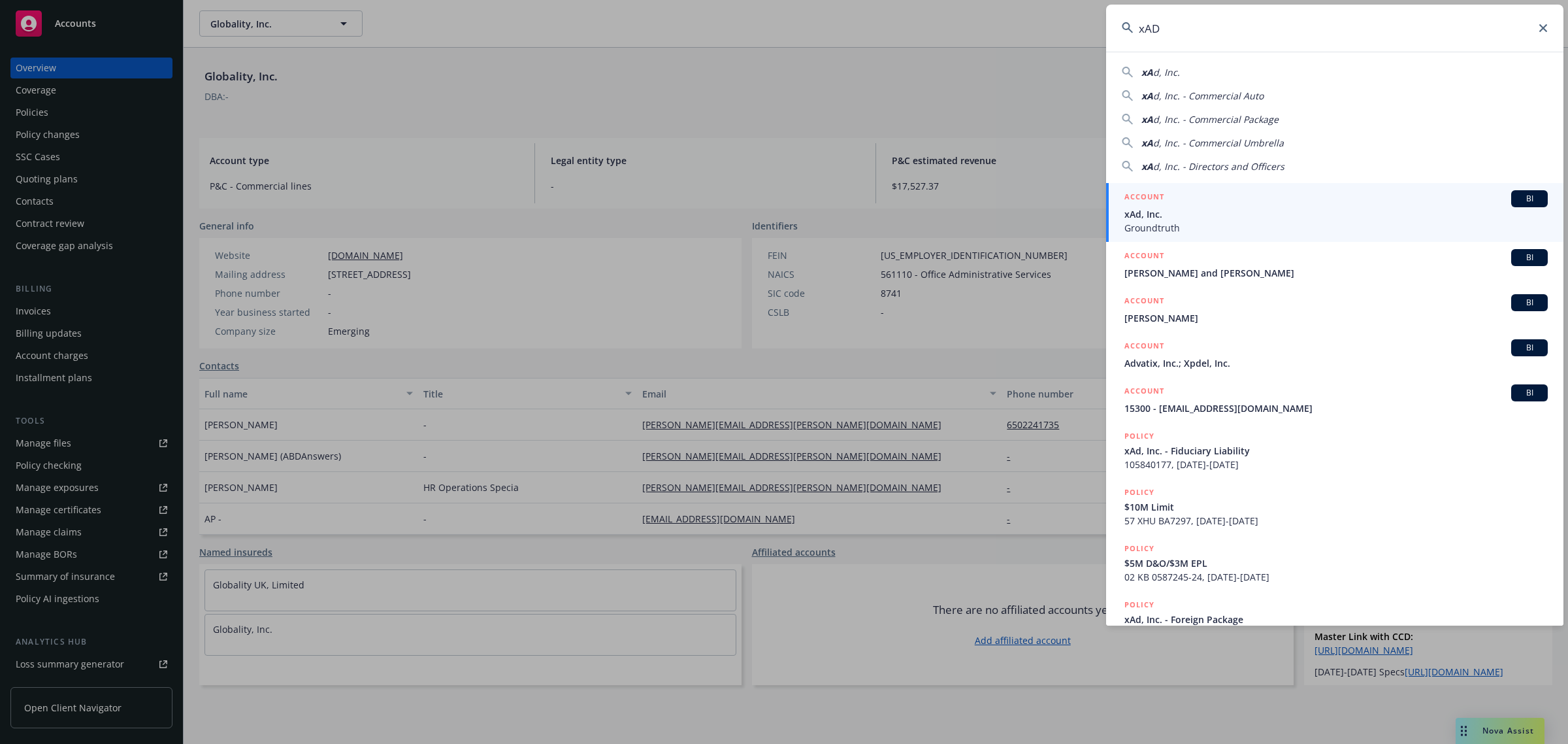
type input "xAD"
click at [1207, 209] on span "xAd, Inc." at bounding box center [1336, 214] width 423 height 13
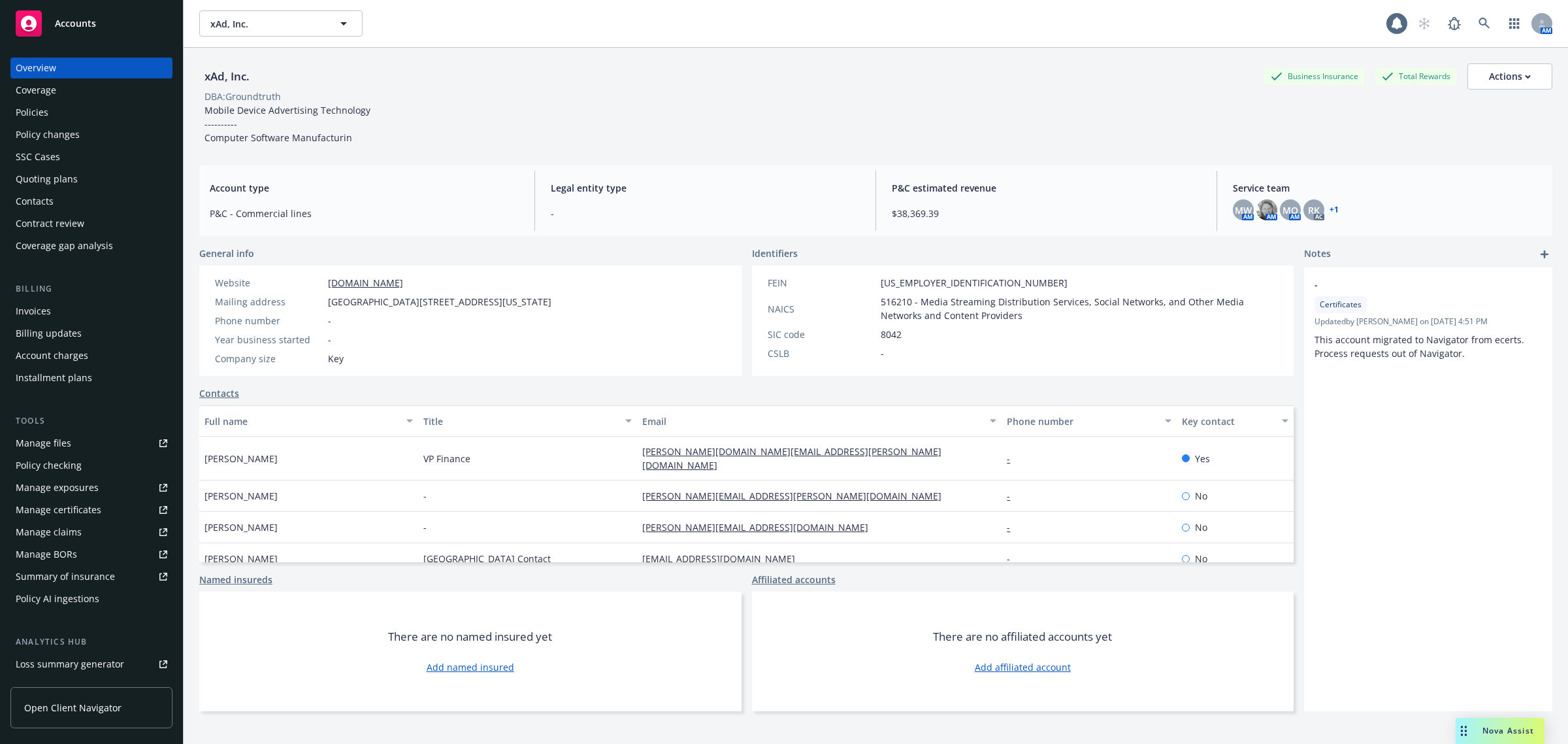
click at [96, 119] on div "Policies" at bounding box center [91, 112] width 152 height 21
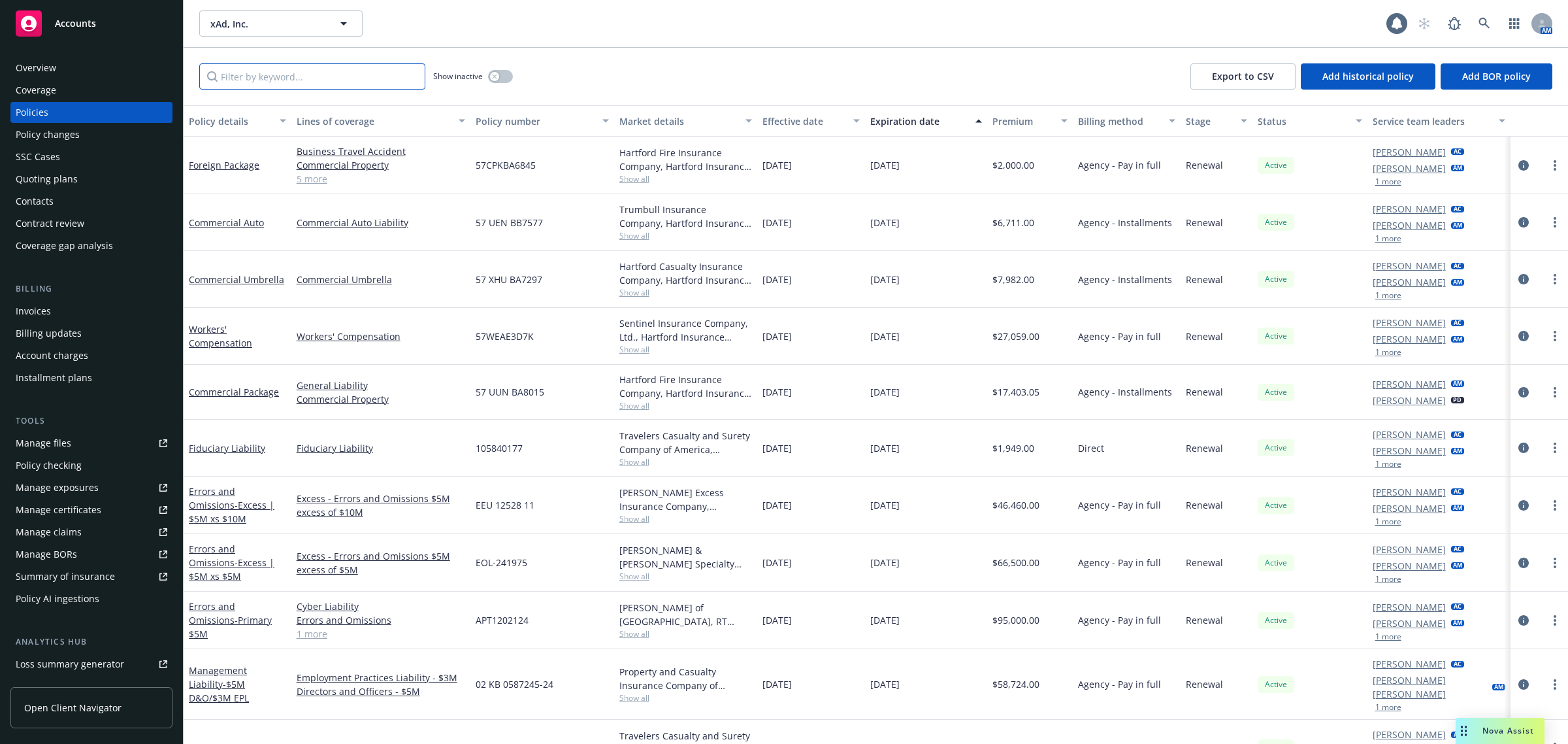
click at [247, 86] on input "Filter by keyword..." at bounding box center [313, 76] width 226 height 26
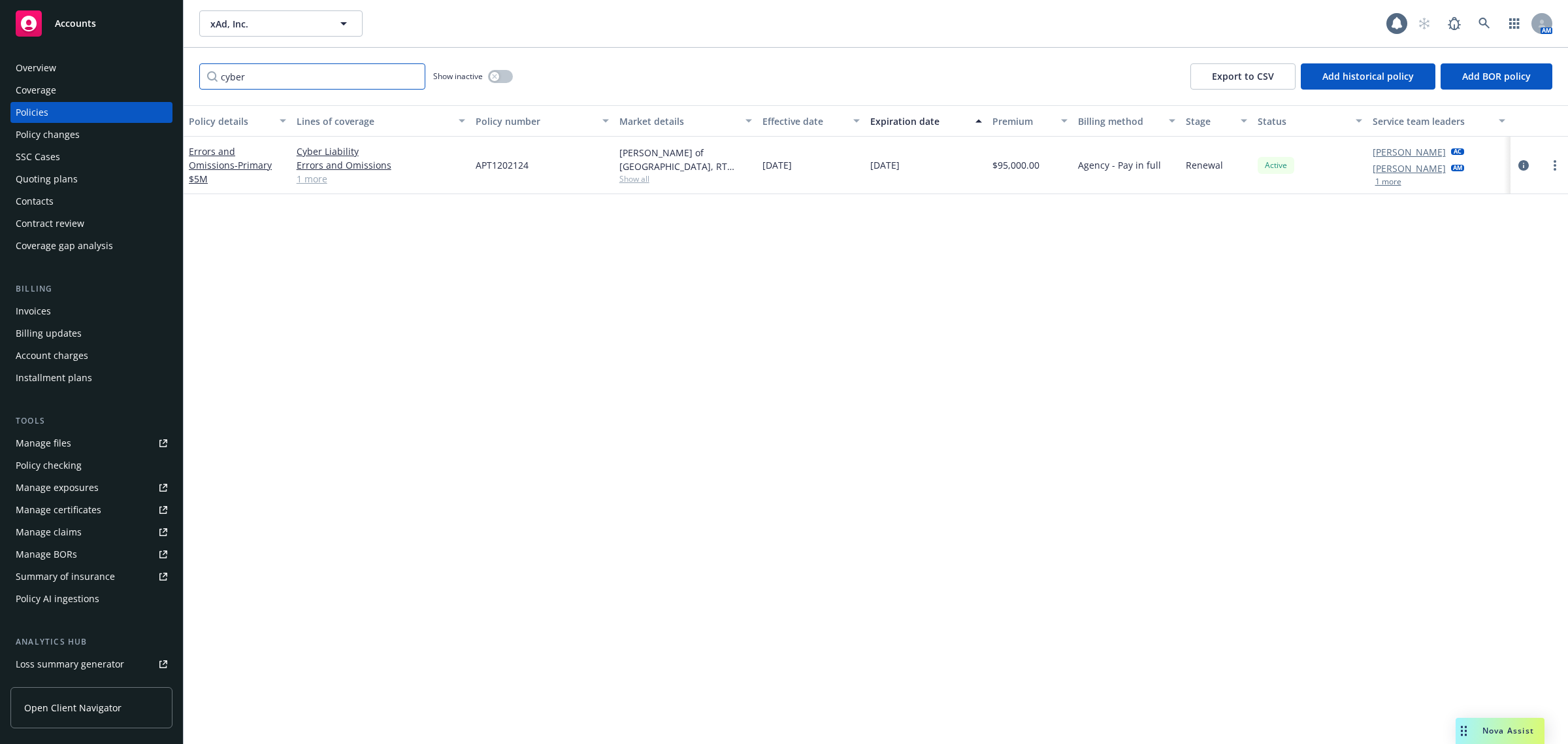
type input "cyber"
drag, startPoint x: 472, startPoint y: 348, endPoint x: 296, endPoint y: 221, distance: 217.0
click at [465, 339] on div "Policy details Lines of coverage Policy number Market details Effective date Ex…" at bounding box center [875, 424] width 1384 height 639
click at [87, 65] on div "Overview" at bounding box center [91, 68] width 152 height 21
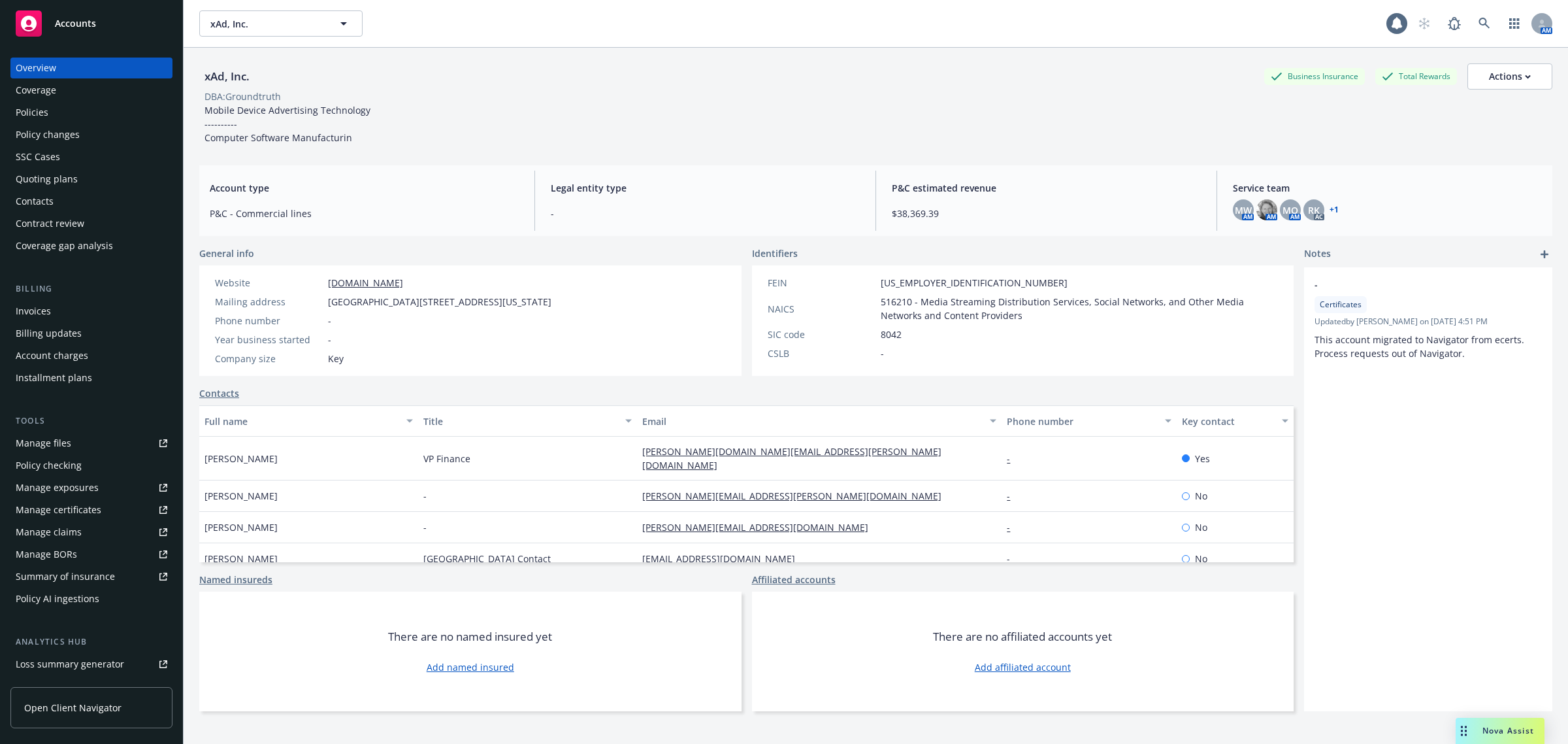
click at [1475, 739] on div "Nova Assist" at bounding box center [1500, 731] width 89 height 26
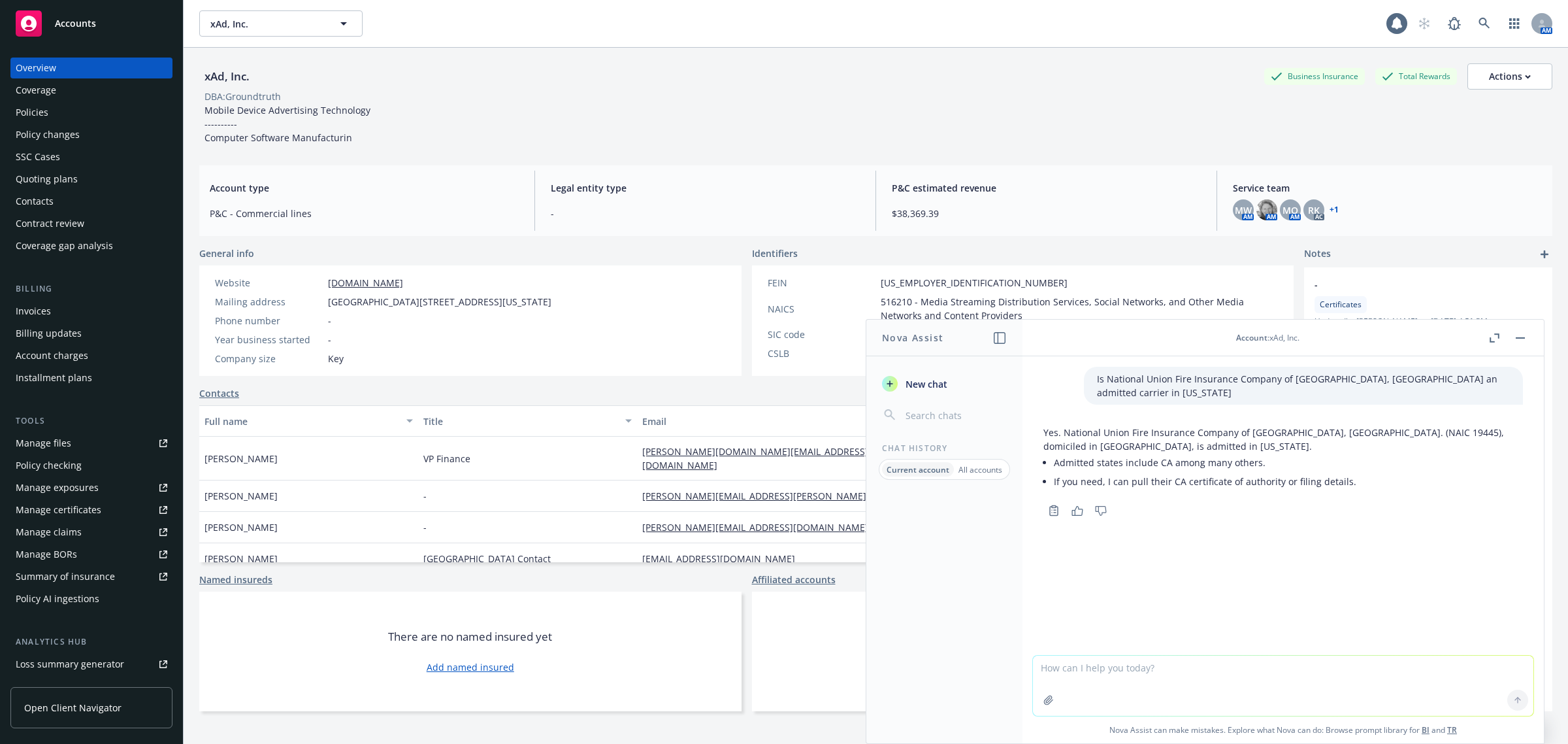
click at [1157, 687] on textarea at bounding box center [1283, 686] width 501 height 60
type textarea "what does xAD do"
click at [940, 470] on p "Current account" at bounding box center [918, 469] width 63 height 11
drag, startPoint x: 876, startPoint y: 492, endPoint x: 1211, endPoint y: 528, distance: 336.9
click at [1211, 528] on div "Is National Union Fire Insurance Company of Pittsburgh, PA an admitted carrier …" at bounding box center [1284, 506] width 522 height 299
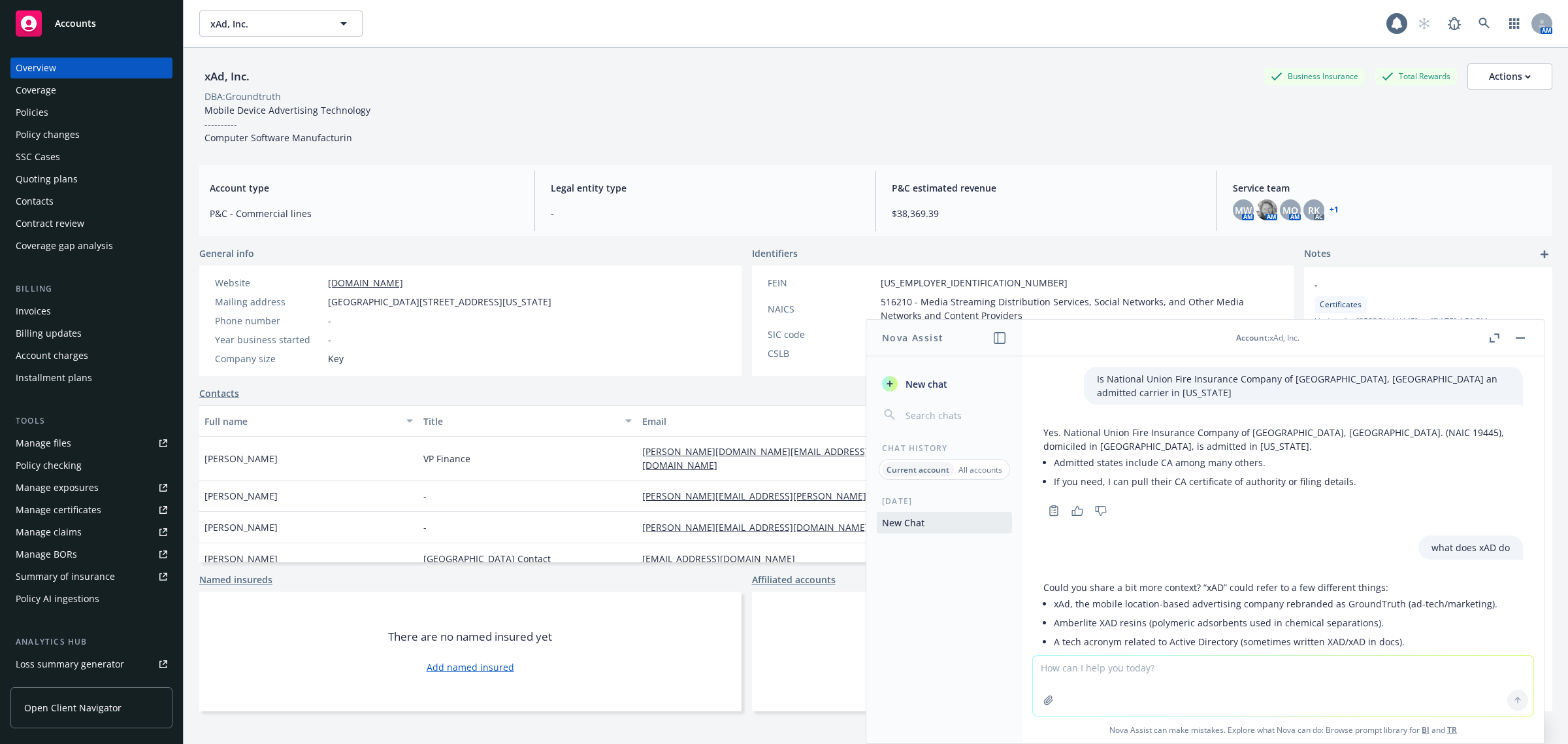
scroll to position [75, 0]
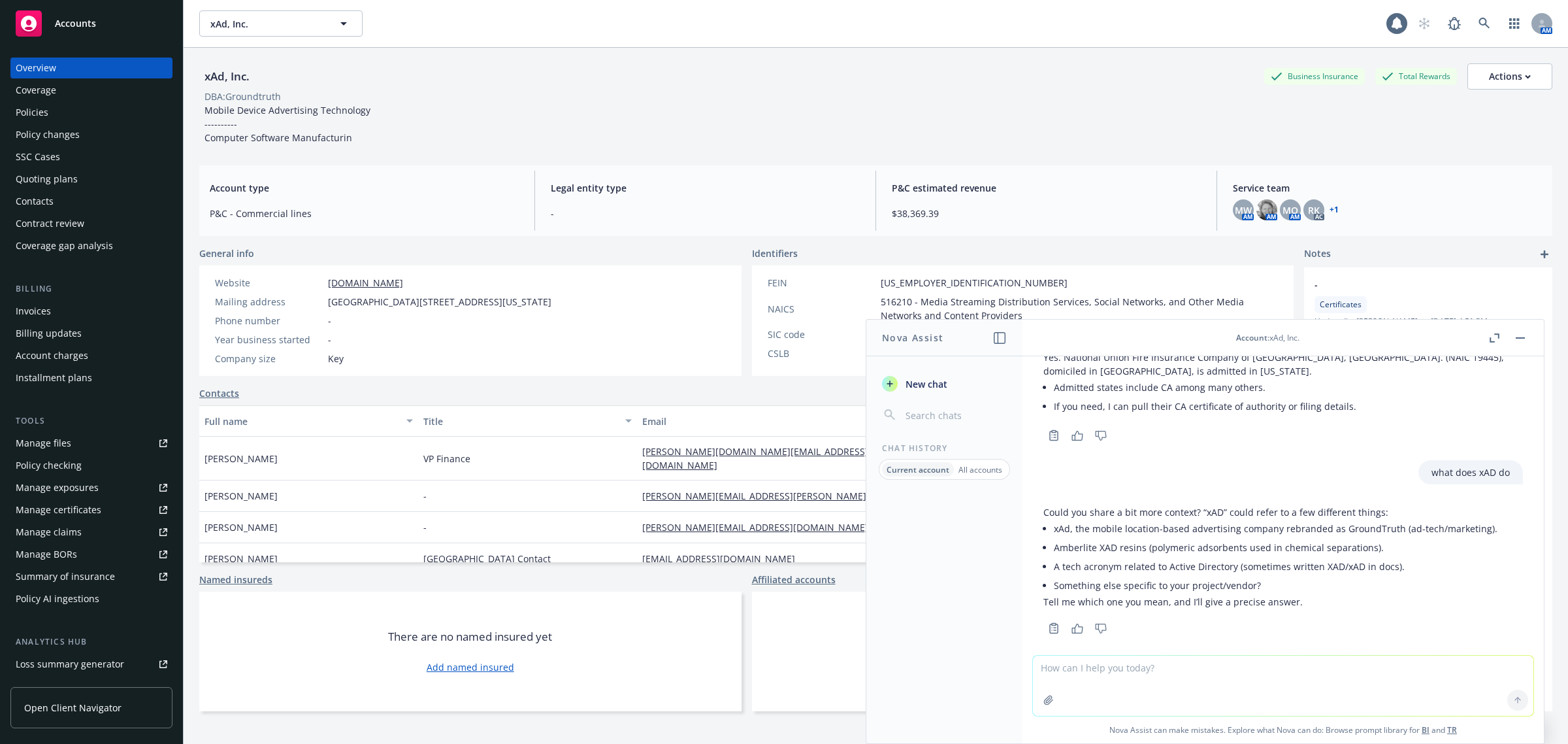
click at [1250, 677] on textarea at bounding box center [1283, 686] width 501 height 60
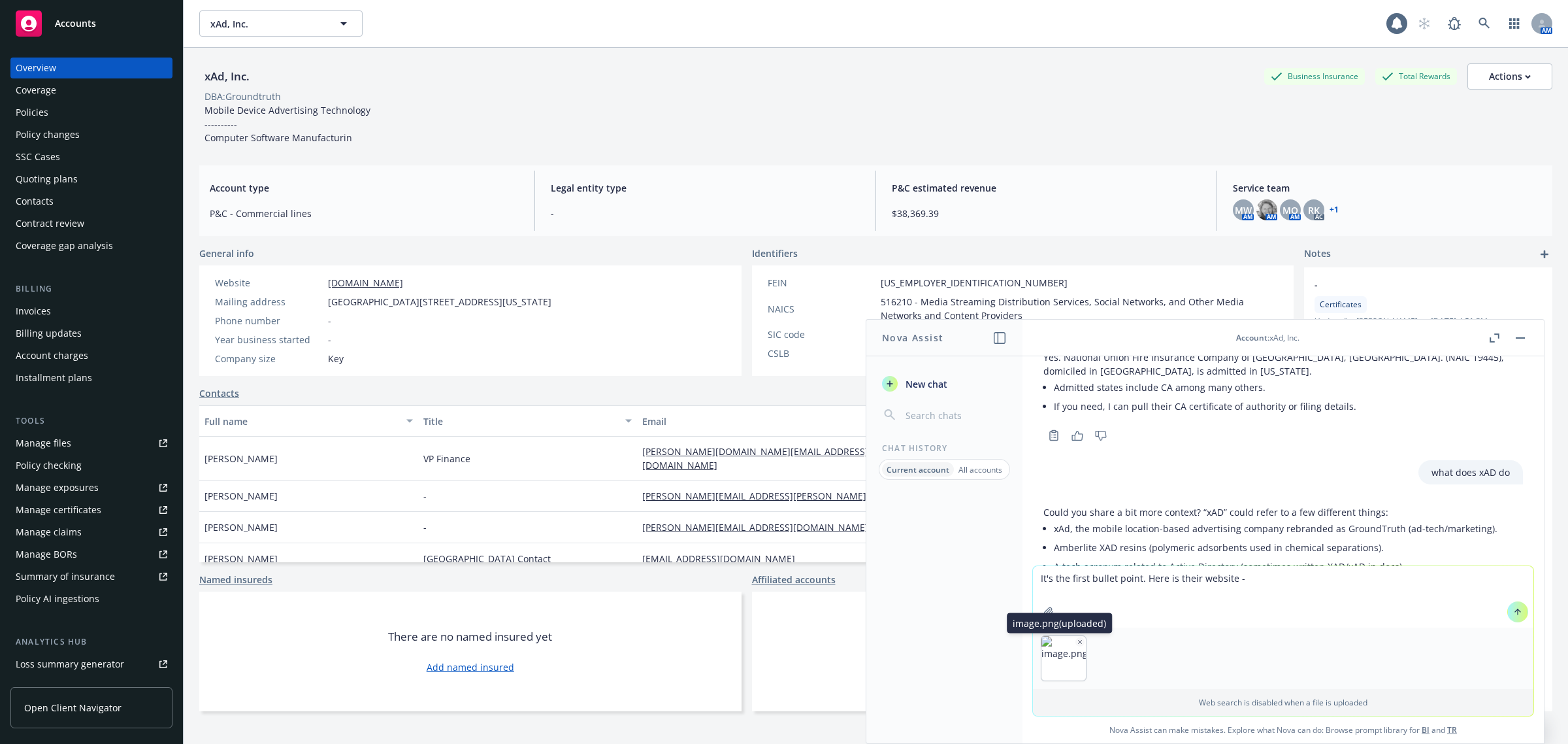
click at [1078, 639] on icon "button" at bounding box center [1080, 642] width 7 height 7
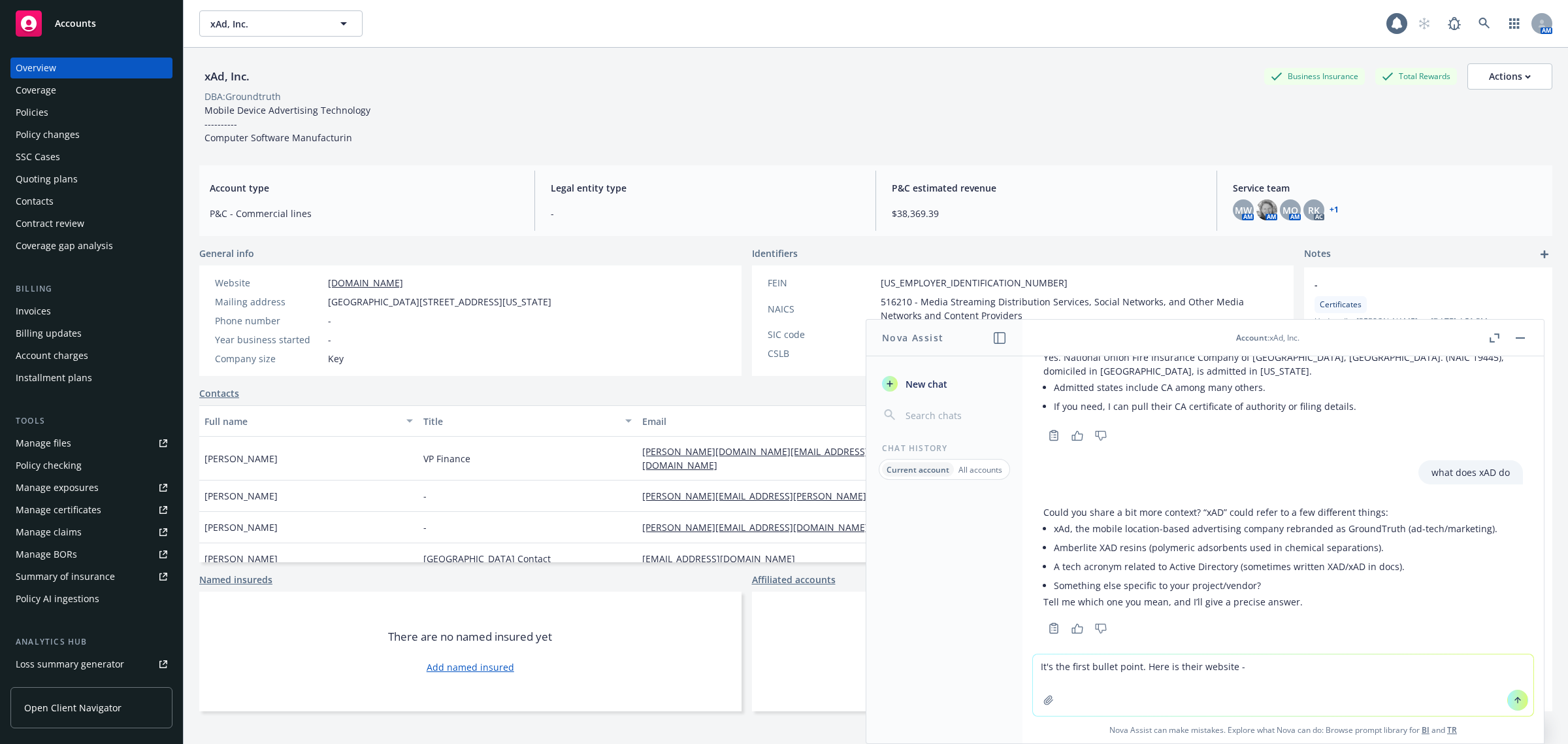
click at [1279, 683] on textarea "It's the first bullet point. Here is their website -" at bounding box center [1283, 684] width 501 height 61
paste textarea "https://www.xad.com/"
type textarea "It's the first bullet point. Here is their website - https://www.xad.com/"
click at [1513, 704] on icon at bounding box center [1518, 700] width 9 height 9
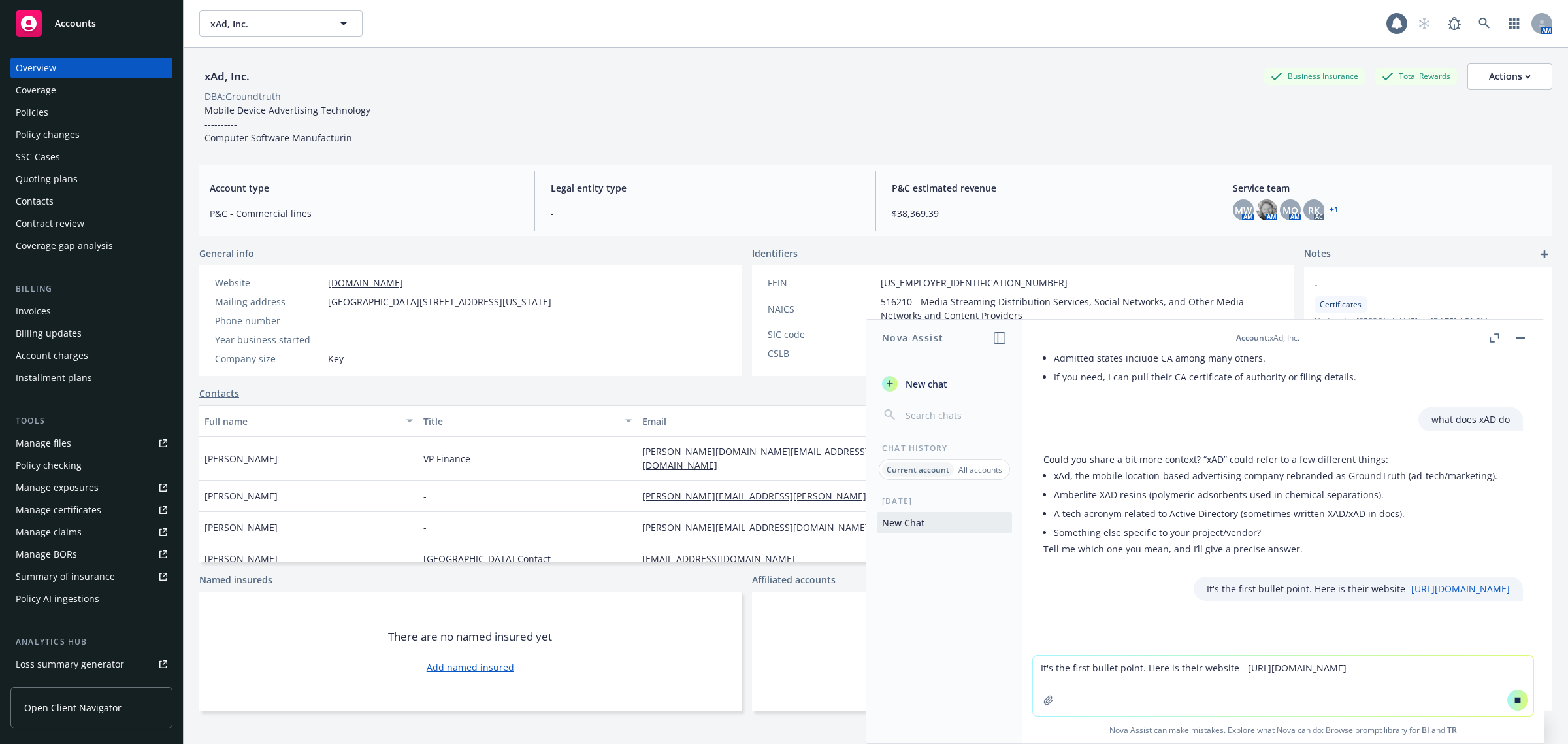
click at [381, 282] on link "www.xad.com" at bounding box center [366, 283] width 75 height 13
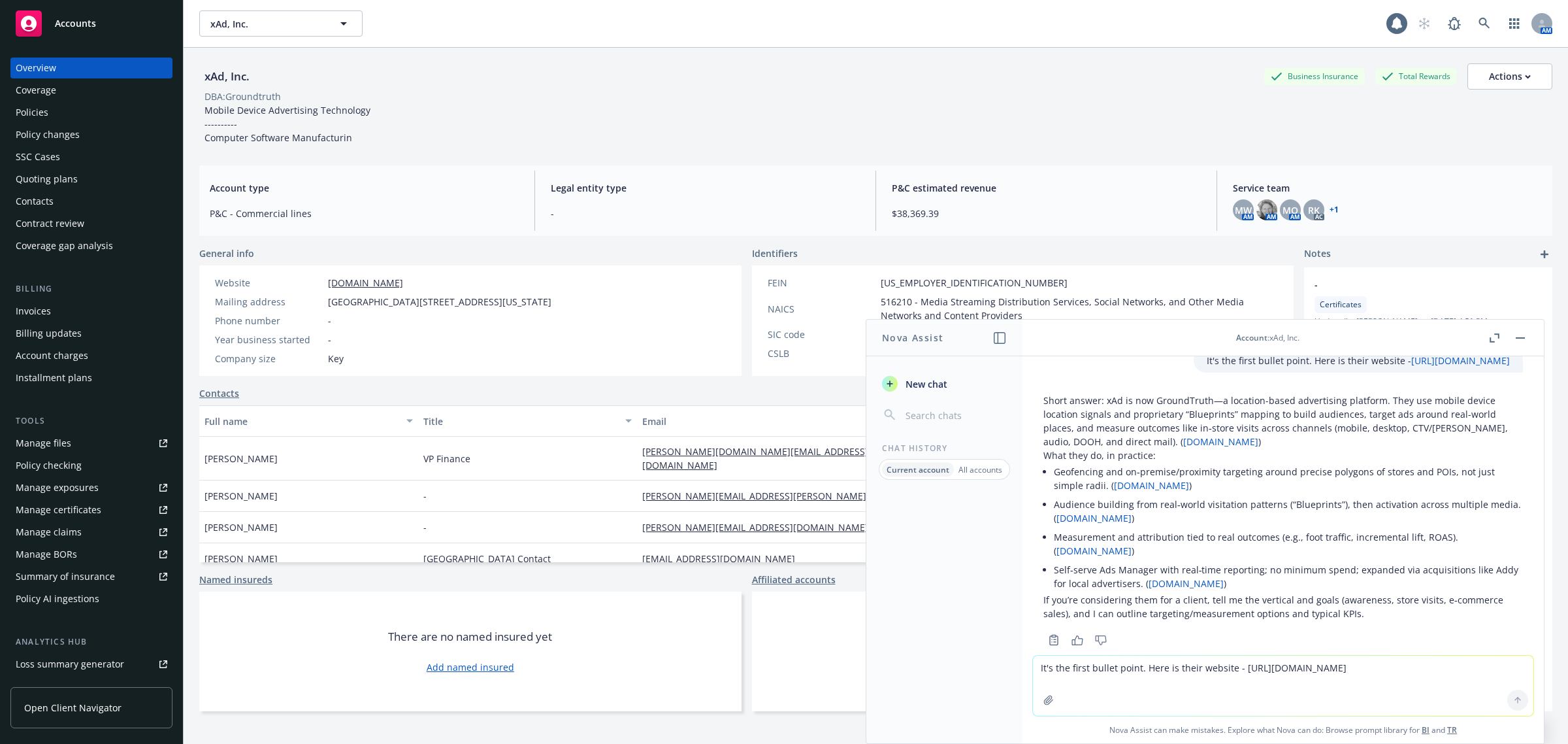
scroll to position [391, 0]
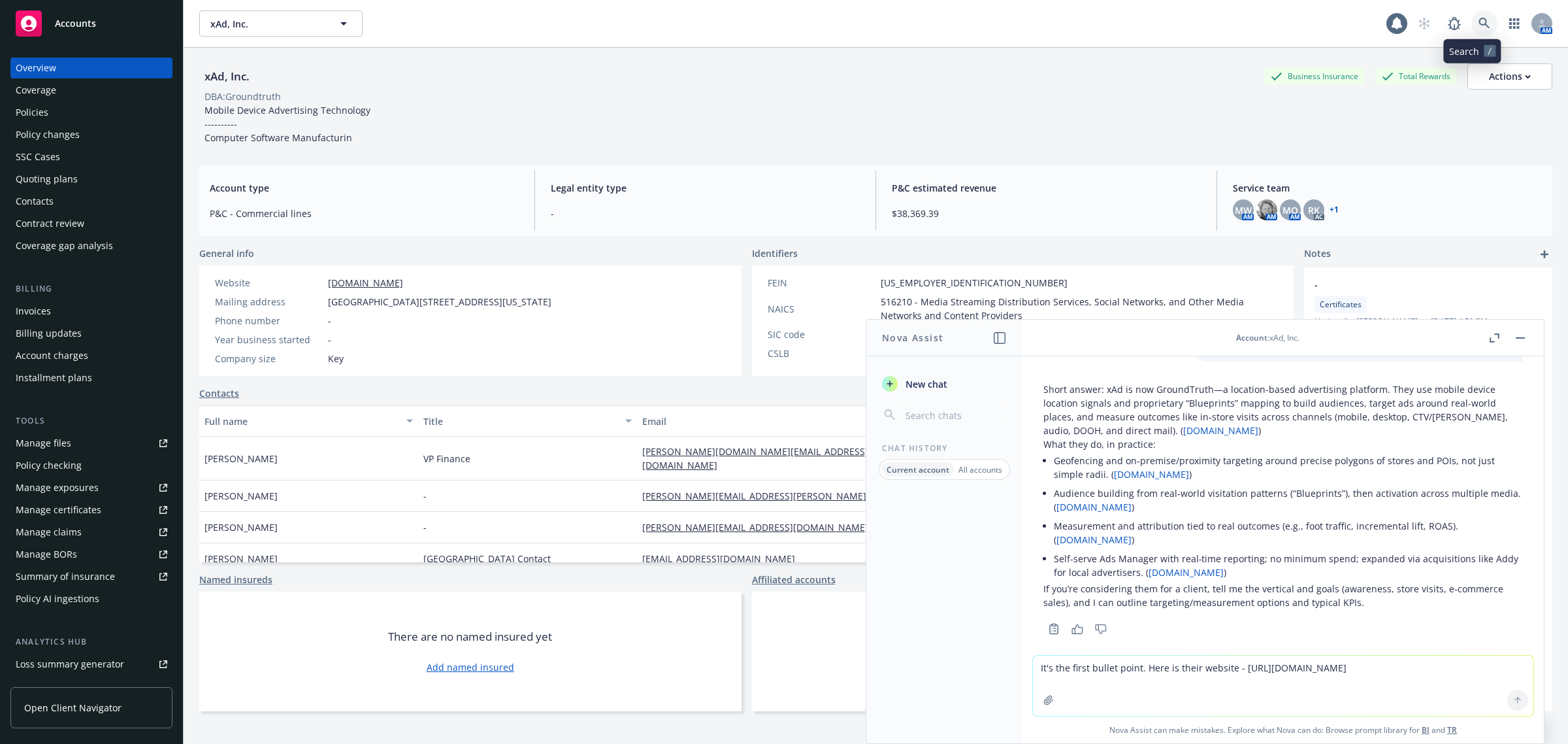
click at [1479, 25] on link at bounding box center [1484, 23] width 26 height 26
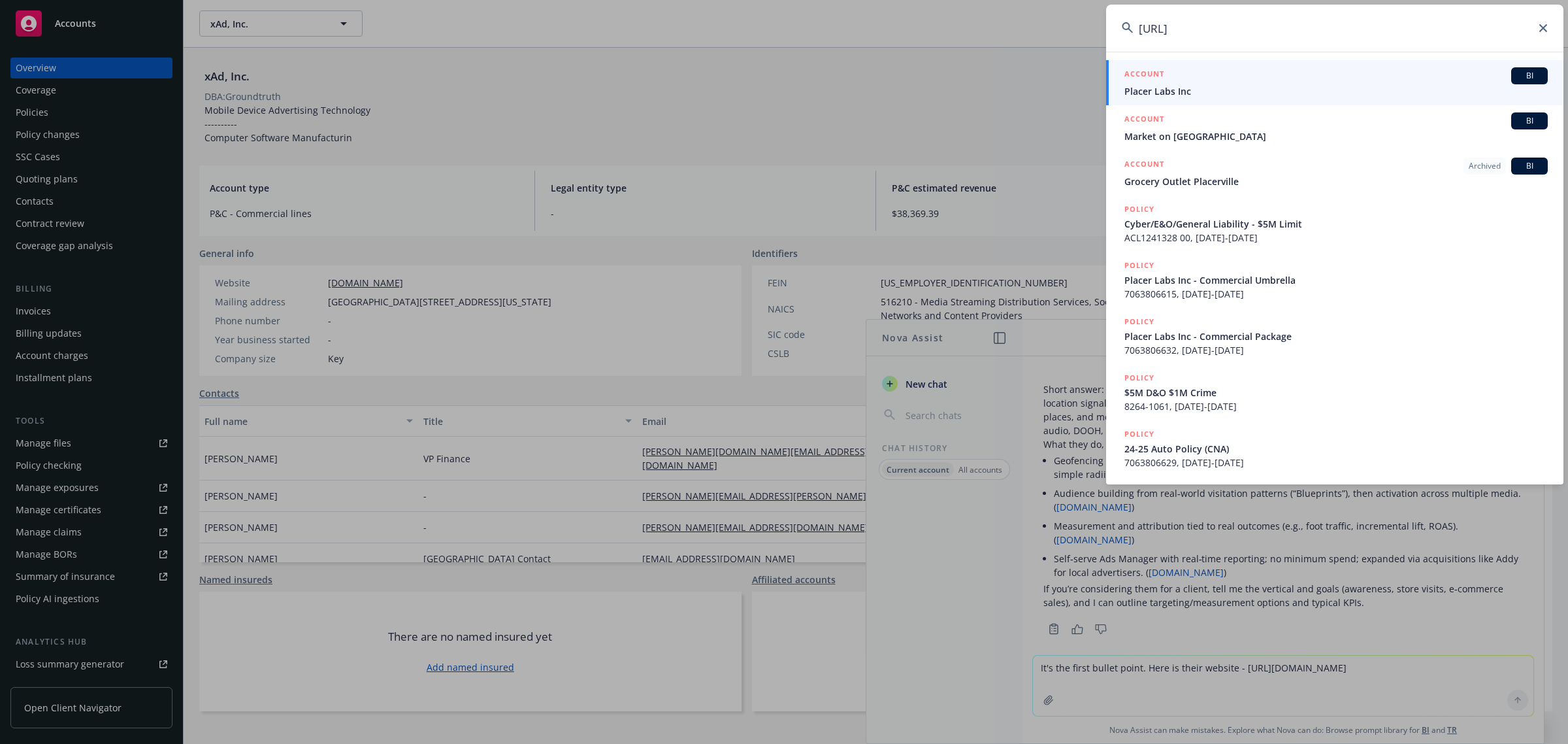
type input "placer.ai"
click at [1181, 72] on div "ACCOUNT BI" at bounding box center [1336, 75] width 423 height 17
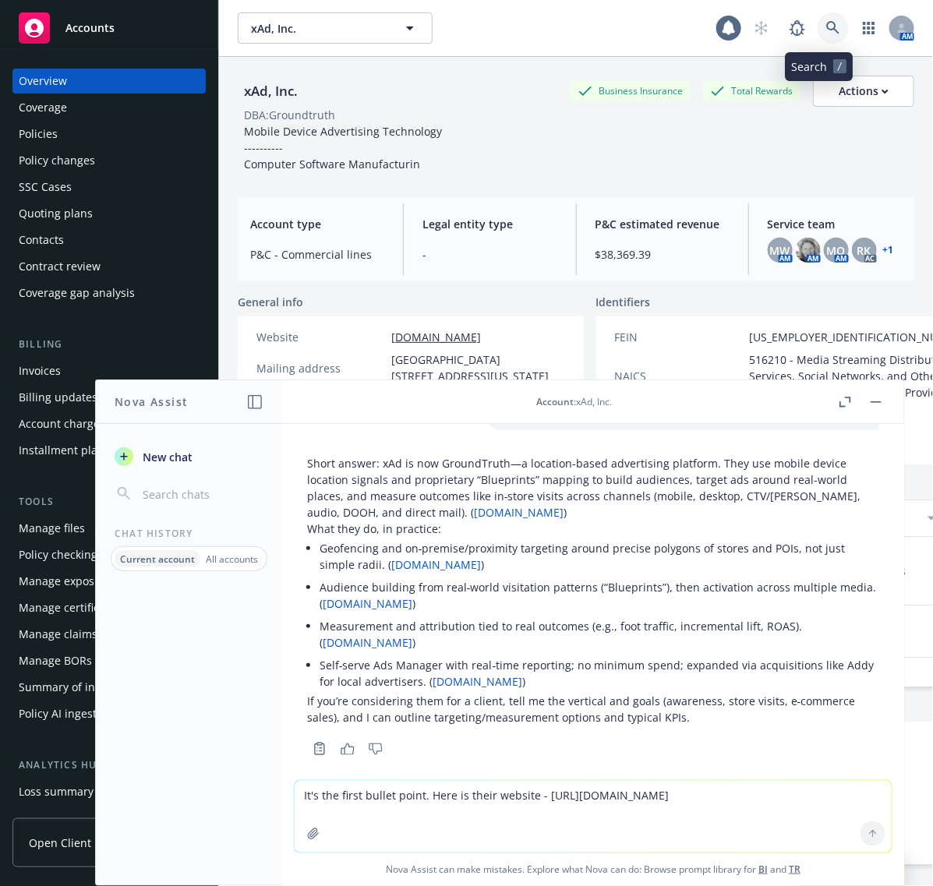
click at [825, 35] on link at bounding box center [833, 27] width 31 height 31
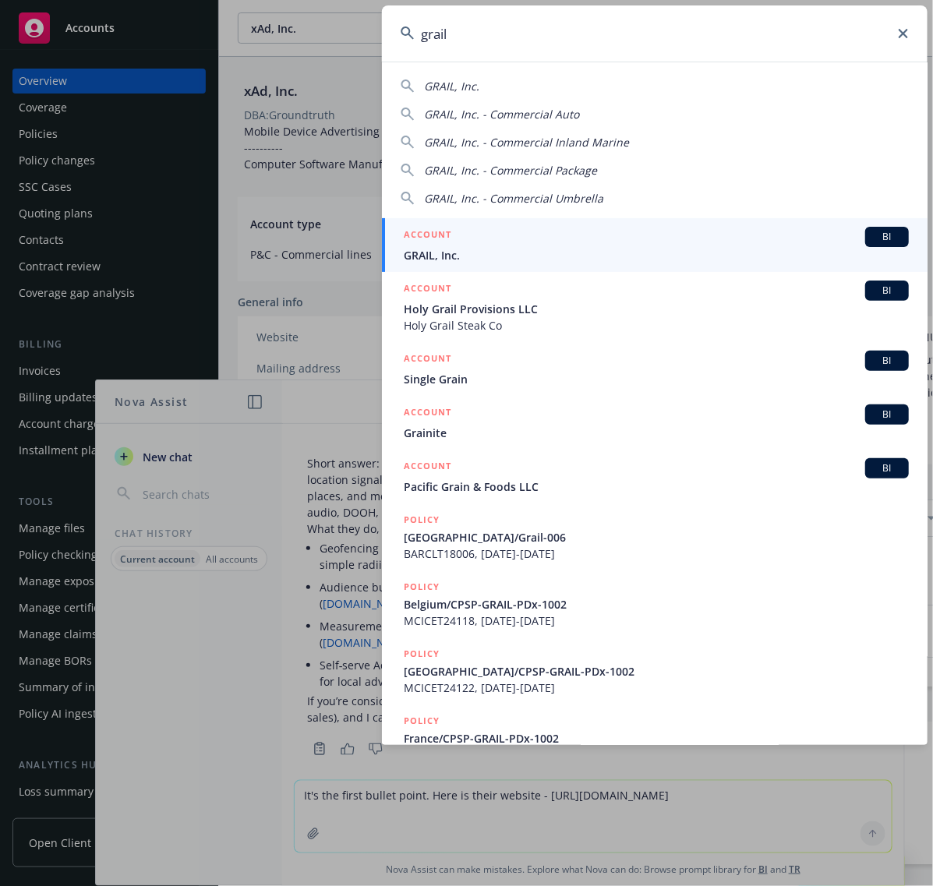
type input "grail"
drag, startPoint x: 510, startPoint y: 240, endPoint x: 457, endPoint y: 231, distance: 54.5
click at [510, 240] on div "ACCOUNT BI" at bounding box center [656, 237] width 505 height 20
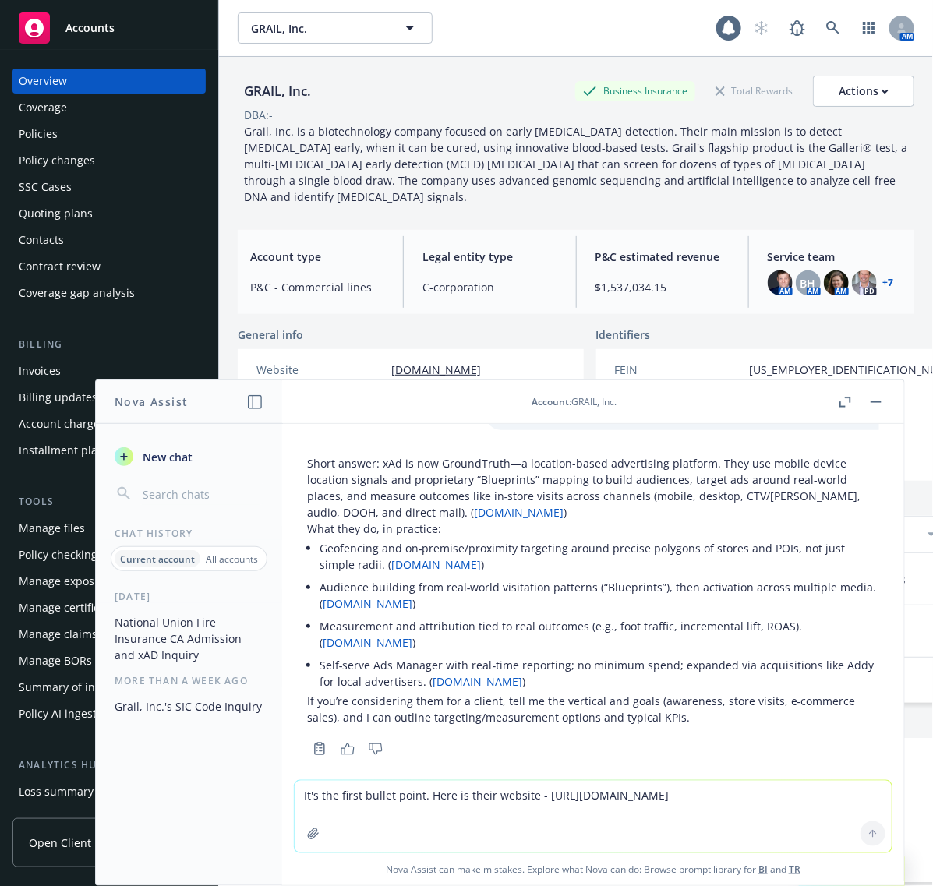
drag, startPoint x: 881, startPoint y: 411, endPoint x: 599, endPoint y: 409, distance: 282.9
click at [881, 412] on header "Account : GRAIL, Inc." at bounding box center [593, 402] width 622 height 44
click at [64, 369] on div "Invoices" at bounding box center [109, 371] width 181 height 25
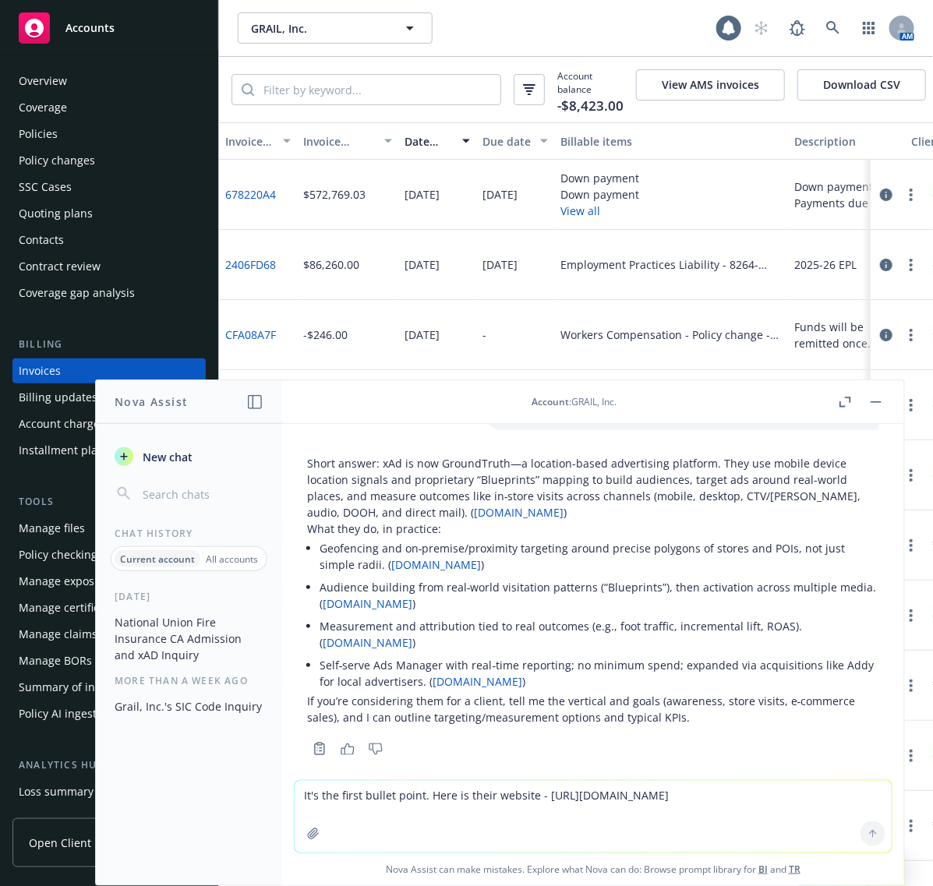
click at [885, 402] on button "button" at bounding box center [876, 402] width 19 height 19
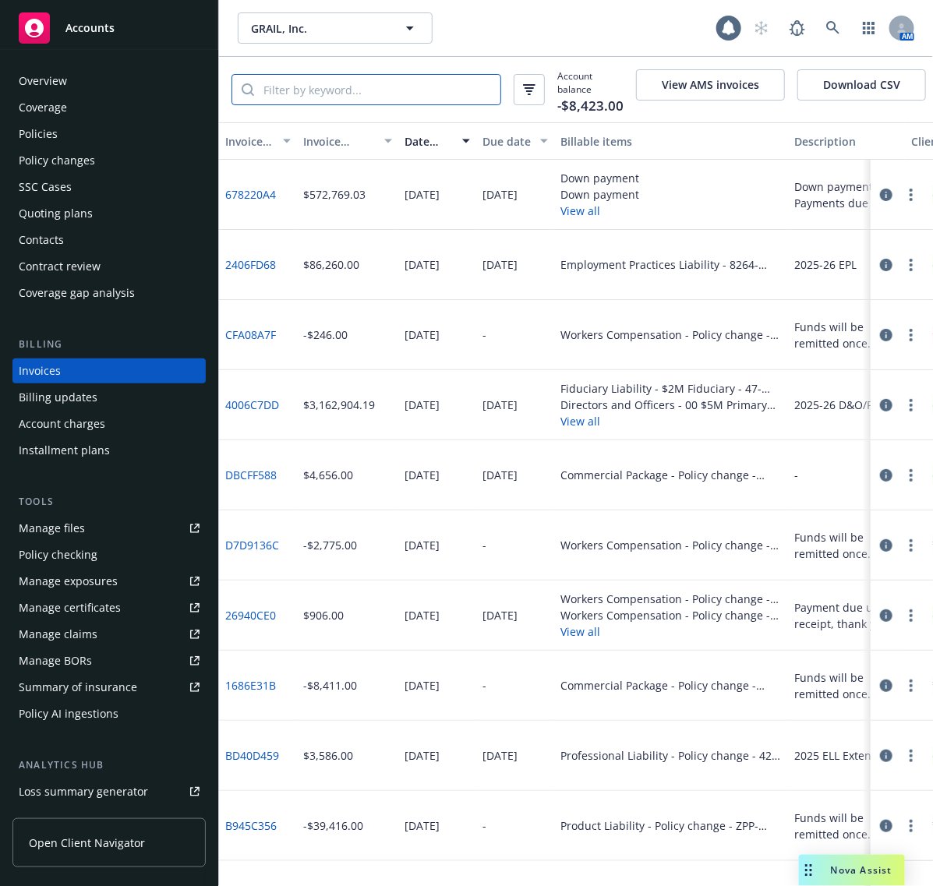
click at [353, 91] on input "search" at bounding box center [377, 90] width 246 height 30
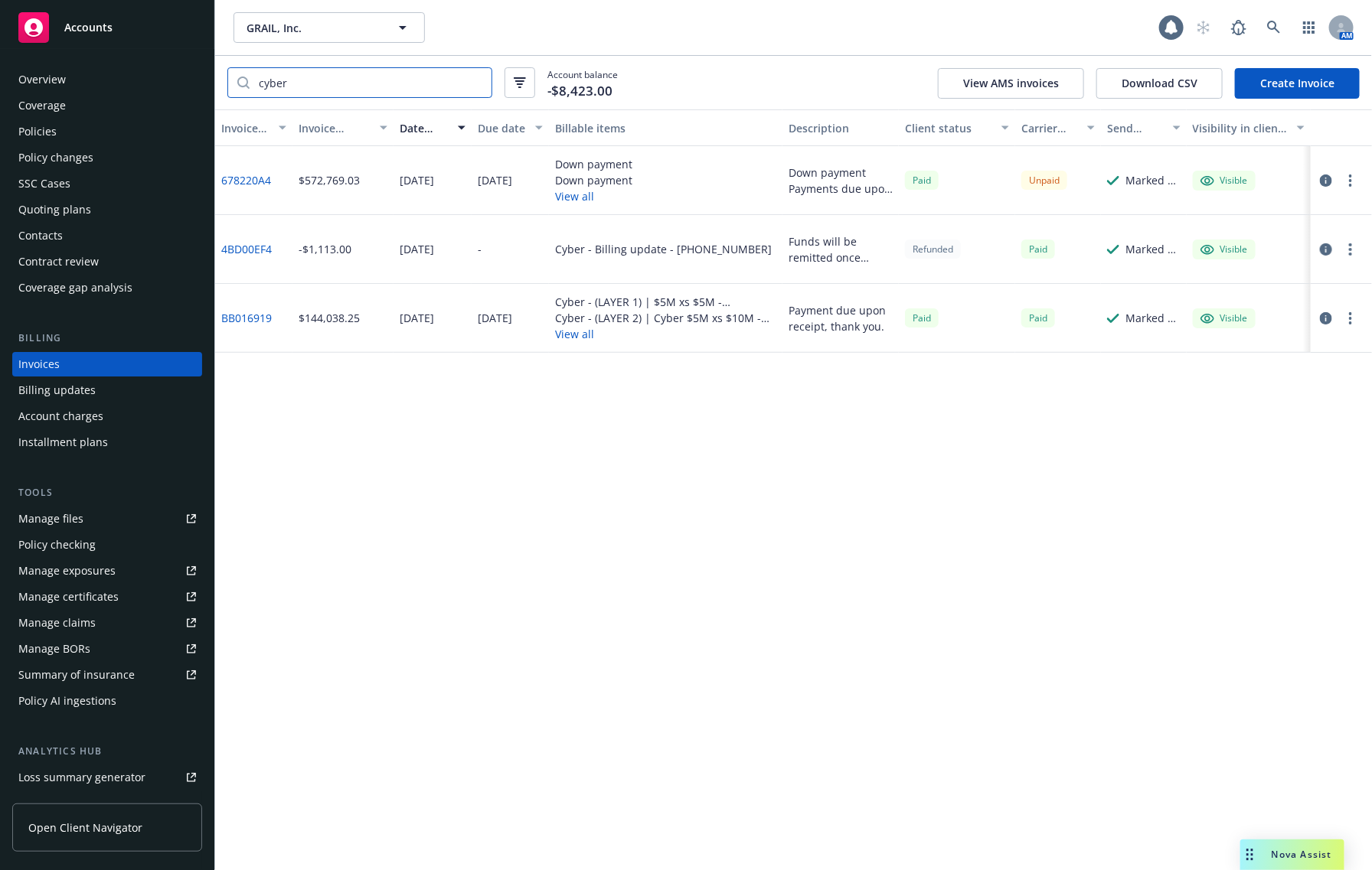
type input "cyber"
drag, startPoint x: 731, startPoint y: 435, endPoint x: 598, endPoint y: 276, distance: 207.3
click at [727, 435] on div "Invoice ID Invoice amount Date issued Due date Billable items Description Clien…" at bounding box center [794, 489] width 1157 height 761
click at [235, 179] on link "678220A4" at bounding box center [246, 180] width 50 height 16
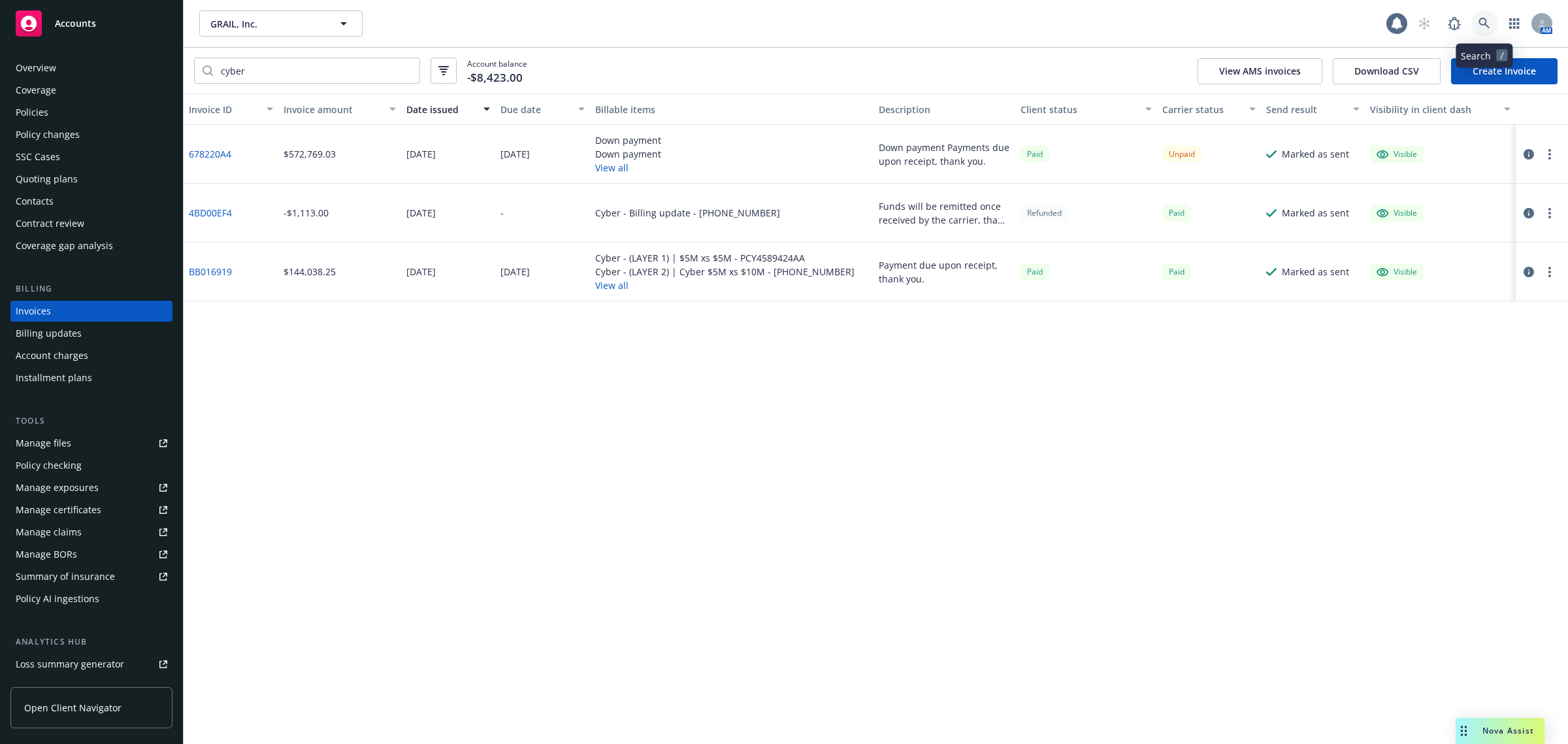
click at [1485, 30] on link at bounding box center [1484, 23] width 26 height 26
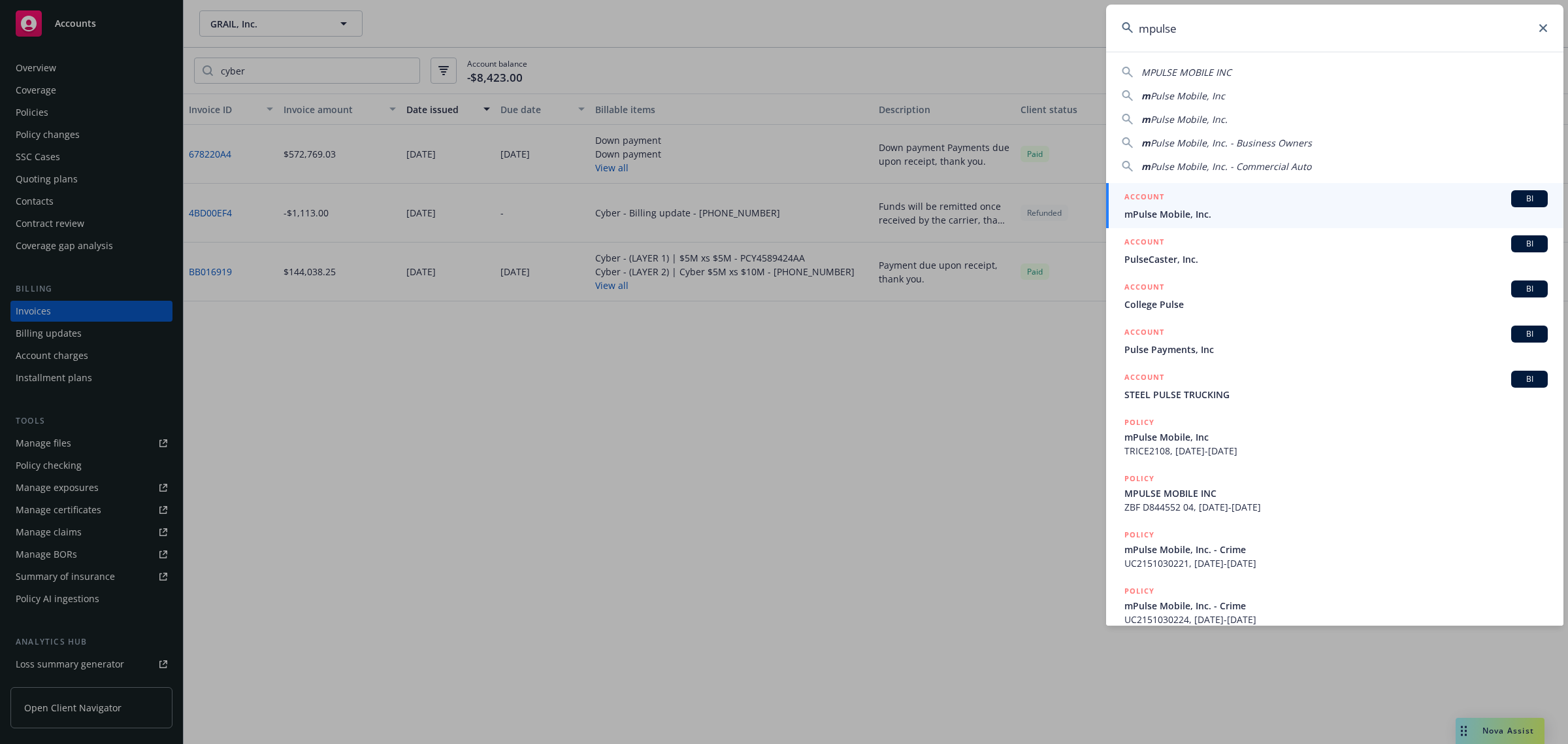
type input "mpulse"
click at [1260, 204] on div "ACCOUNT BI" at bounding box center [1336, 199] width 423 height 17
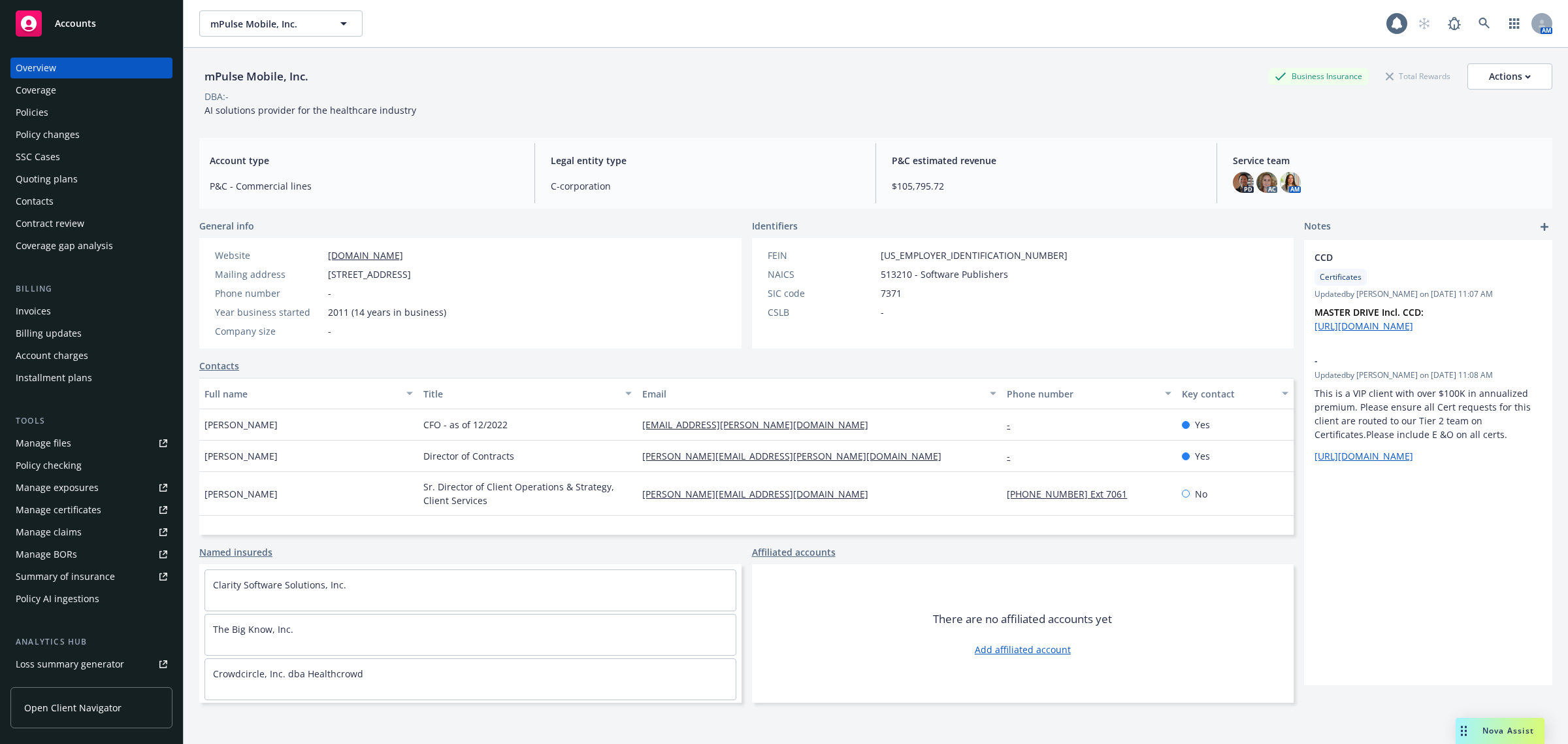
click at [64, 124] on div "Policy changes" at bounding box center [48, 134] width 64 height 21
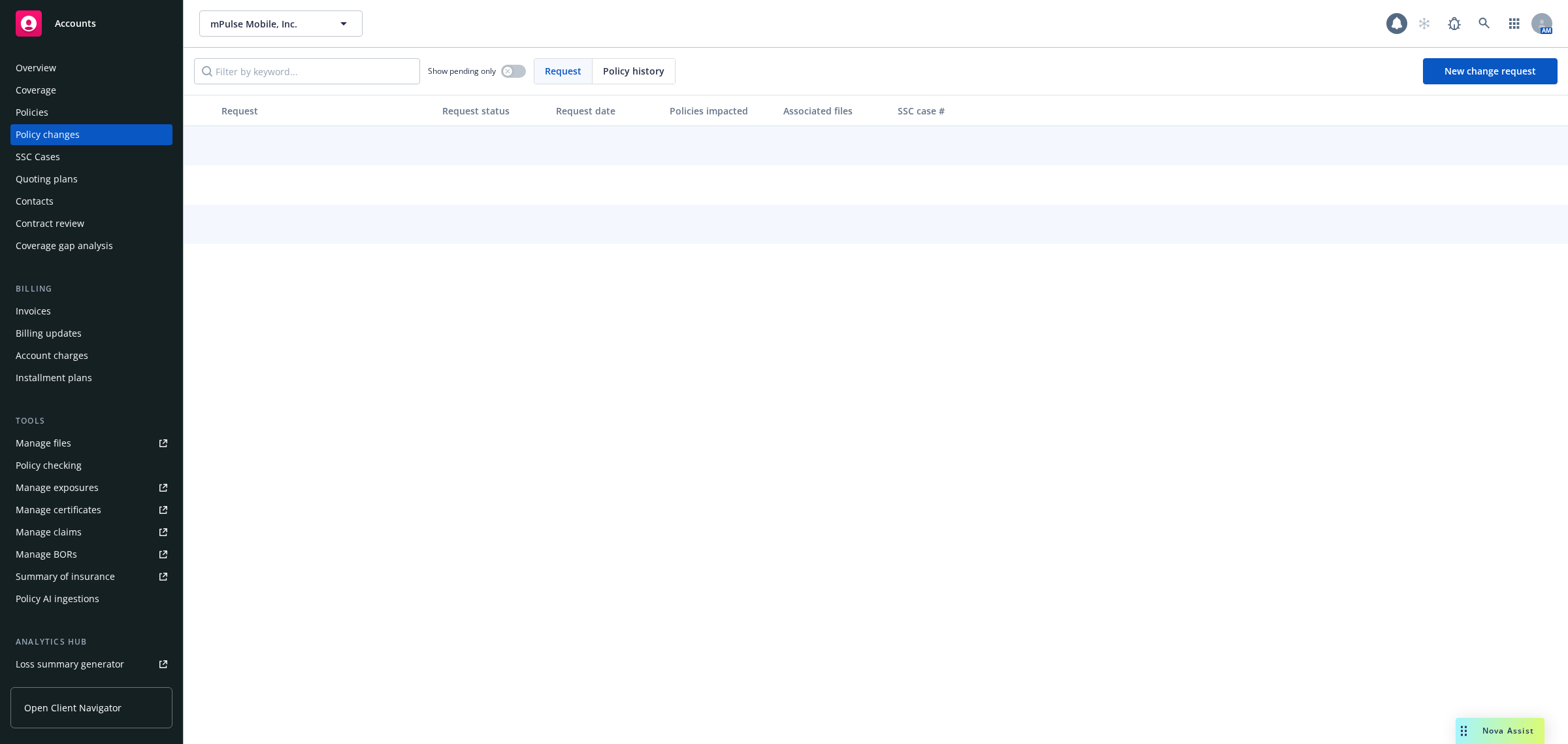
click at [64, 116] on div "Policies" at bounding box center [91, 112] width 152 height 21
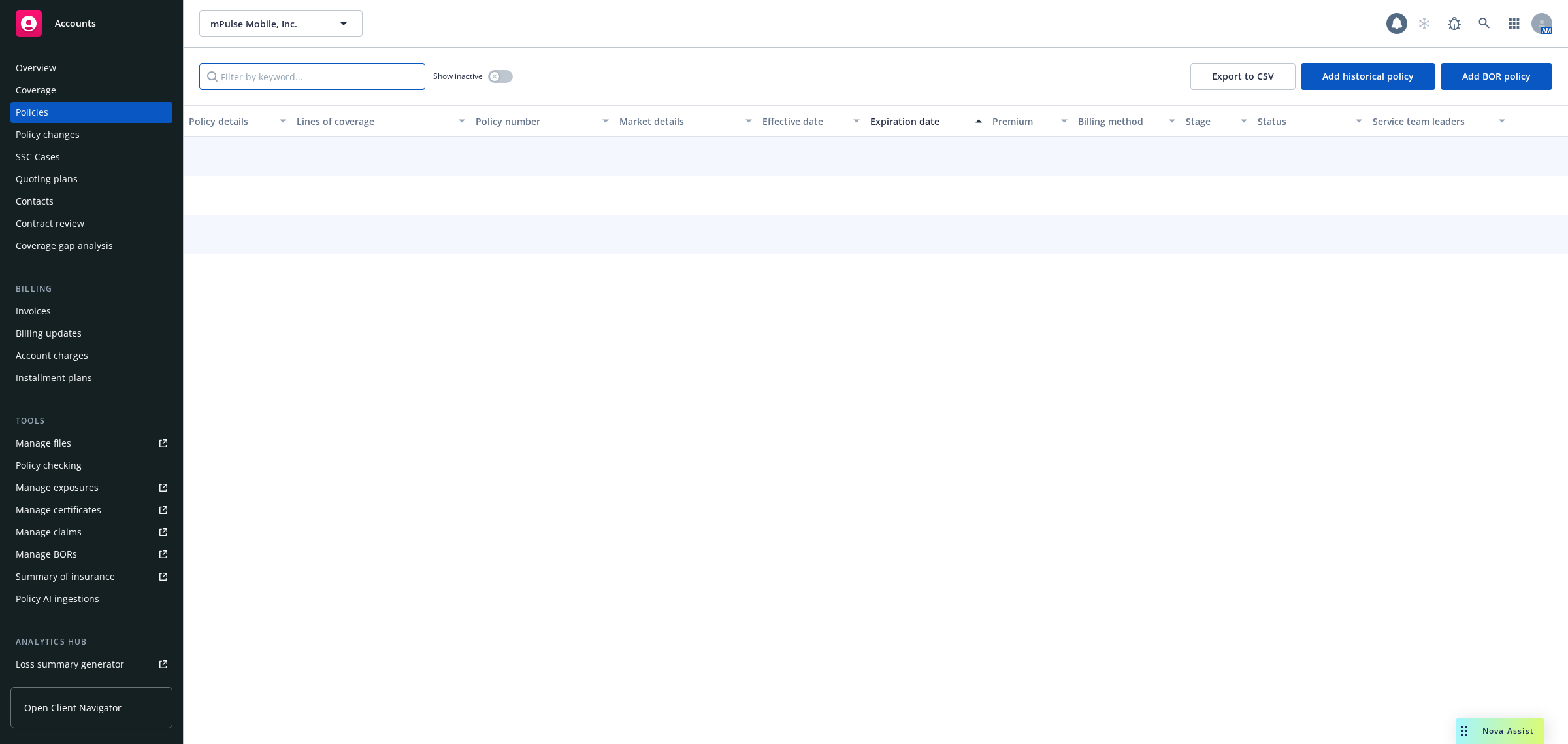
click at [252, 77] on input "Filter by keyword..." at bounding box center [313, 76] width 226 height 26
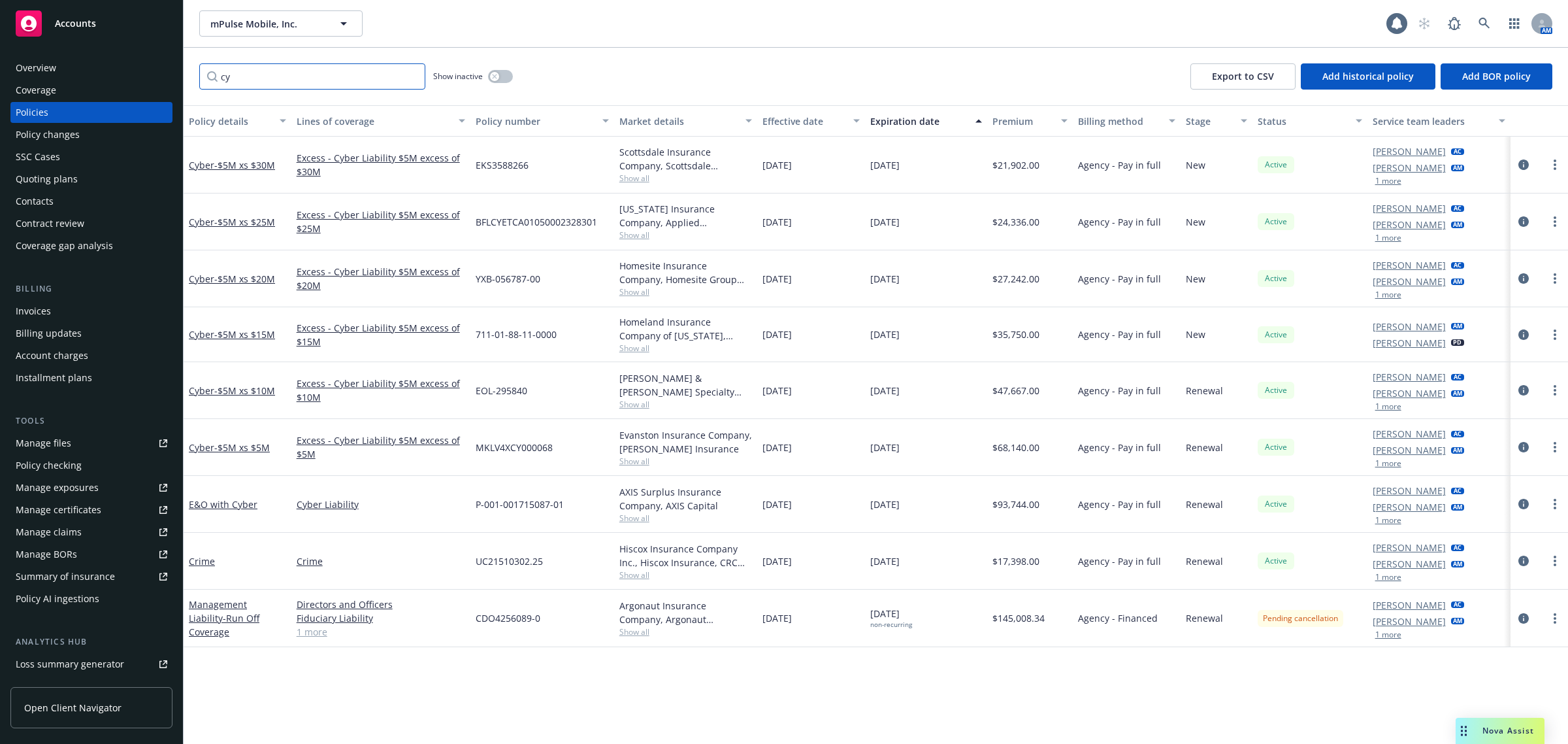
type input "cy"
click at [39, 308] on div "Invoices" at bounding box center [34, 311] width 35 height 21
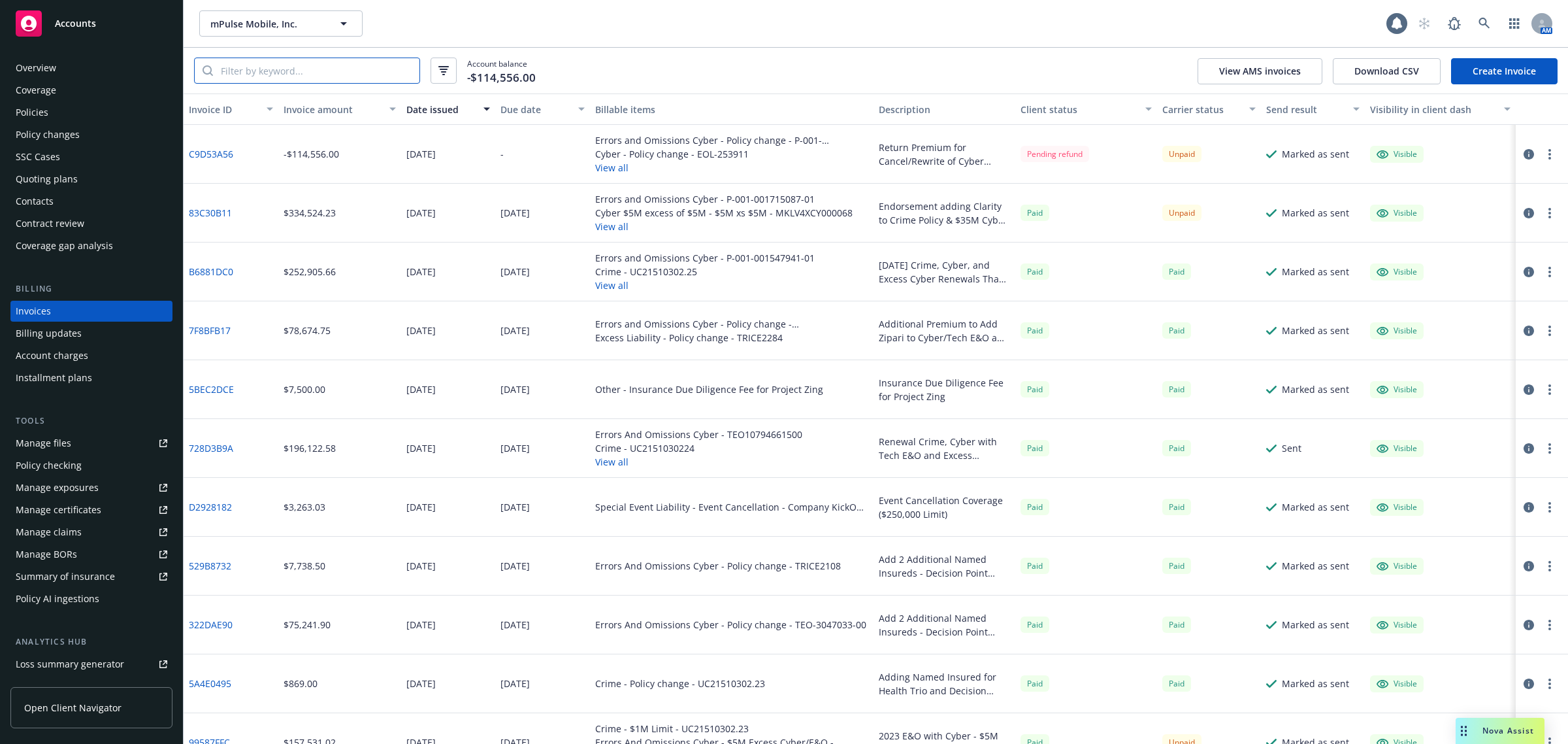
click at [296, 70] on input "search" at bounding box center [316, 70] width 206 height 25
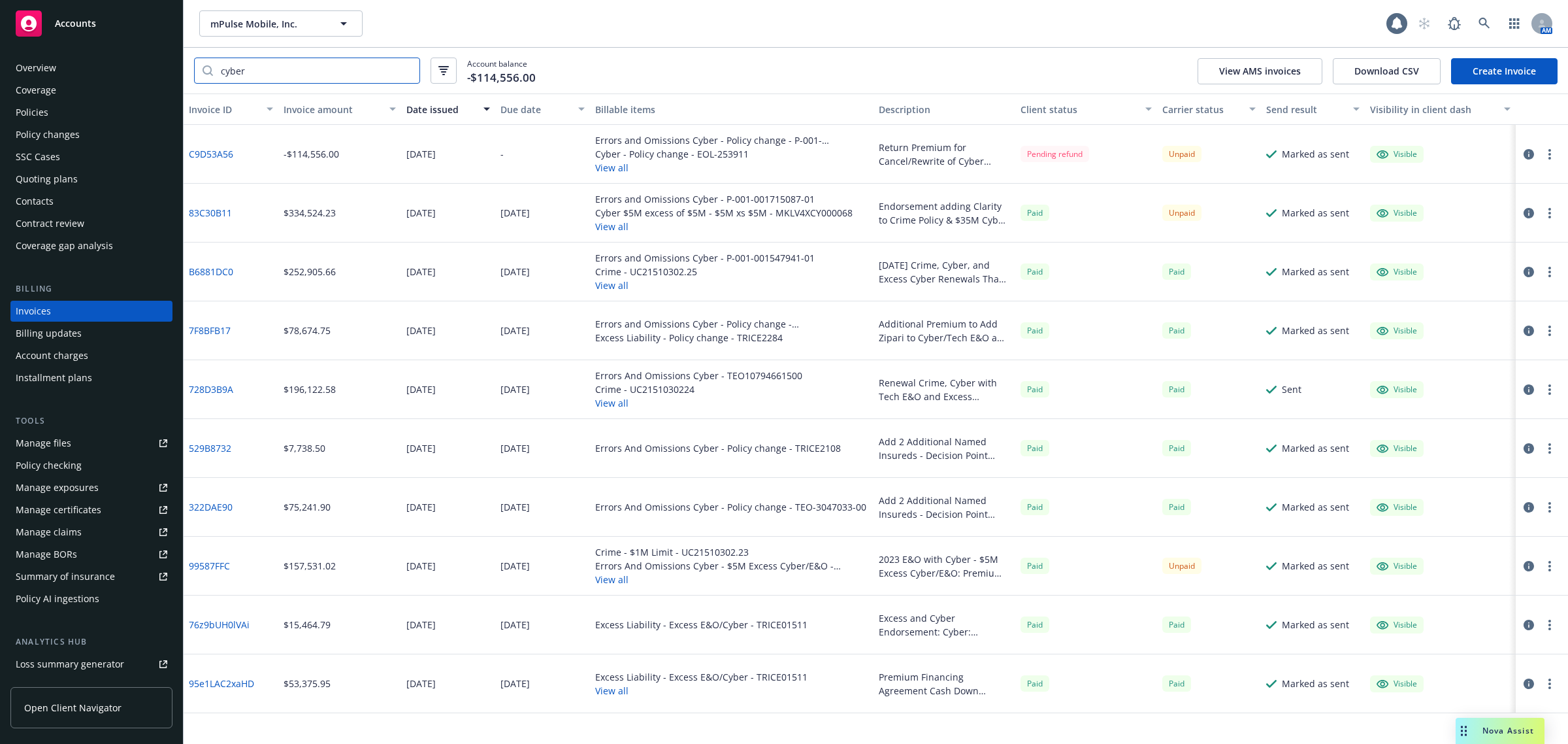
type input "cyber"
click at [193, 209] on link "83C30B11" at bounding box center [210, 212] width 43 height 13
click at [73, 179] on div "Quoting plans" at bounding box center [47, 179] width 62 height 21
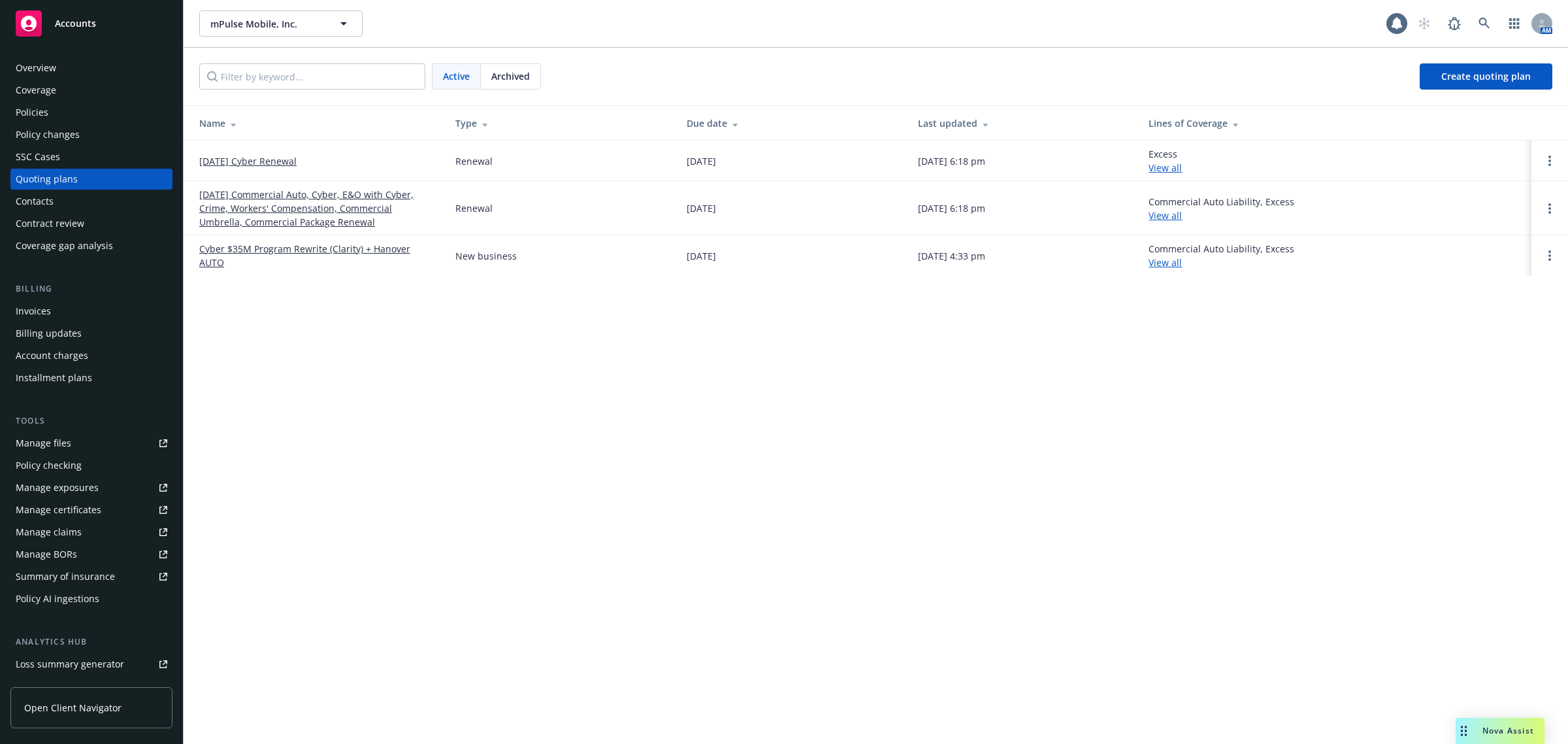
click at [292, 256] on link "Cyber $35M Program Rewrite (Clarity) + Hanover AUTO" at bounding box center [317, 255] width 236 height 28
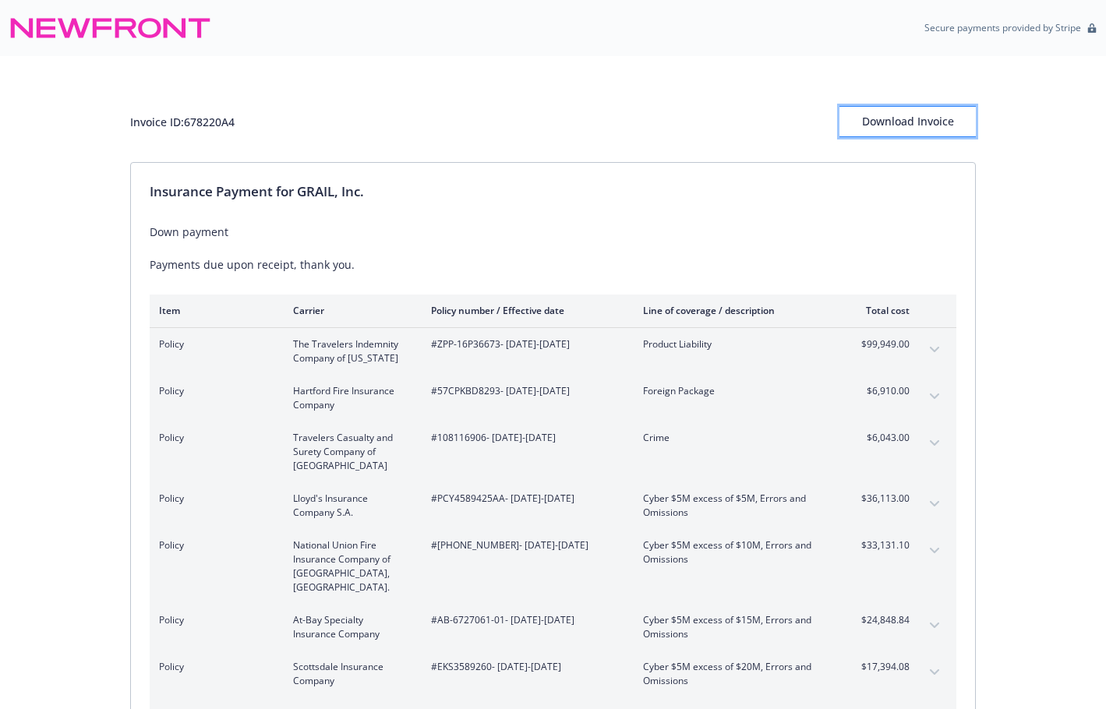
click at [888, 132] on div "Download Invoice" at bounding box center [907, 122] width 136 height 30
click at [434, 110] on div "Invoice ID: 678220A4 Download Invoice" at bounding box center [553, 121] width 846 height 31
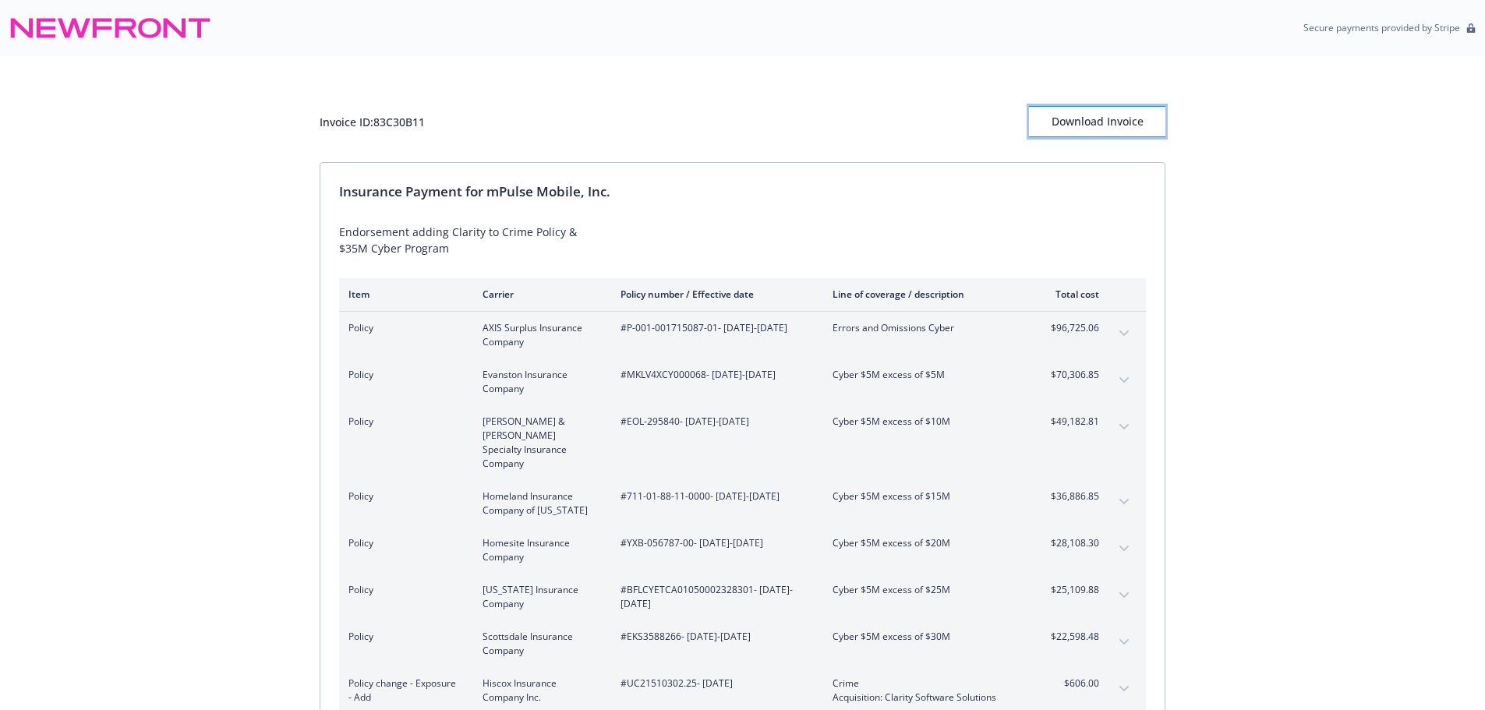
click at [1125, 120] on div "Download Invoice" at bounding box center [1097, 122] width 136 height 30
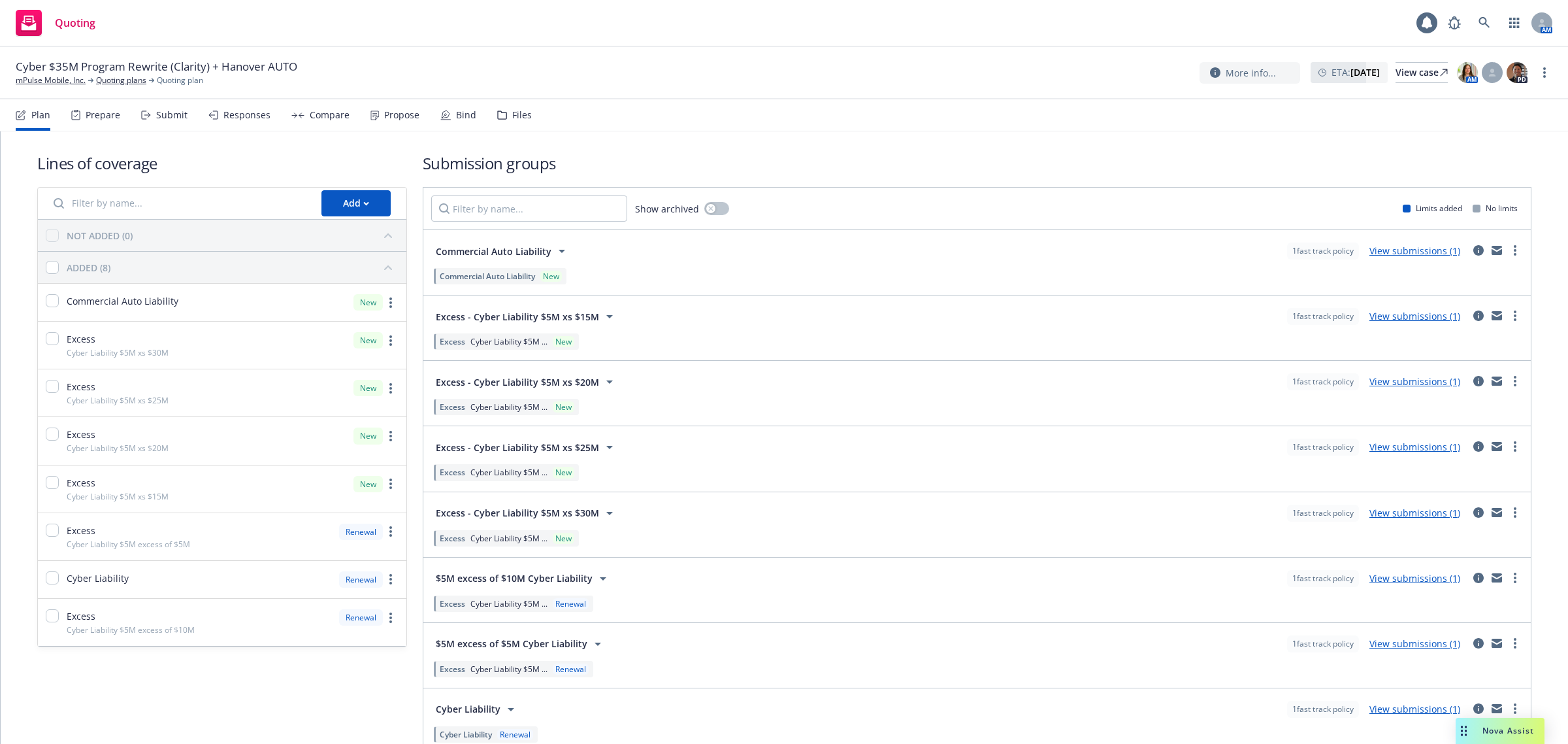
click at [167, 122] on div "Submit" at bounding box center [164, 114] width 46 height 31
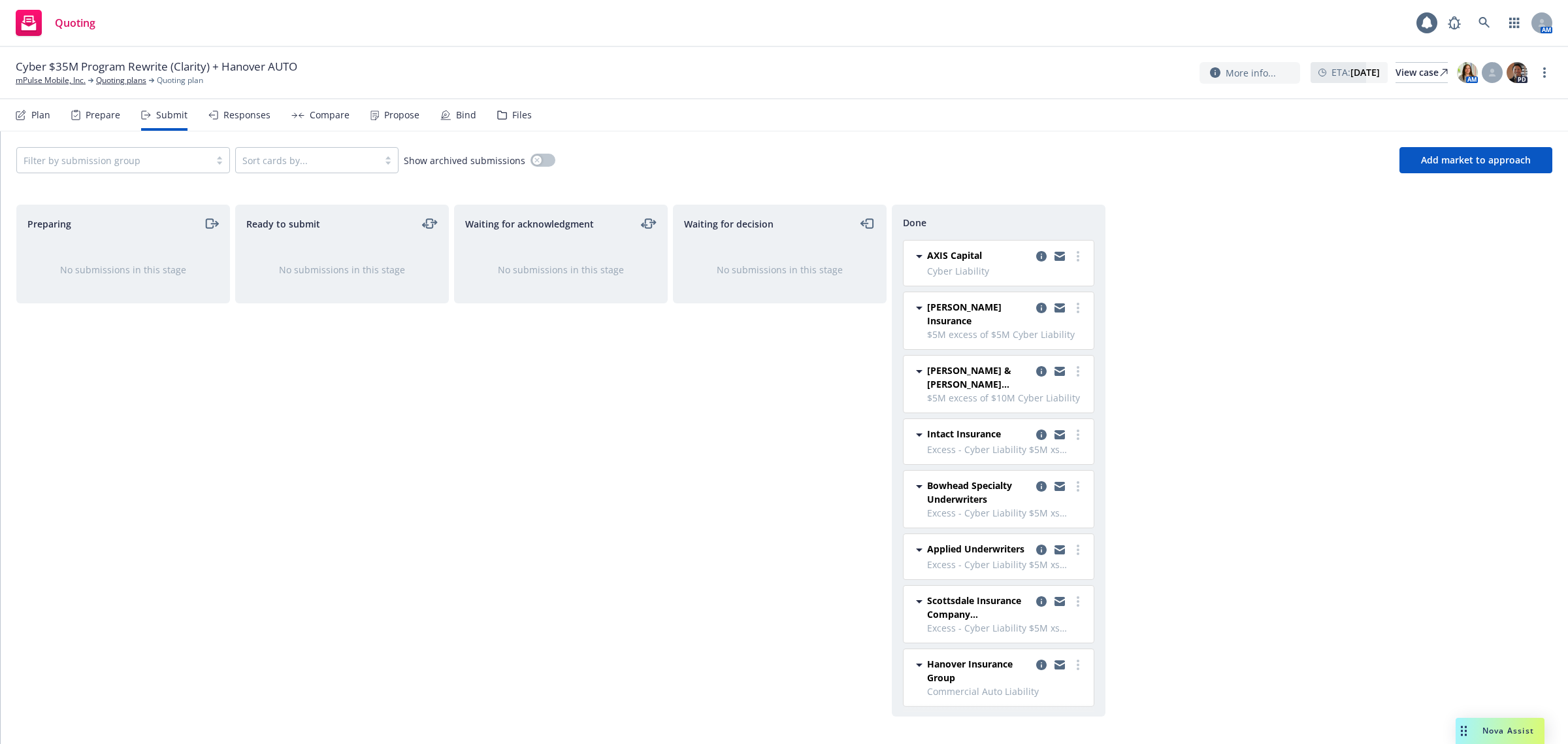
click at [252, 112] on div "Responses" at bounding box center [247, 115] width 47 height 10
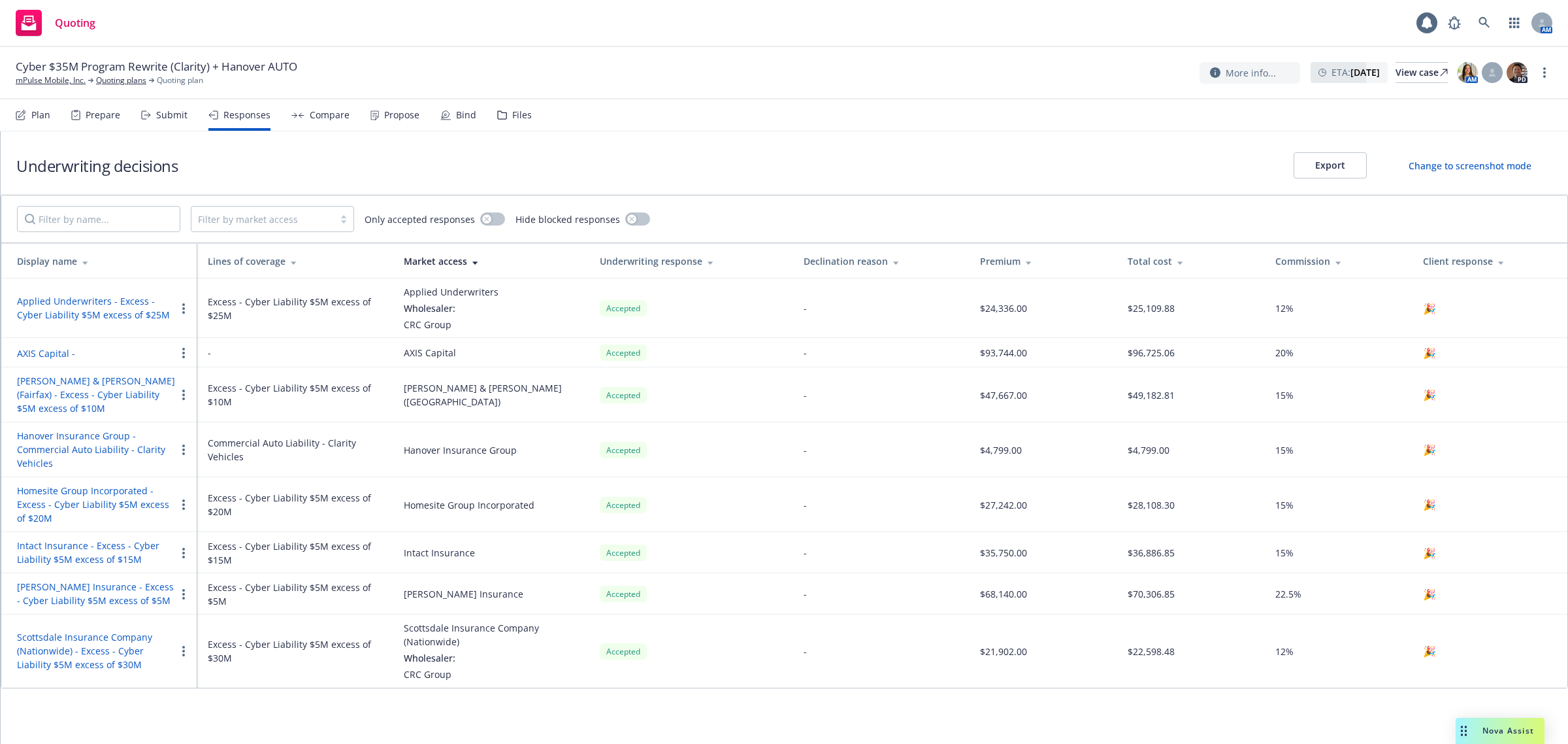
click at [340, 121] on div "Compare" at bounding box center [320, 114] width 58 height 31
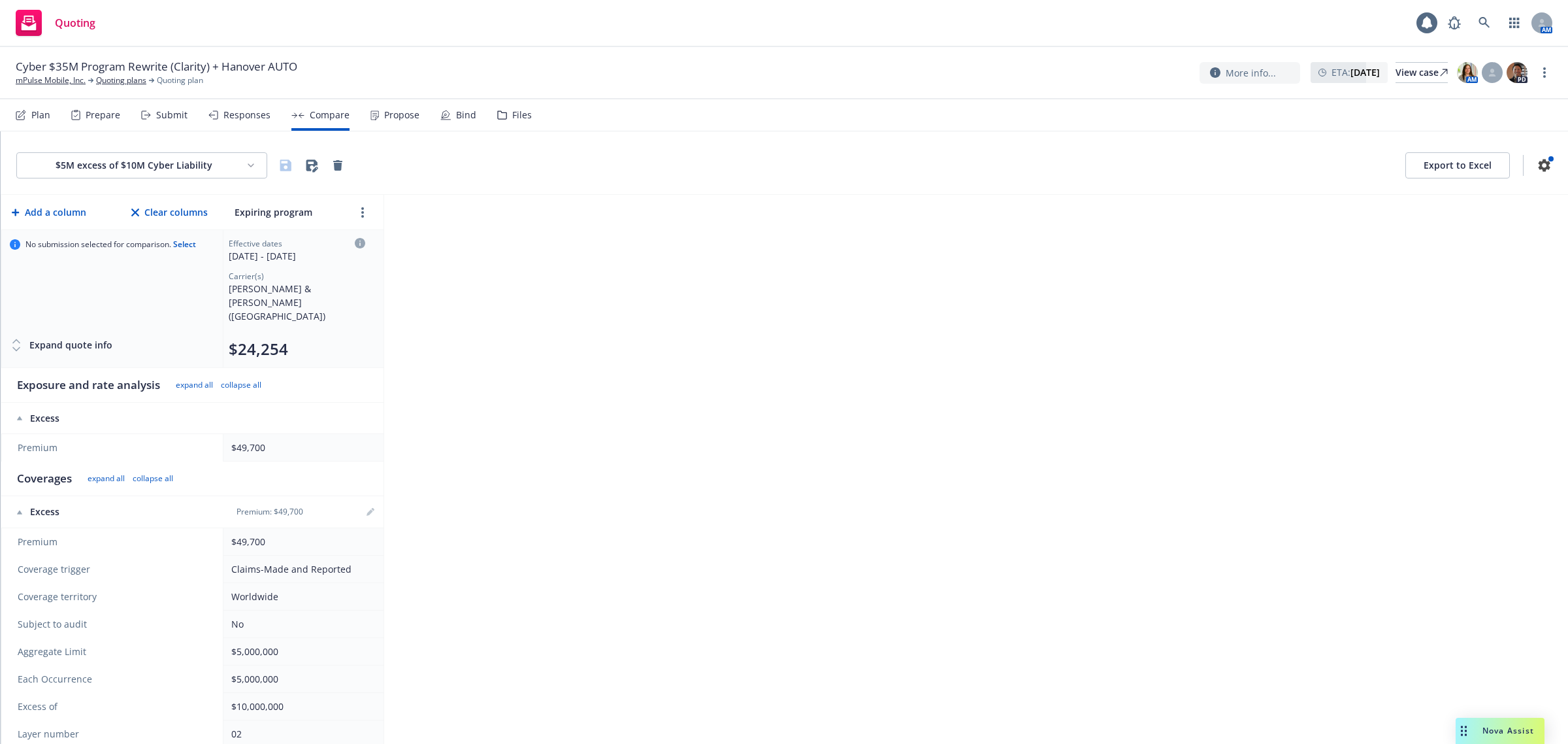
click at [244, 121] on div "Responses" at bounding box center [240, 114] width 62 height 31
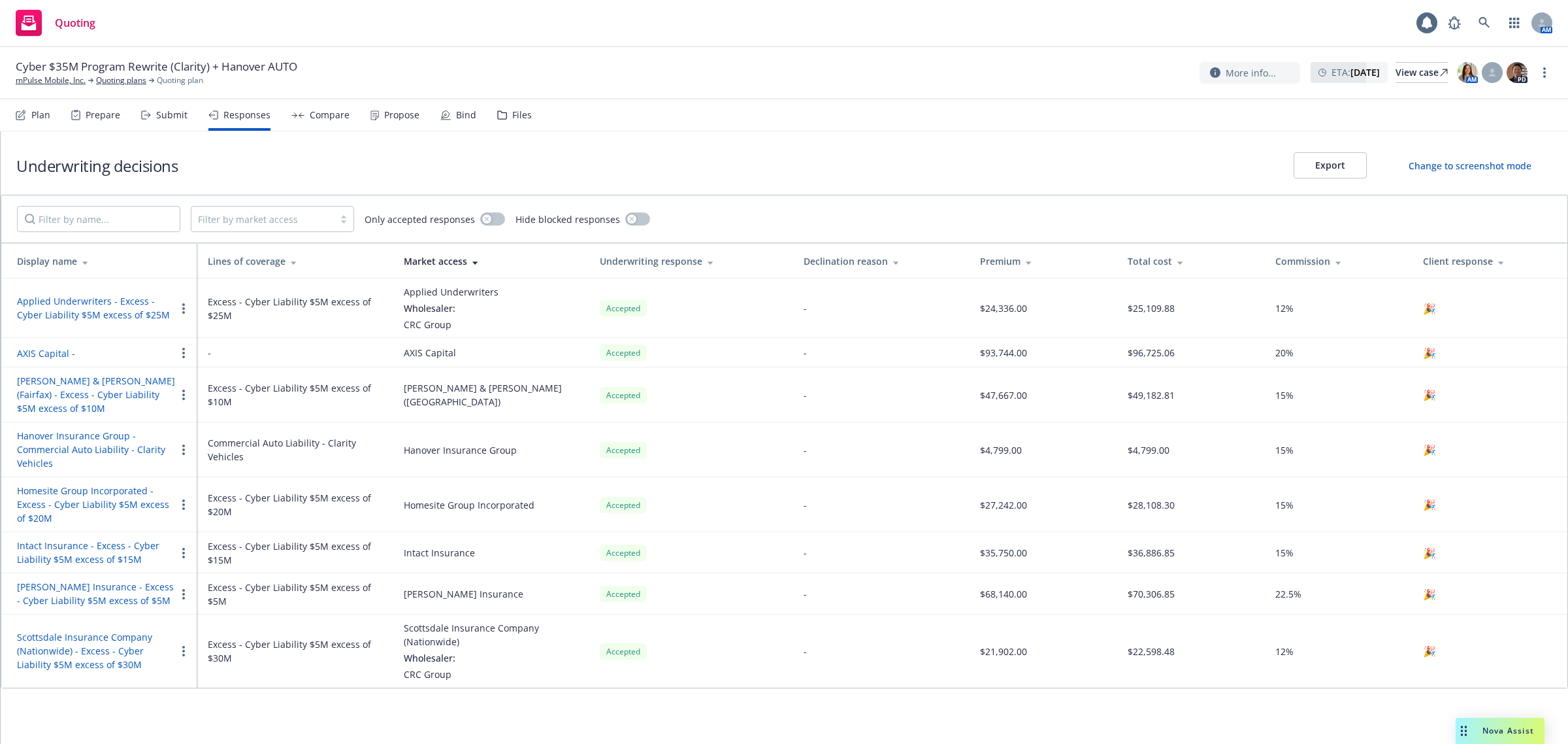
click at [1334, 160] on button "Export" at bounding box center [1330, 165] width 73 height 26
click at [1487, 20] on icon at bounding box center [1484, 22] width 11 height 11
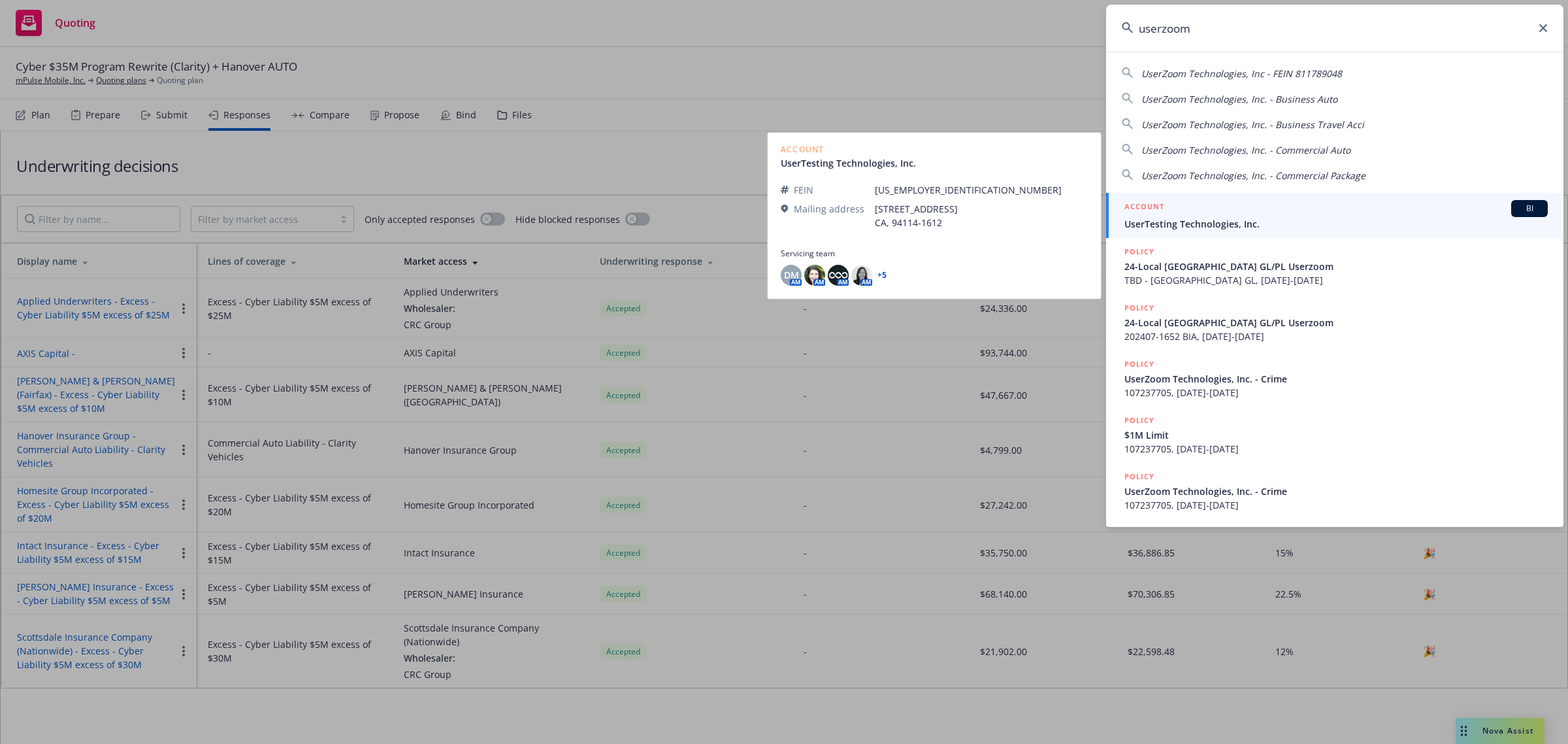
type input "userzoom"
click at [1261, 226] on span "UserTesting Technologies, Inc." at bounding box center [1336, 224] width 423 height 13
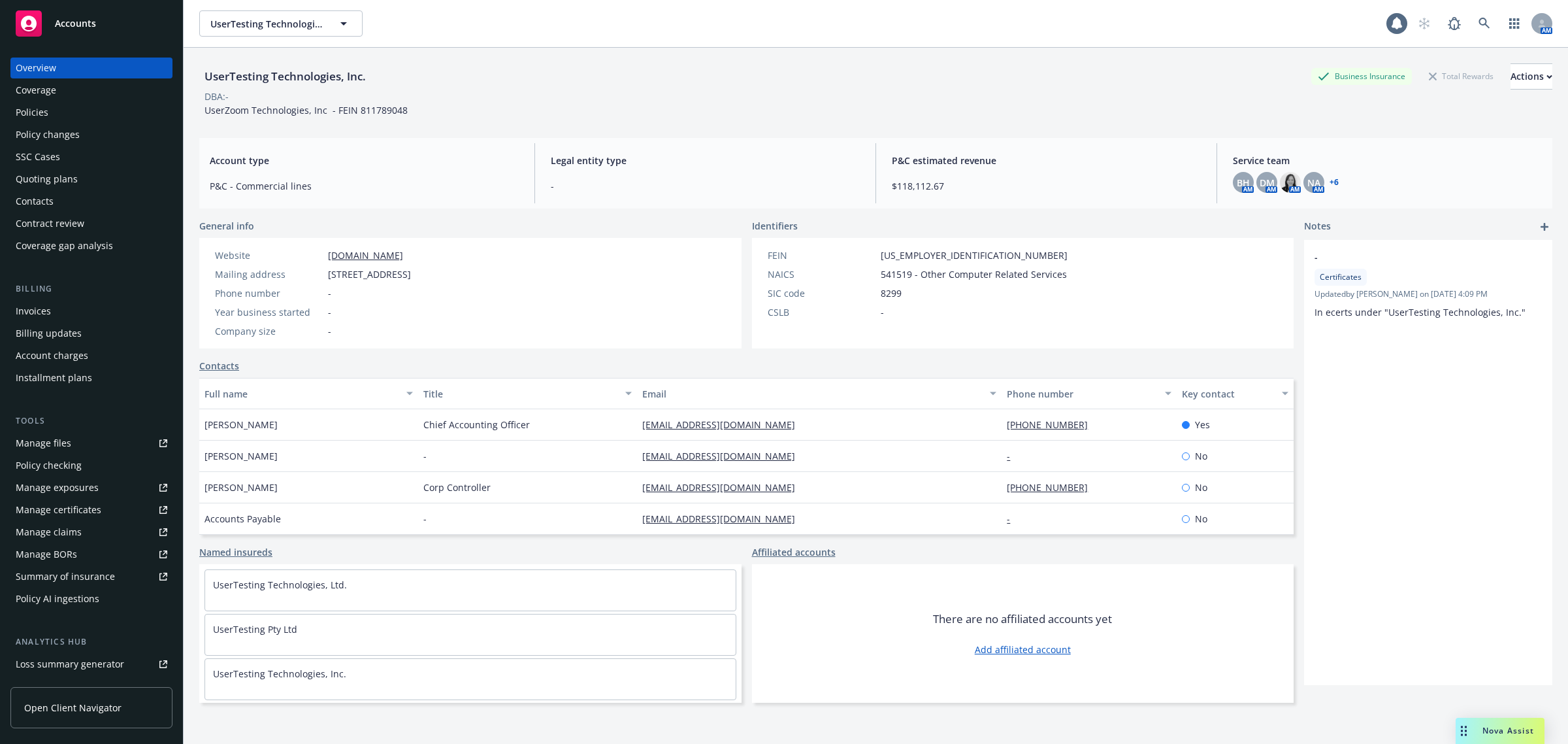
click at [100, 309] on div "Invoices" at bounding box center [91, 311] width 152 height 21
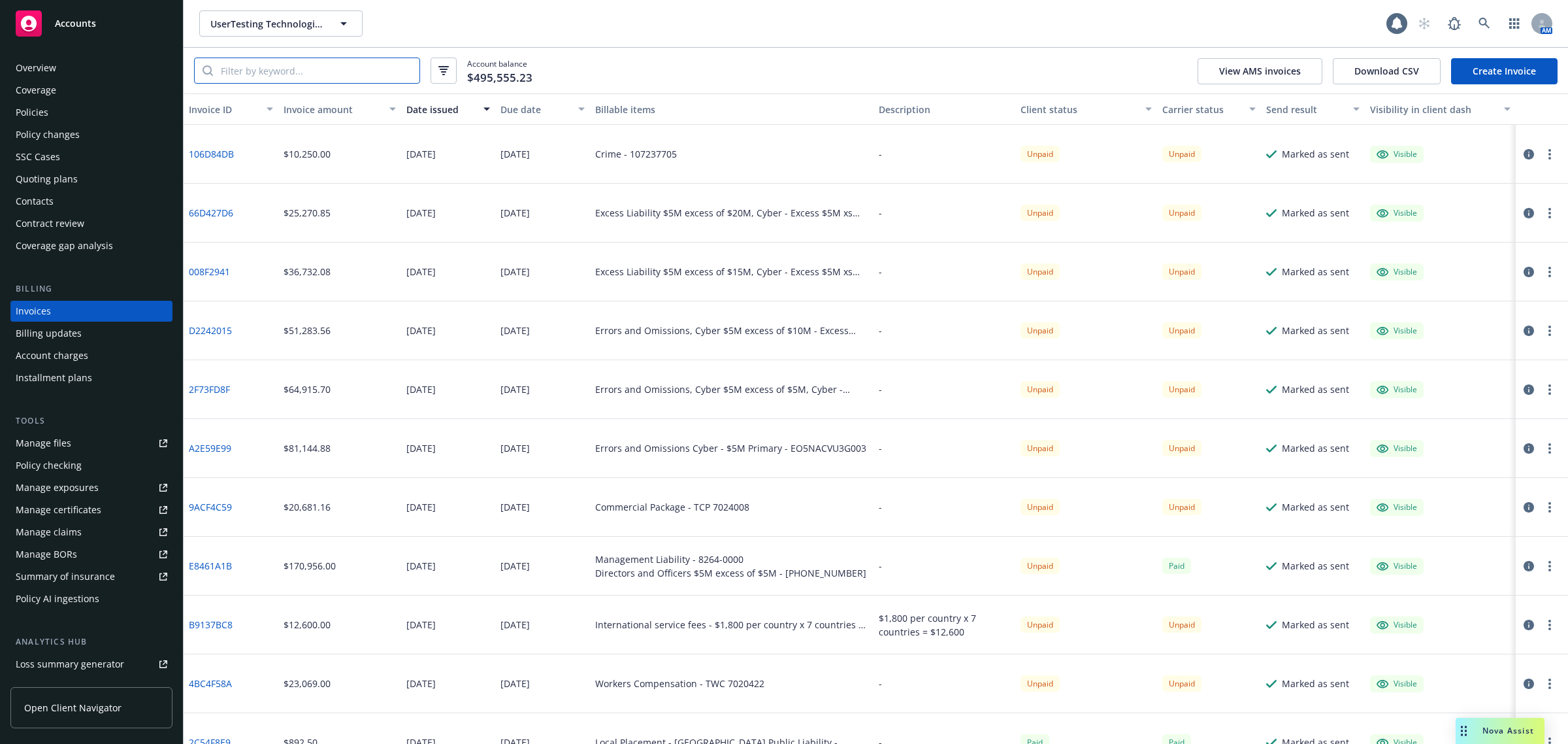
click at [282, 72] on input "search" at bounding box center [316, 70] width 206 height 25
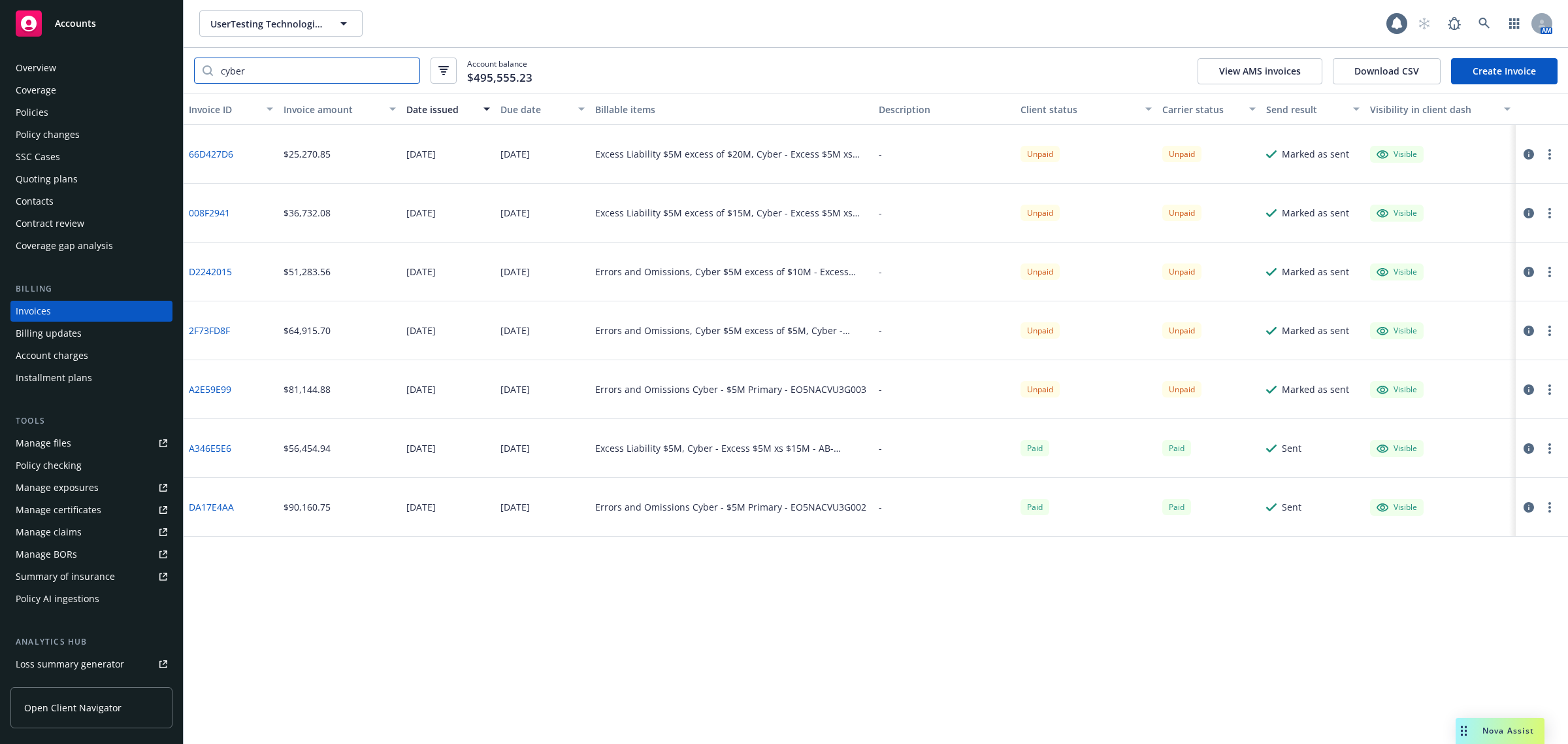
type input "cyber"
click at [667, 593] on div "Invoice ID Invoice amount Date issued Due date Billable items Description Clien…" at bounding box center [875, 418] width 1384 height 650
click at [224, 503] on link "DA17E4AA" at bounding box center [211, 507] width 45 height 13
click at [197, 382] on link "A2E59E99" at bounding box center [210, 389] width 43 height 13
click at [200, 325] on link "2F73FD8F" at bounding box center [209, 330] width 41 height 13
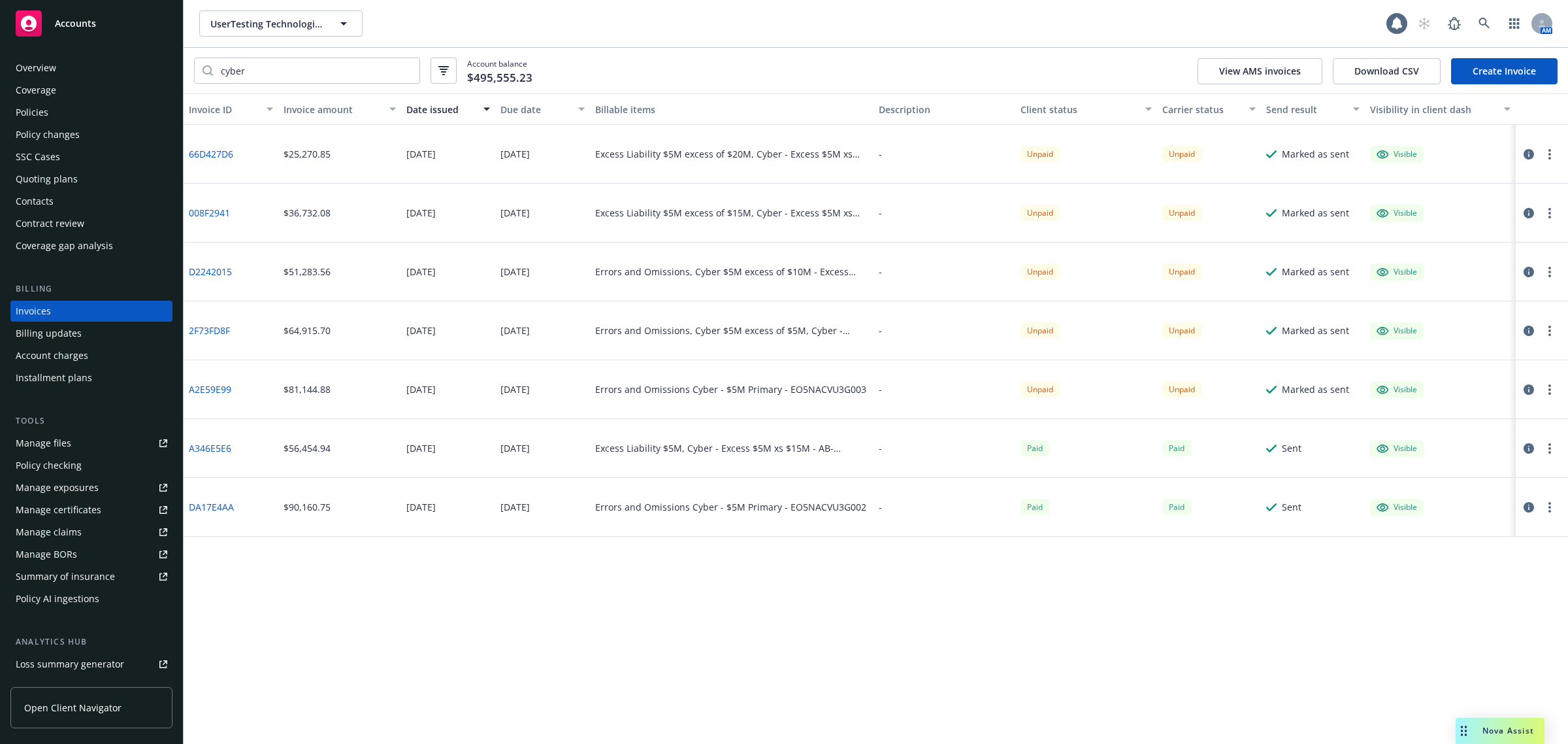
click at [208, 272] on link "D2242015" at bounding box center [210, 272] width 43 height 13
click at [219, 211] on link "008F2941" at bounding box center [209, 212] width 41 height 13
click at [224, 153] on link "66D427D6" at bounding box center [210, 153] width 44 height 13
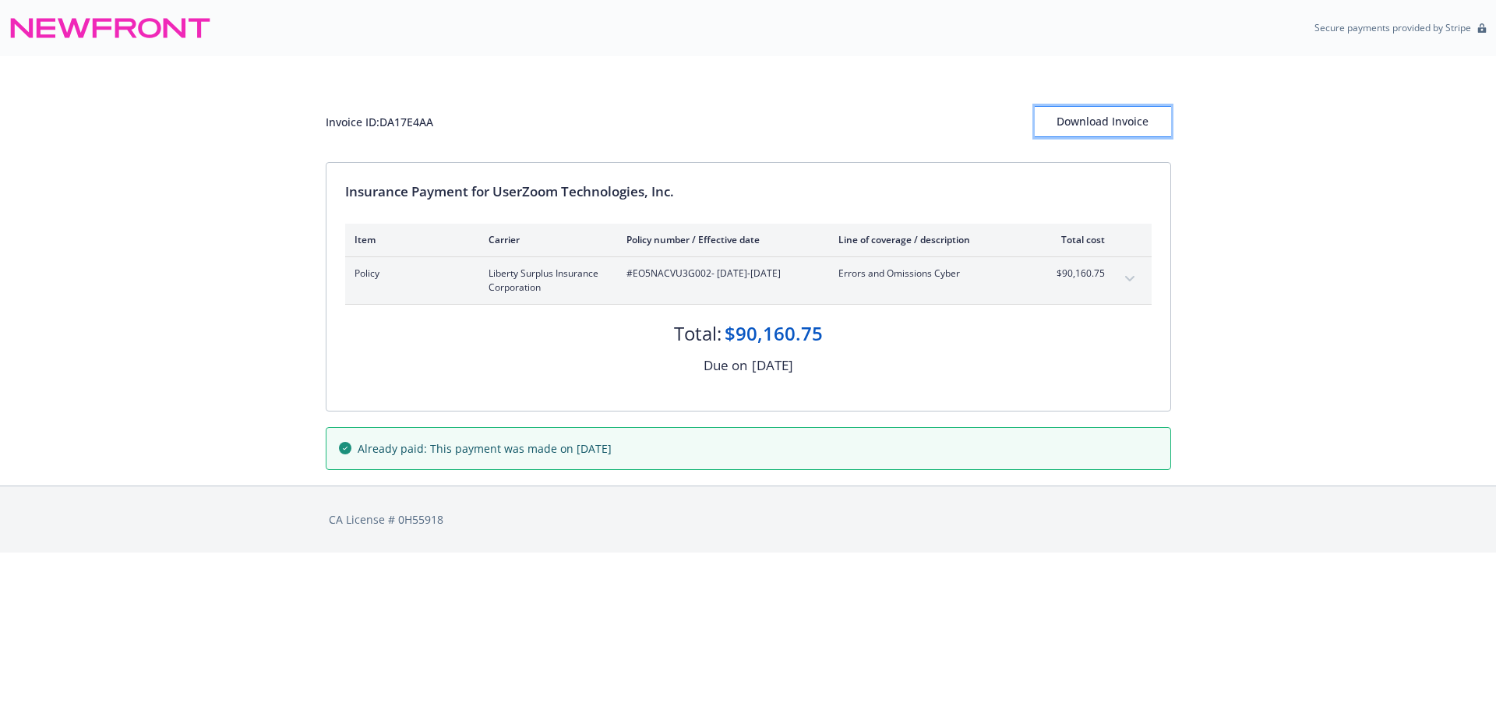
click at [1109, 127] on div "Download Invoice" at bounding box center [1103, 122] width 136 height 30
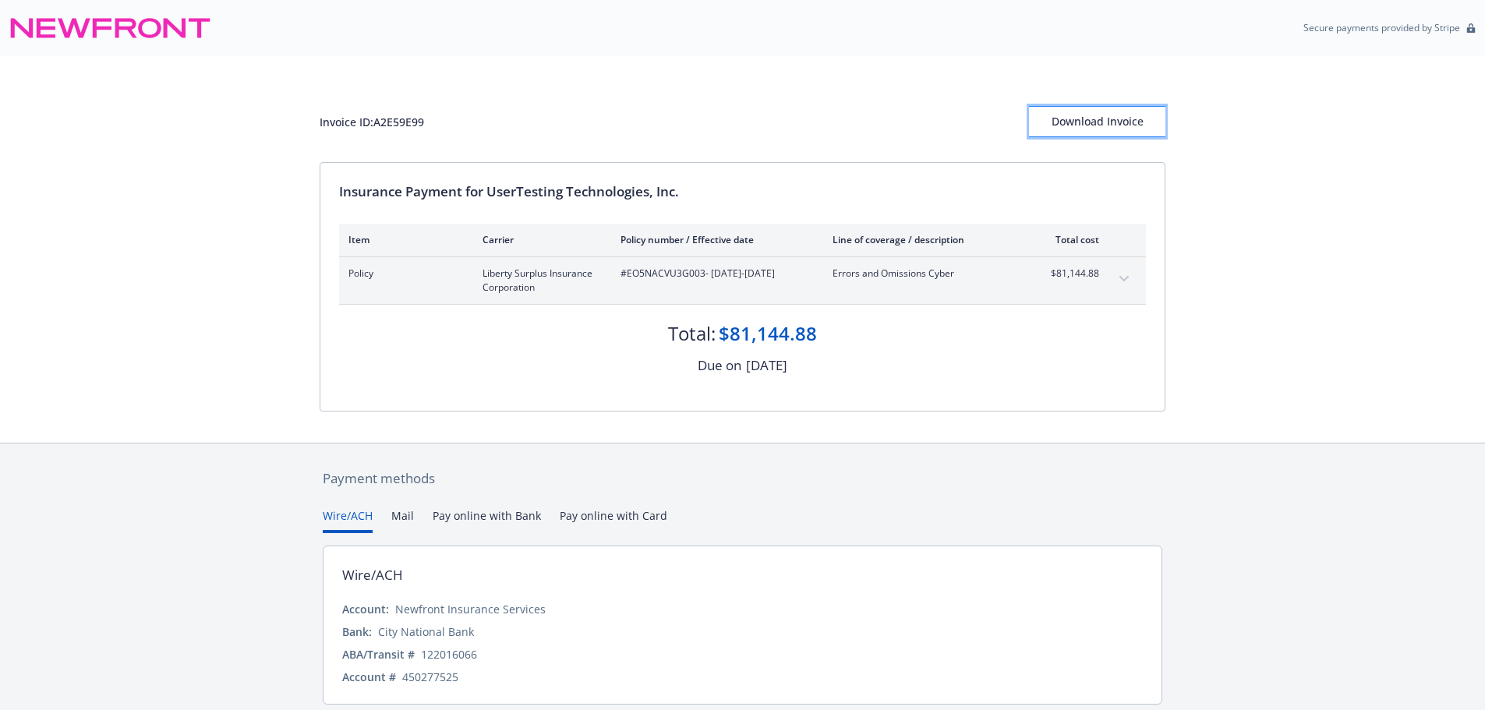
click at [1119, 120] on div "Download Invoice" at bounding box center [1097, 122] width 136 height 30
click at [1112, 124] on div "Download Invoice" at bounding box center [1097, 122] width 136 height 30
click at [1086, 118] on div "Download Invoice" at bounding box center [1097, 122] width 136 height 30
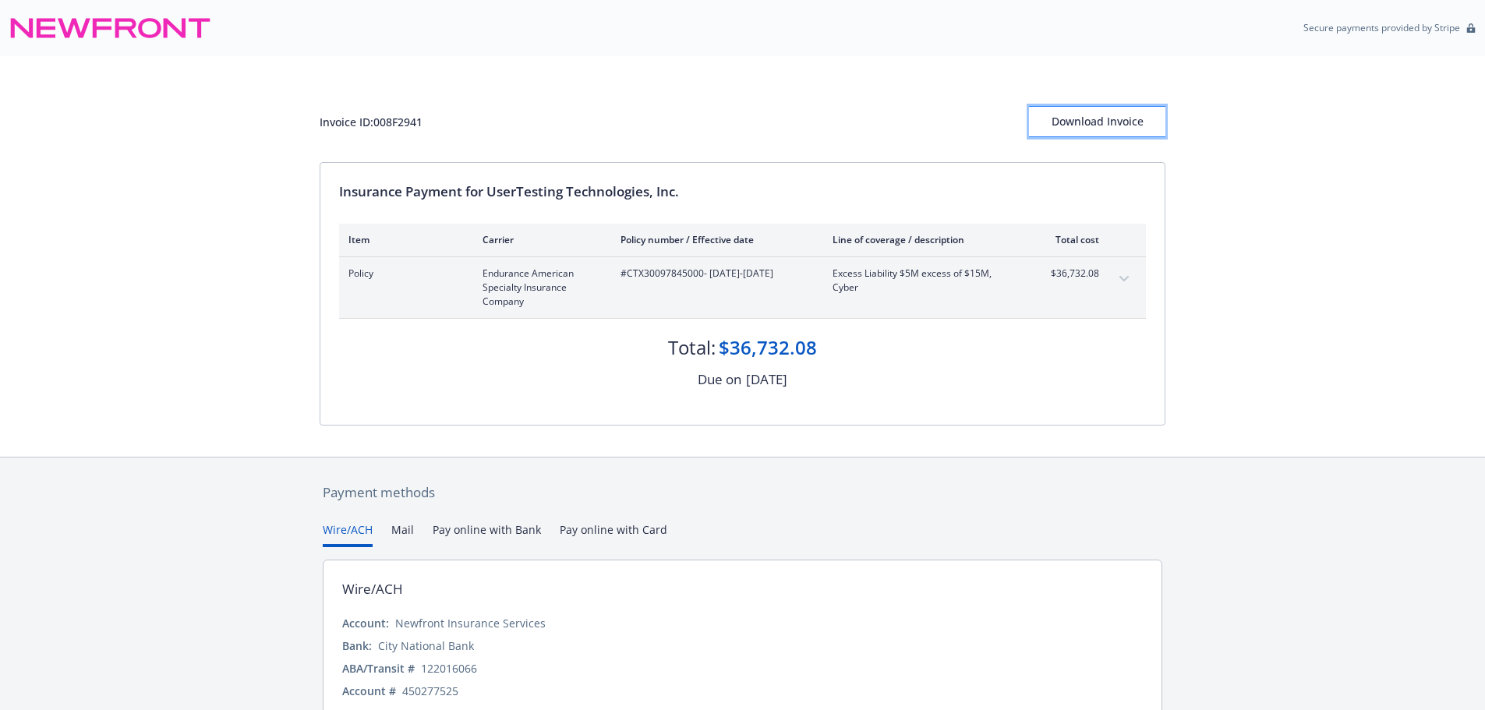
click at [1104, 129] on div "Download Invoice" at bounding box center [1097, 122] width 136 height 30
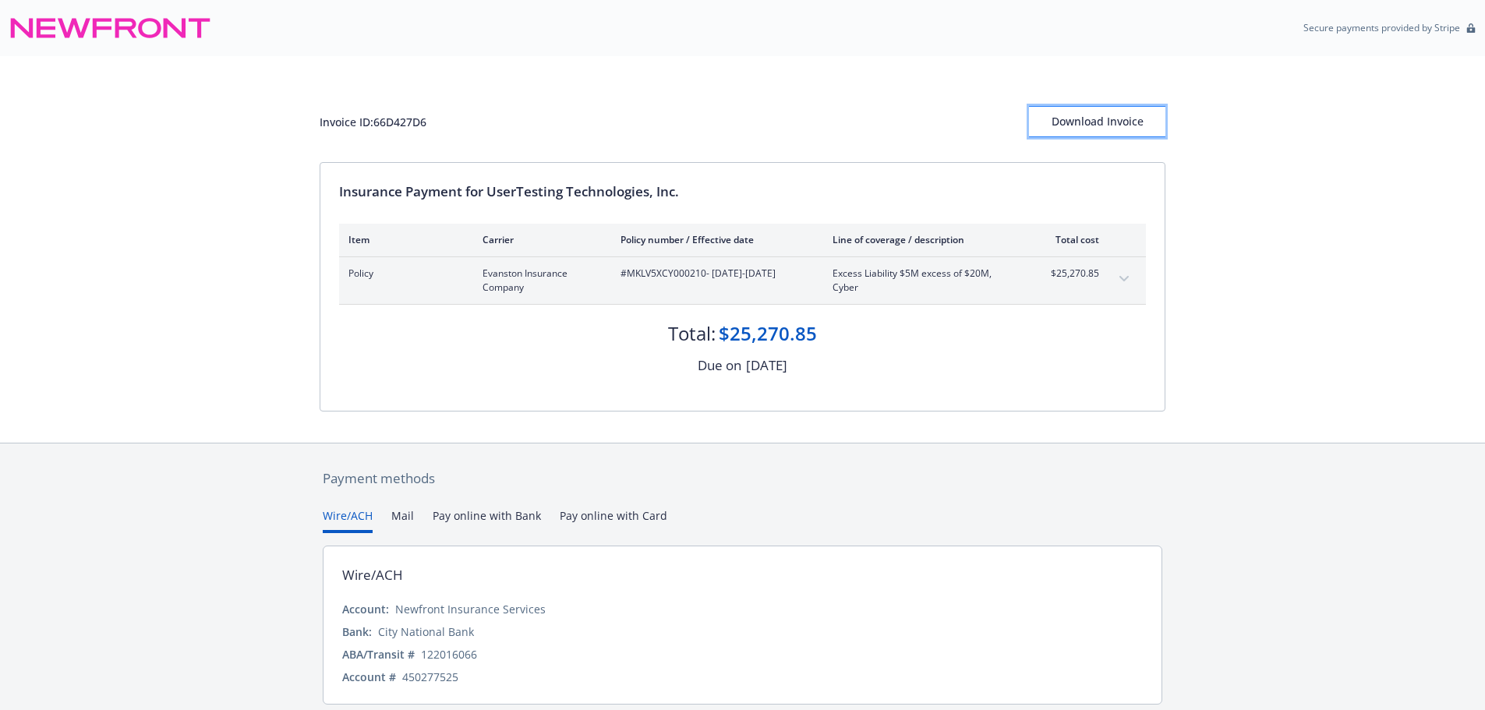
click at [1100, 130] on div "Download Invoice" at bounding box center [1097, 122] width 136 height 30
